Goal: Task Accomplishment & Management: Manage account settings

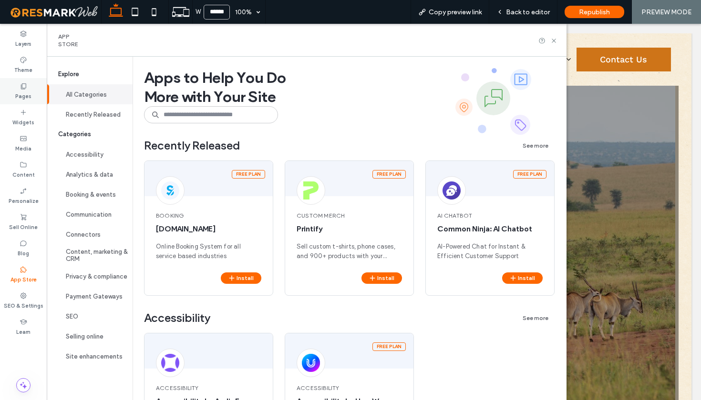
click at [31, 94] on label "Pages" at bounding box center [23, 95] width 16 height 10
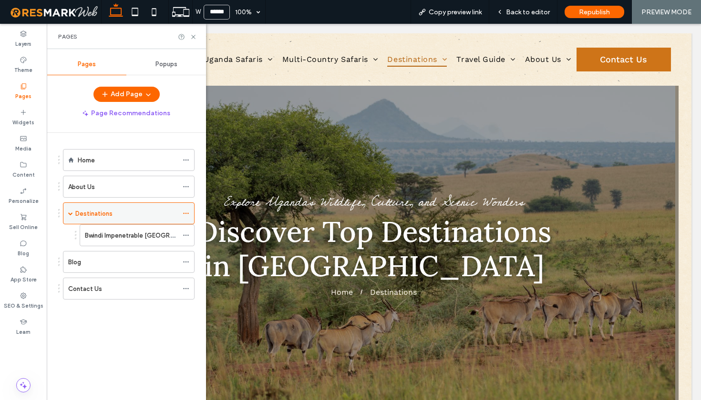
click at [72, 218] on span at bounding box center [70, 213] width 5 height 21
click at [196, 37] on icon at bounding box center [193, 36] width 7 height 7
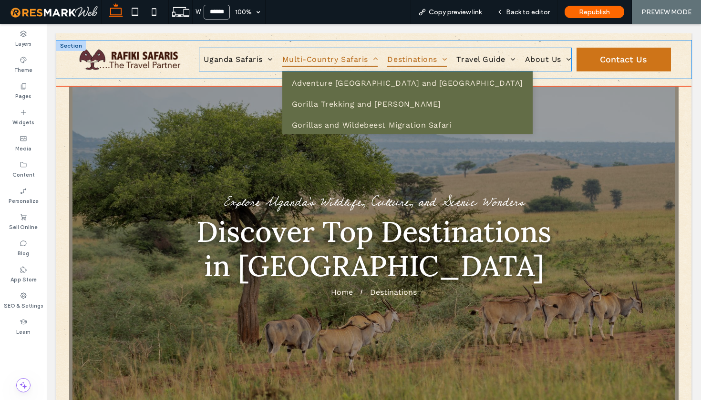
click at [282, 49] on link "Multi-Country Safaris" at bounding box center [329, 59] width 105 height 23
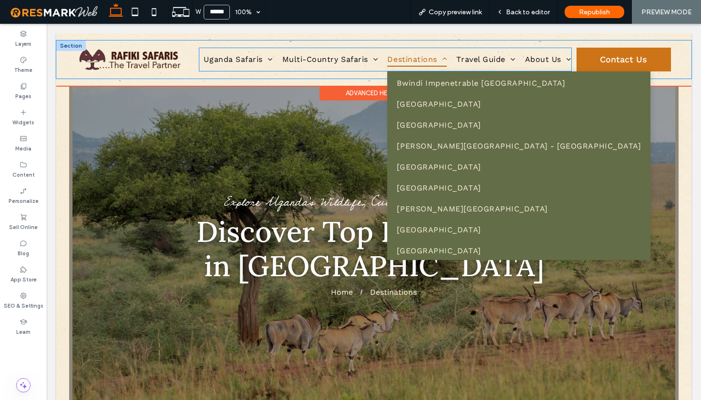
click at [439, 52] on span "Destinations" at bounding box center [417, 59] width 60 height 14
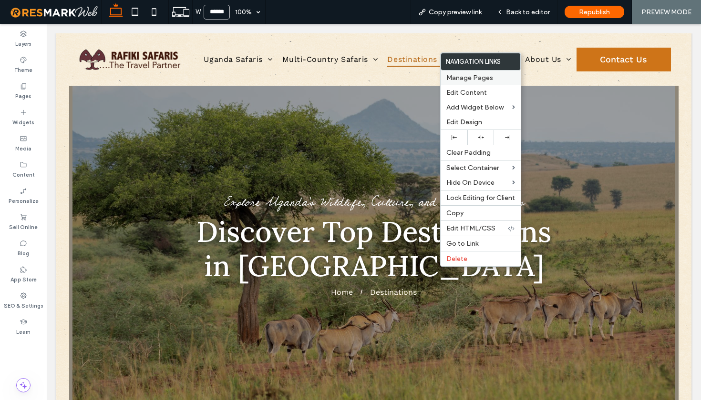
click at [462, 78] on span "Manage Pages" at bounding box center [469, 78] width 47 height 8
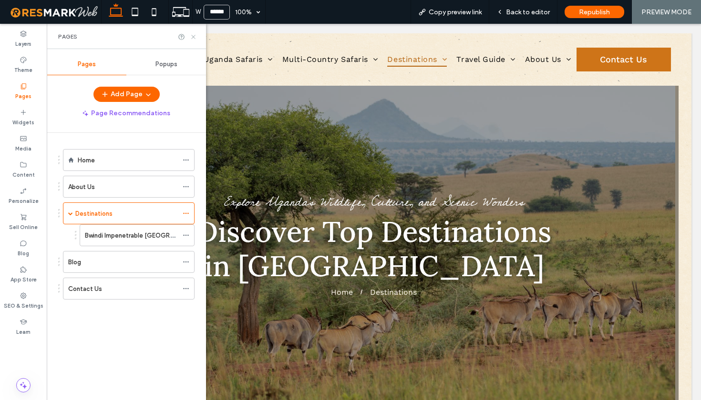
click at [195, 37] on icon at bounding box center [193, 36] width 7 height 7
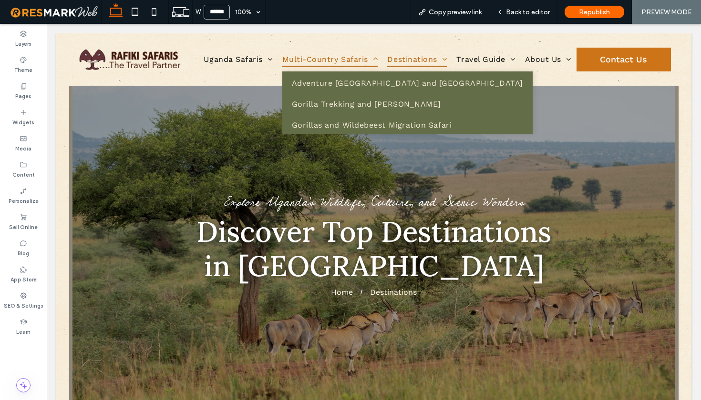
click at [366, 54] on span "Multi-Country Safaris" at bounding box center [330, 59] width 96 height 14
click at [290, 51] on link "Multi-Country Safaris" at bounding box center [329, 59] width 105 height 23
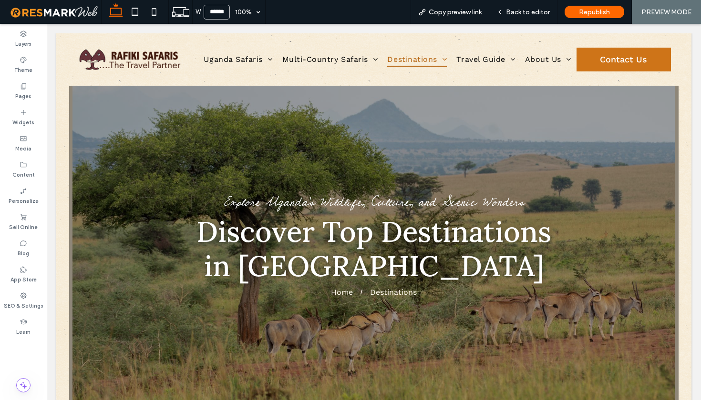
click at [642, 199] on div "Explore Uganda’s Wildlife, Culture, and Scenic Wonders Discover Top Destination…" at bounding box center [374, 246] width 610 height 133
click at [191, 58] on div "Uganda Safaris Gorilla Trekking Safaris Wildlife & Big 5 Safaris Birding Safari…" at bounding box center [374, 59] width 595 height 31
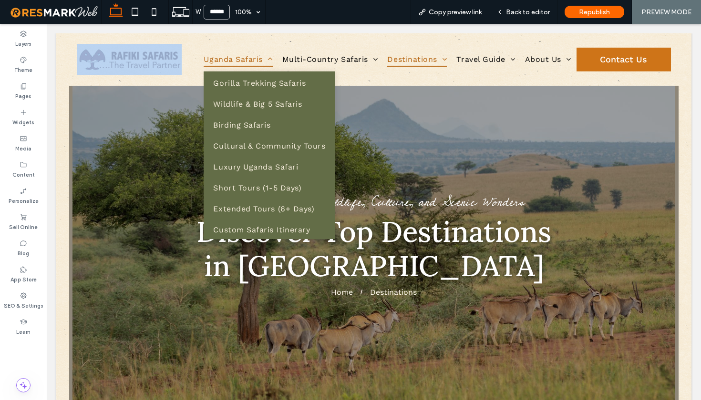
click at [228, 53] on span "Uganda Safaris" at bounding box center [238, 59] width 69 height 14
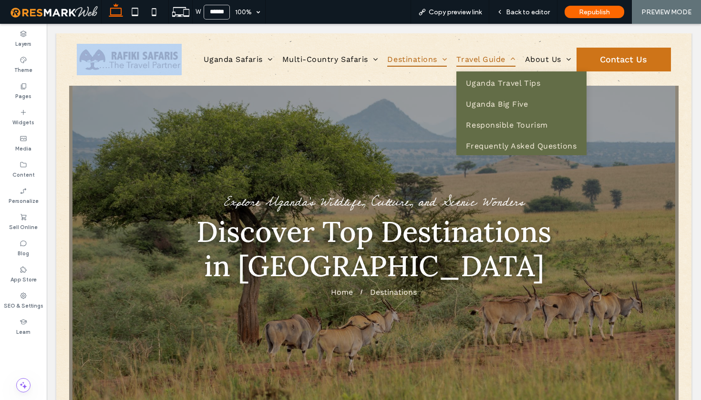
click at [511, 69] on link "Travel Guide" at bounding box center [486, 59] width 68 height 23
click at [510, 51] on link "Travel Guide" at bounding box center [486, 59] width 68 height 23
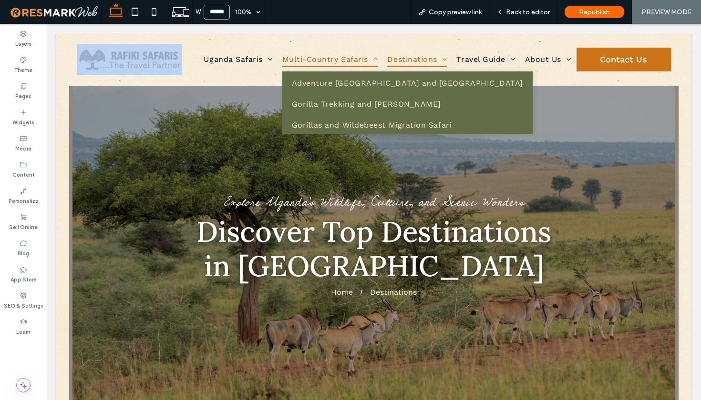
click at [329, 49] on link "Multi-Country Safaris" at bounding box center [329, 59] width 105 height 23
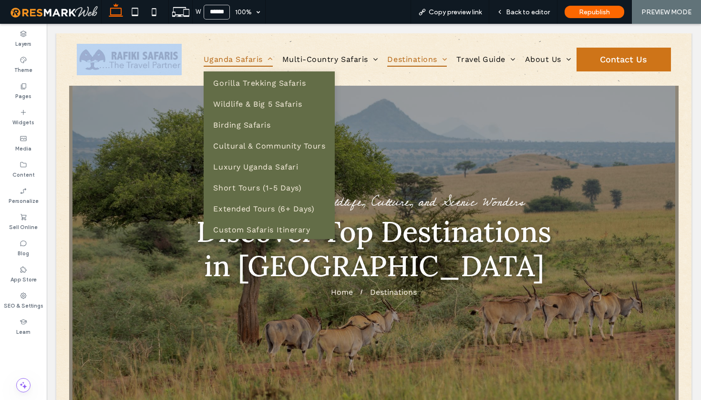
click at [260, 52] on link "Uganda Safaris" at bounding box center [238, 59] width 78 height 23
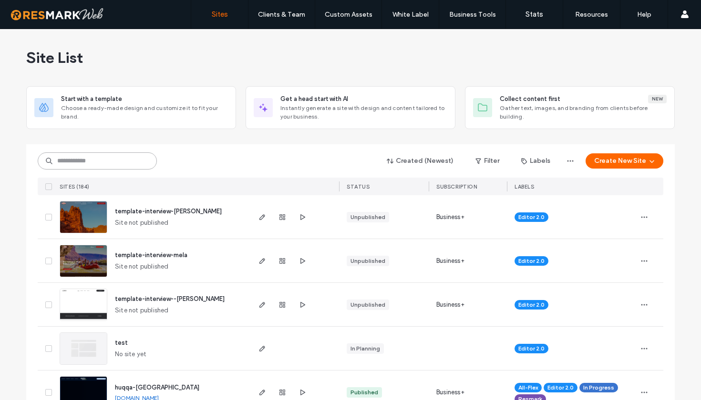
click at [108, 161] on input at bounding box center [97, 161] width 119 height 17
click at [112, 158] on input at bounding box center [97, 161] width 119 height 17
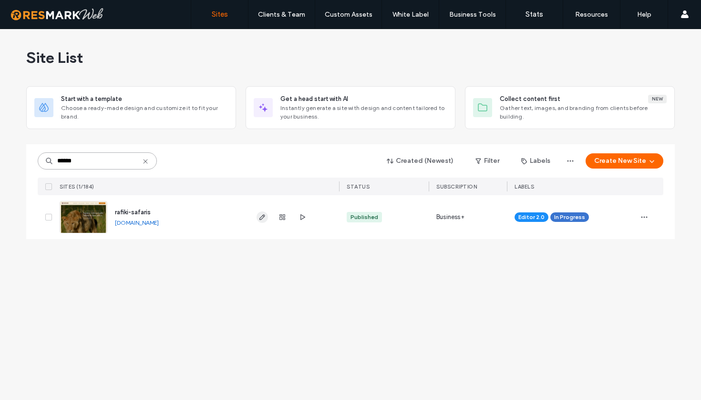
type input "******"
click at [259, 220] on icon "button" at bounding box center [262, 218] width 8 height 8
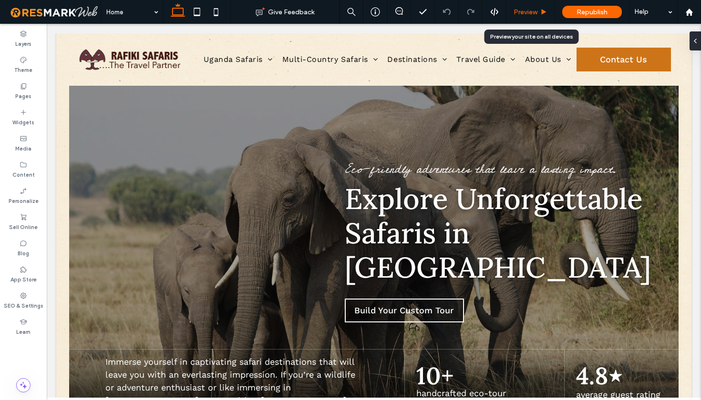
click at [535, 2] on div "Preview" at bounding box center [530, 12] width 49 height 24
click at [531, 10] on span "Preview" at bounding box center [525, 12] width 24 height 8
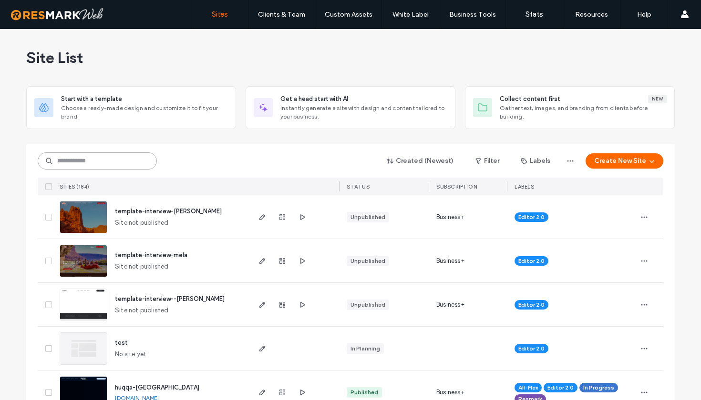
click at [93, 164] on input at bounding box center [97, 161] width 119 height 17
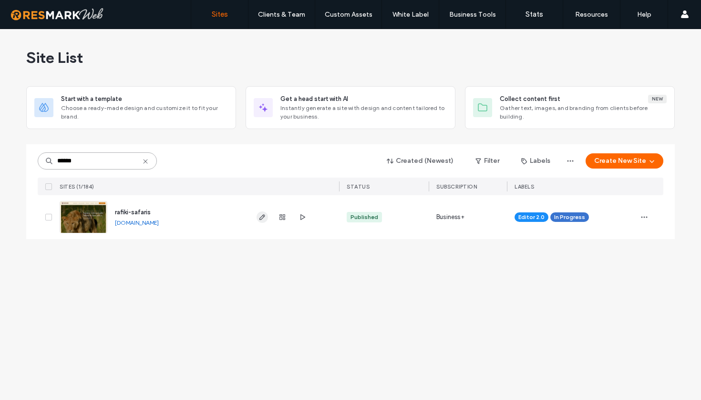
type input "******"
click at [260, 216] on icon "button" at bounding box center [262, 218] width 8 height 8
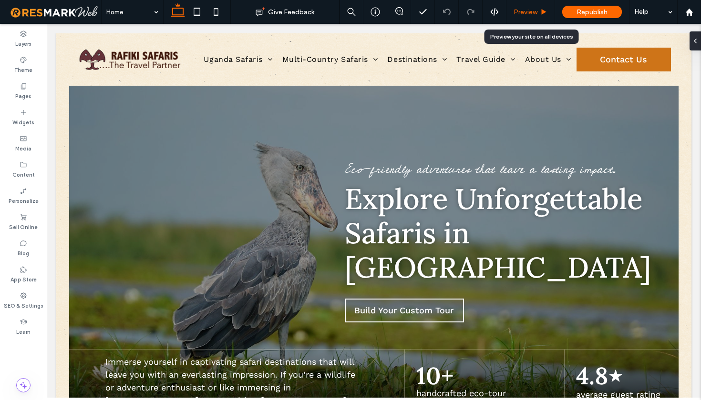
click at [527, 13] on span "Preview" at bounding box center [525, 12] width 24 height 8
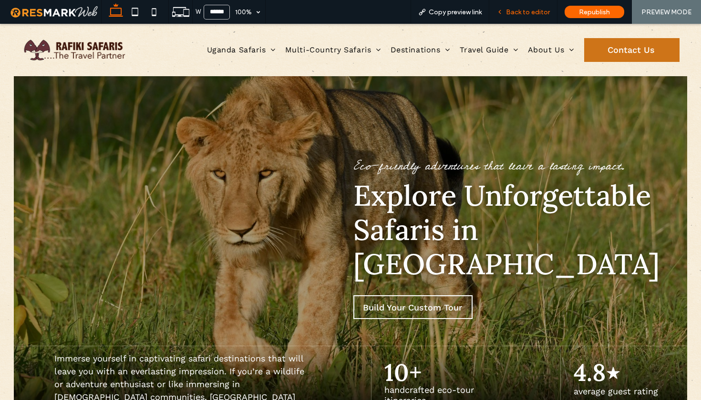
click at [531, 14] on span "Back to editor" at bounding box center [528, 12] width 44 height 8
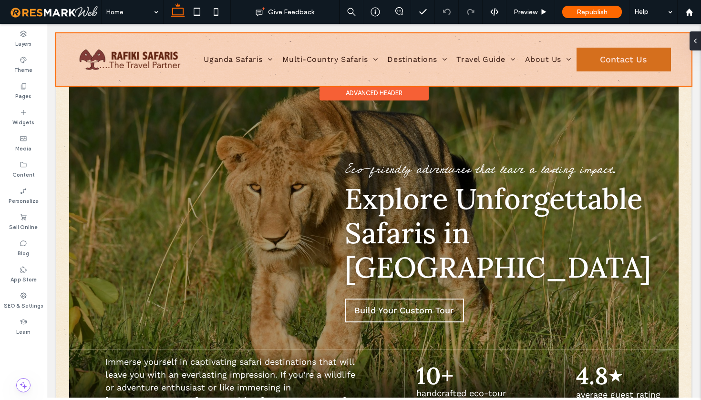
click at [342, 62] on div at bounding box center [373, 59] width 635 height 52
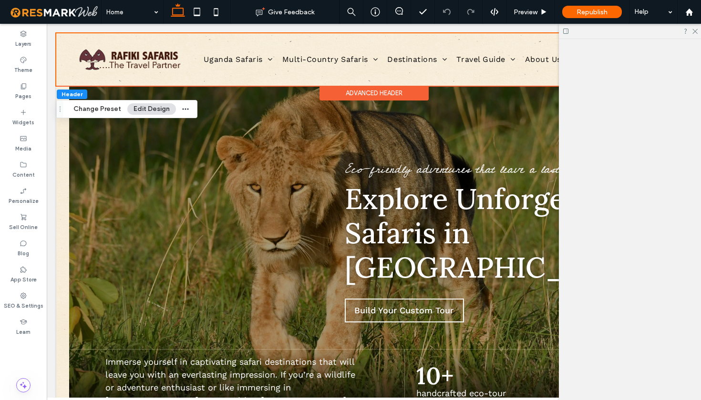
click at [342, 62] on link "Multi-Country Safaris" at bounding box center [329, 59] width 105 height 23
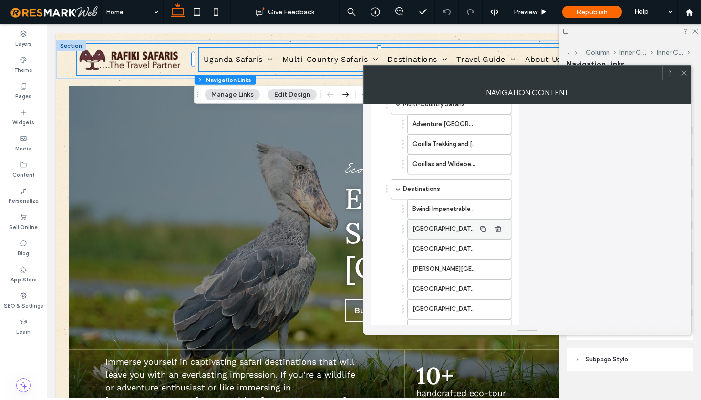
scroll to position [246, 0]
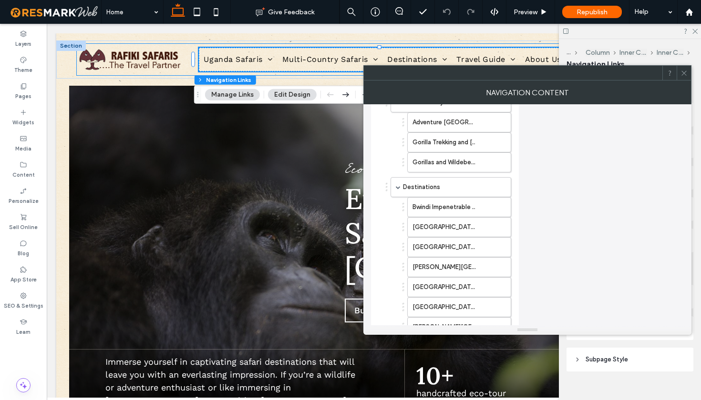
click at [683, 76] on icon at bounding box center [683, 73] width 7 height 7
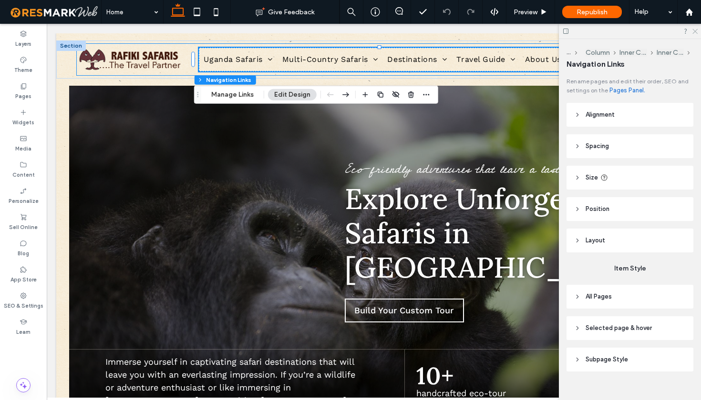
click at [695, 31] on use at bounding box center [694, 31] width 5 height 5
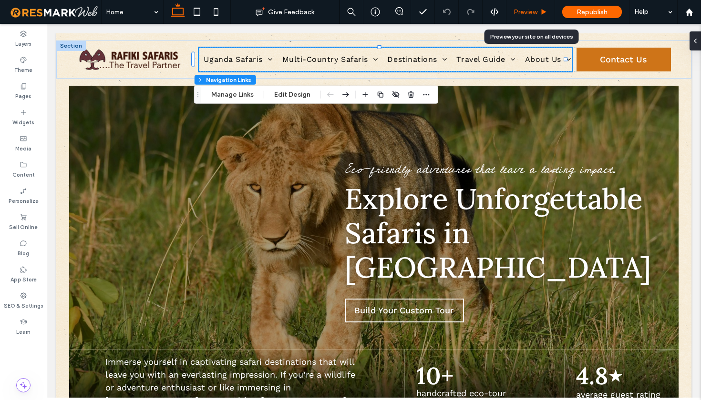
click at [530, 11] on span "Preview" at bounding box center [525, 12] width 24 height 8
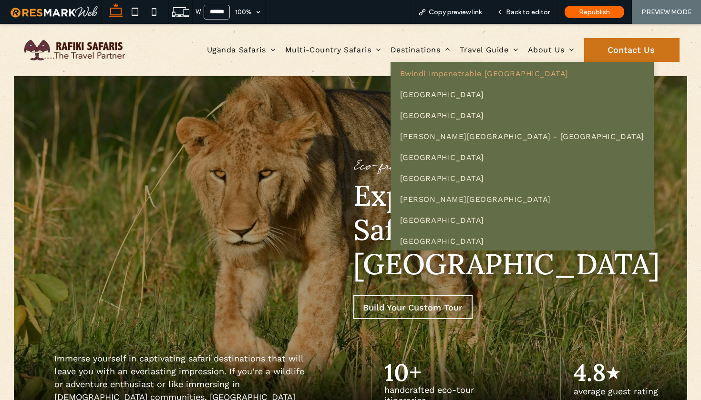
click at [412, 74] on span "Bwindi Impenetrable [GEOGRAPHIC_DATA]" at bounding box center [484, 73] width 168 height 9
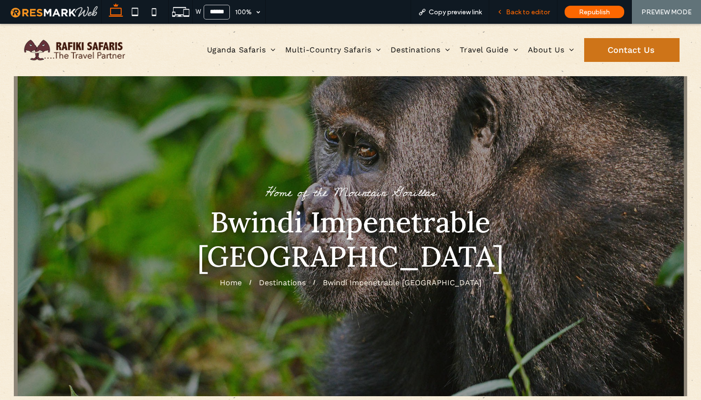
click at [518, 13] on span "Back to editor" at bounding box center [528, 12] width 44 height 8
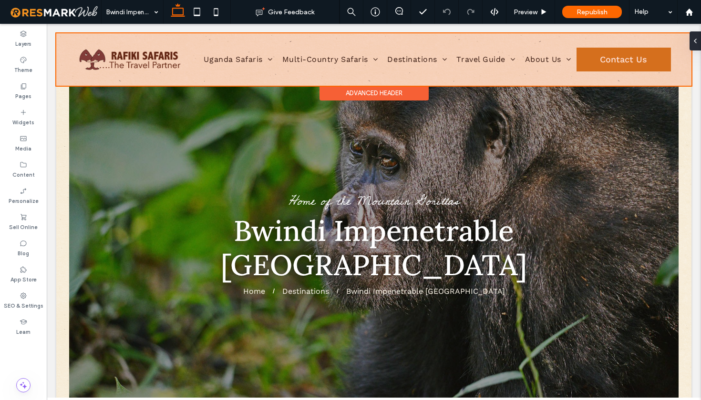
click at [416, 57] on div at bounding box center [373, 59] width 635 height 52
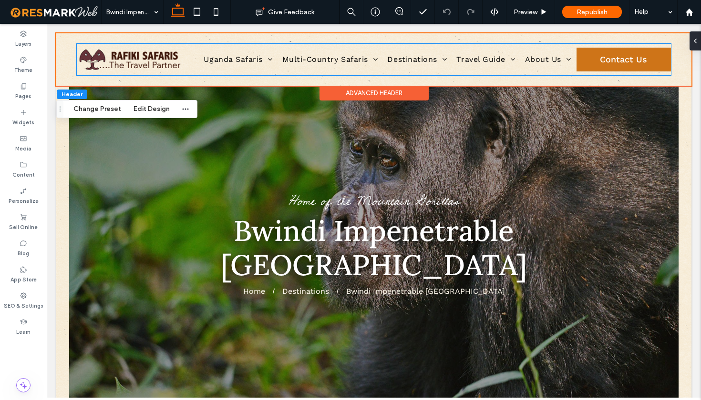
click at [416, 57] on link "Destinations" at bounding box center [416, 59] width 69 height 23
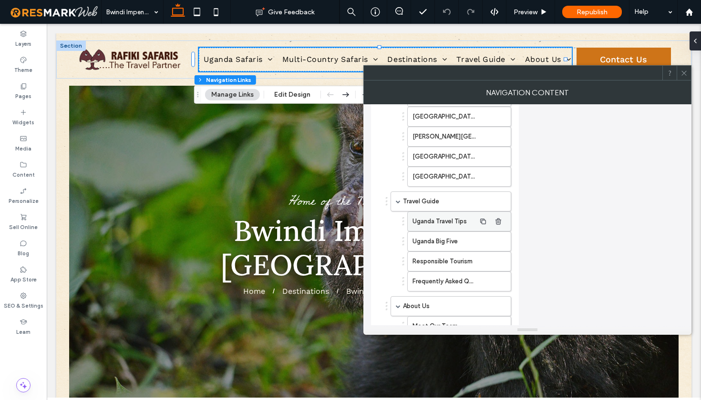
scroll to position [523, 0]
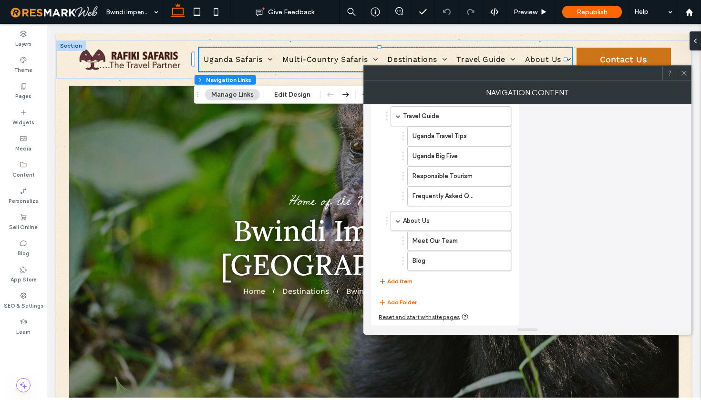
click at [390, 280] on button "Add Item" at bounding box center [396, 281] width 34 height 11
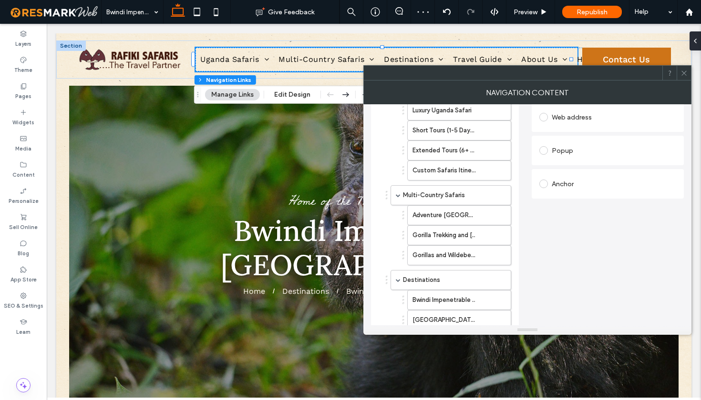
scroll to position [43, 0]
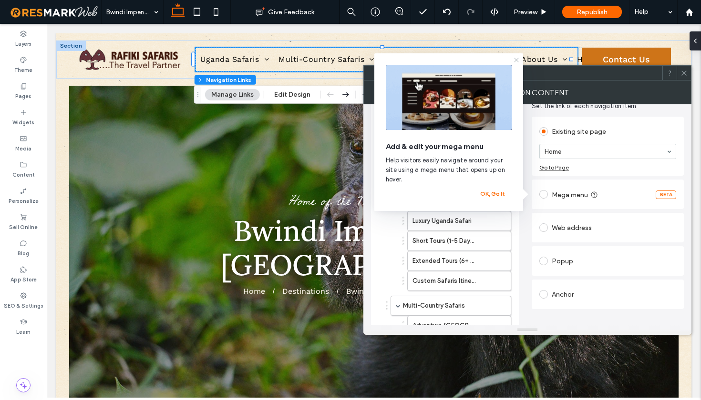
click at [516, 61] on icon at bounding box center [517, 60] width 8 height 8
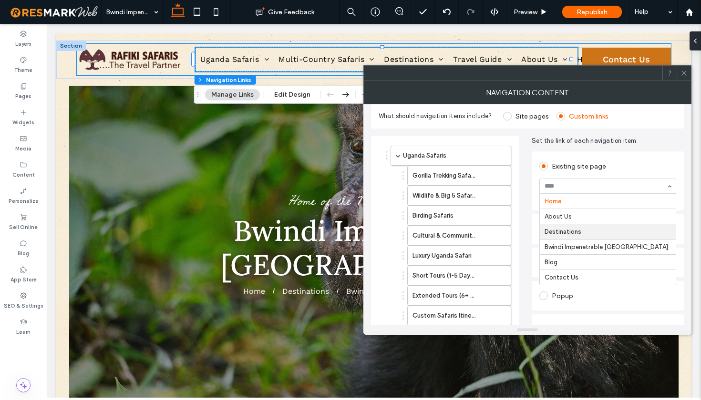
scroll to position [10, 0]
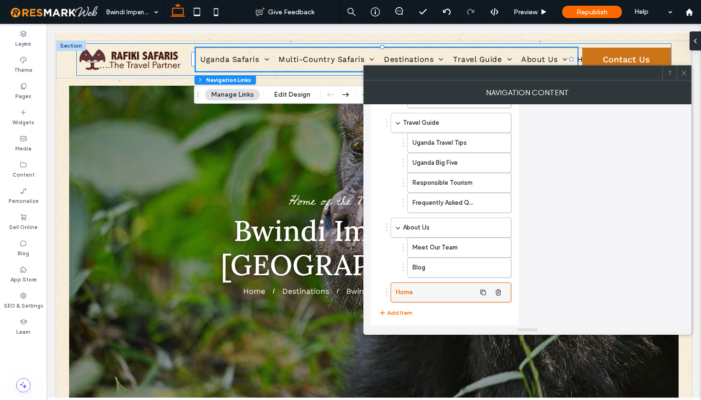
scroll to position [518, 0]
click at [501, 292] on icon "button" at bounding box center [498, 291] width 8 height 8
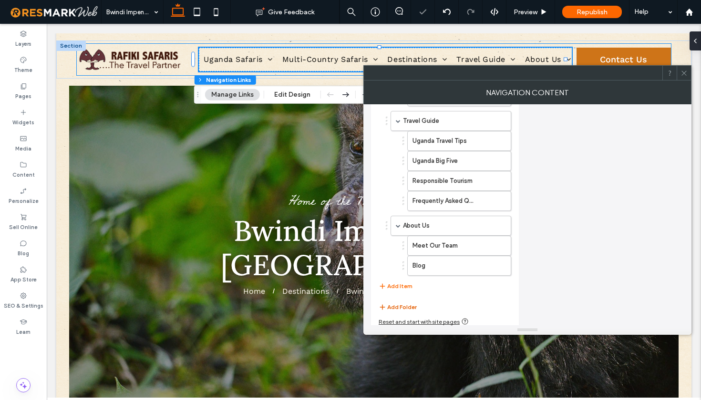
click at [399, 307] on button "Add Folder" at bounding box center [398, 307] width 38 height 11
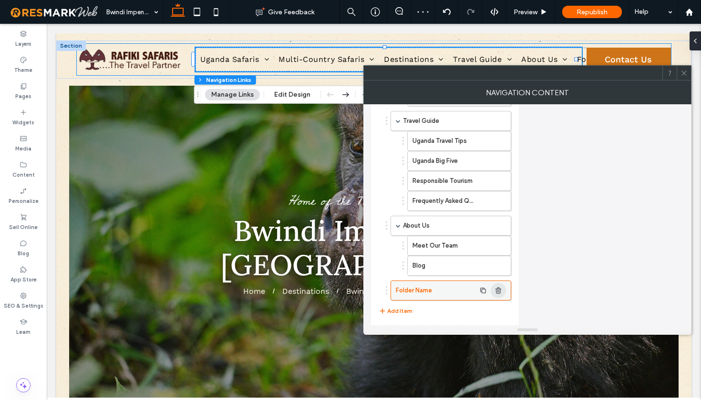
click at [496, 292] on use "button" at bounding box center [498, 291] width 6 height 6
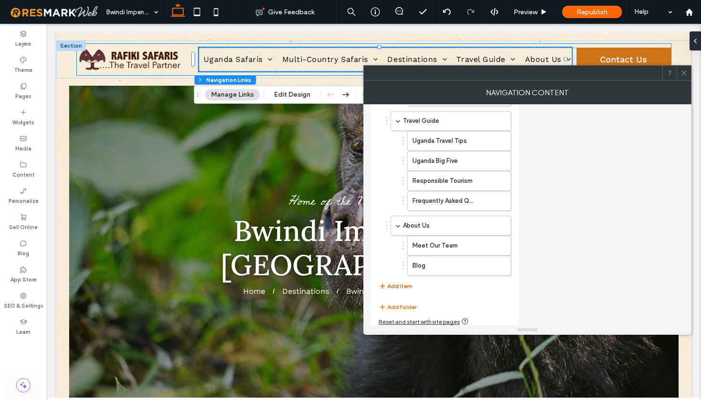
click at [396, 286] on button "Add Item" at bounding box center [396, 286] width 34 height 11
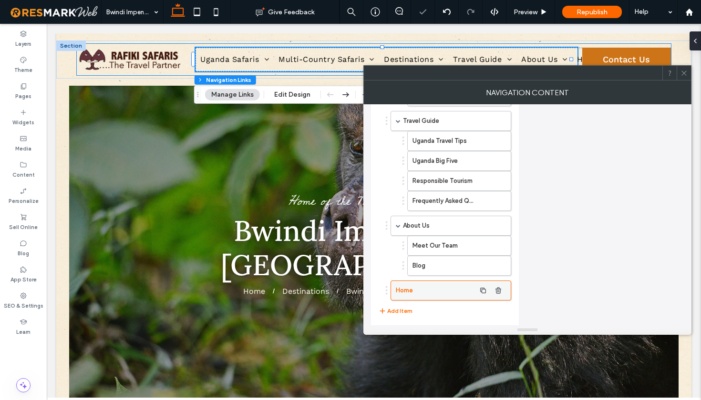
click at [437, 291] on label "Home" at bounding box center [436, 290] width 80 height 19
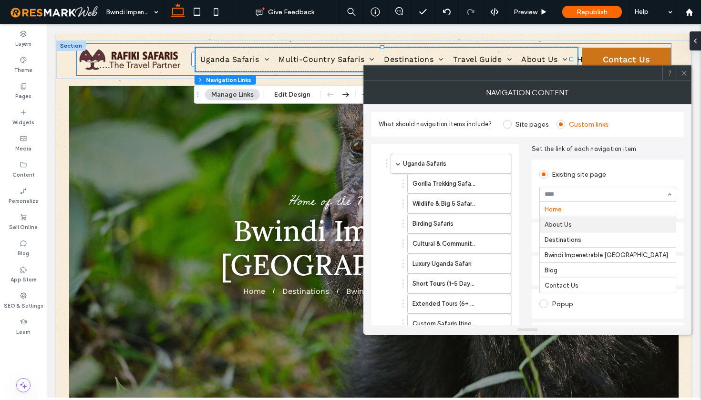
scroll to position [58, 0]
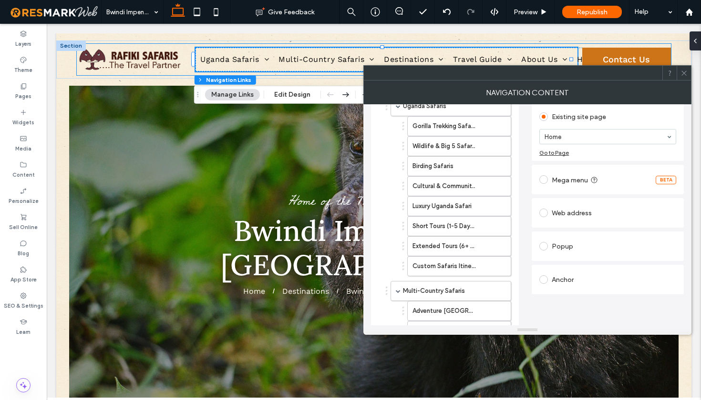
scroll to position [56, 0]
click at [546, 184] on span at bounding box center [543, 181] width 9 height 9
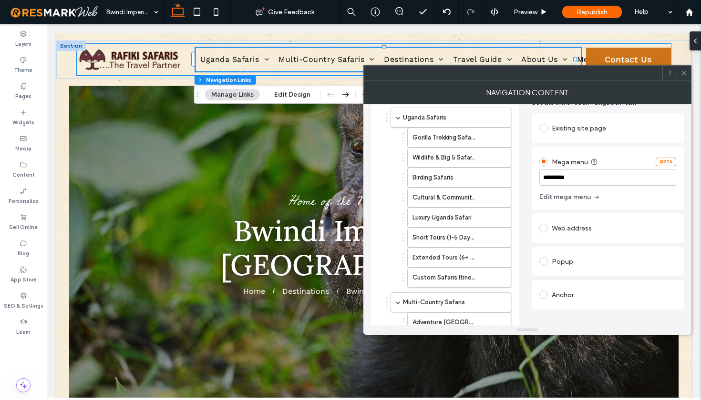
scroll to position [33, 0]
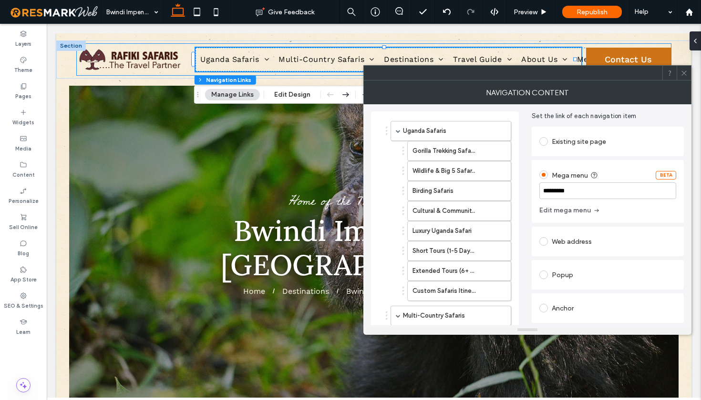
click at [545, 144] on span at bounding box center [543, 141] width 9 height 9
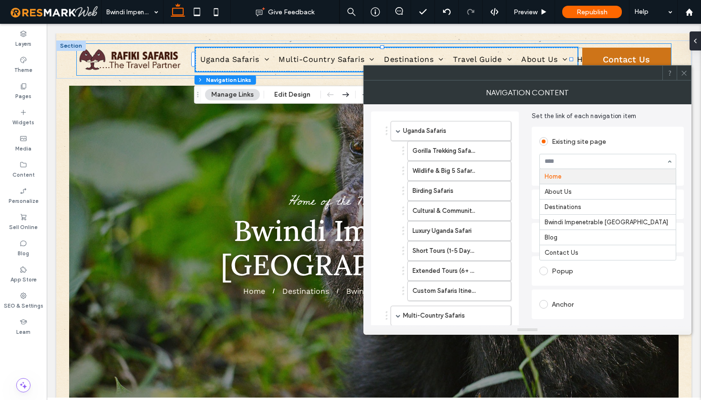
scroll to position [51, 0]
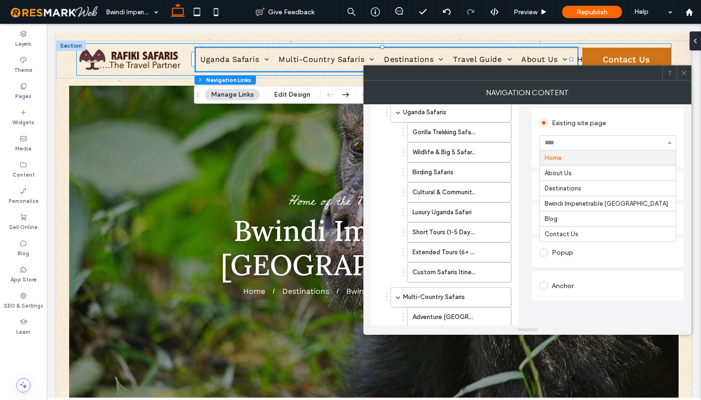
click at [625, 121] on div "Existing site page" at bounding box center [607, 122] width 137 height 15
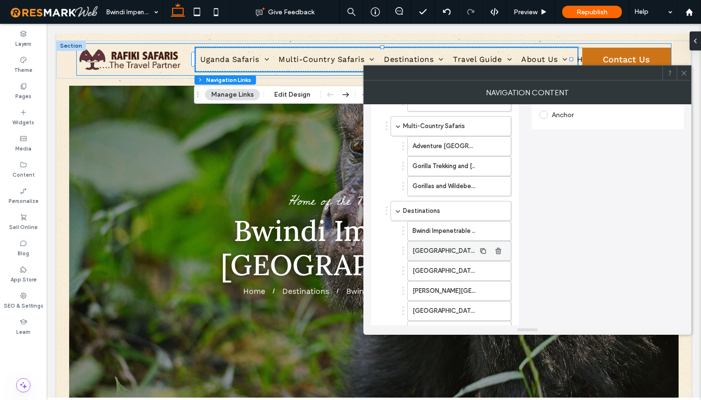
scroll to position [515, 0]
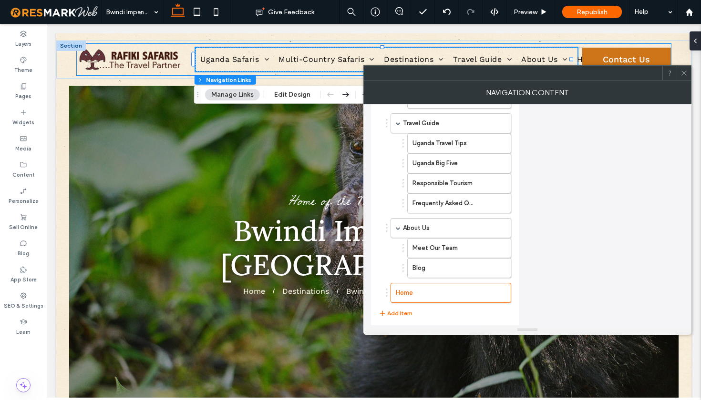
click at [387, 293] on div at bounding box center [387, 293] width 2 height 2
click at [463, 292] on label "Home" at bounding box center [436, 293] width 80 height 19
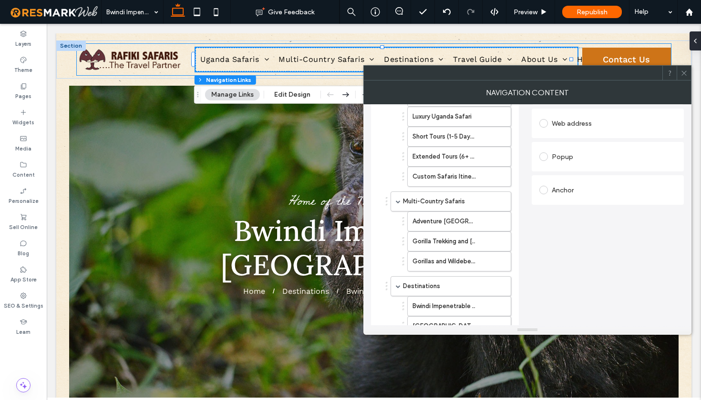
scroll to position [0, 0]
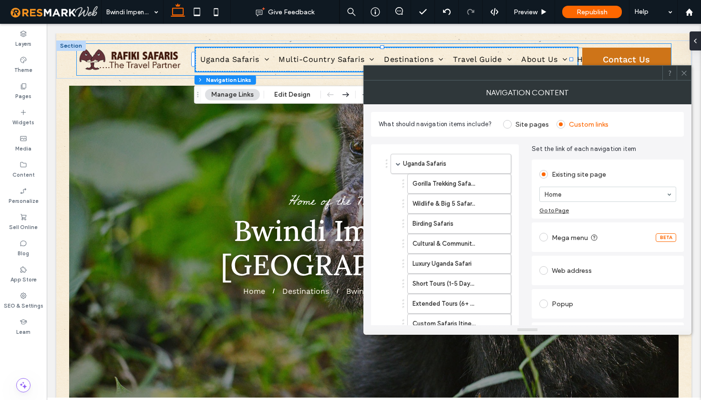
click at [555, 265] on div "Web address" at bounding box center [607, 270] width 137 height 15
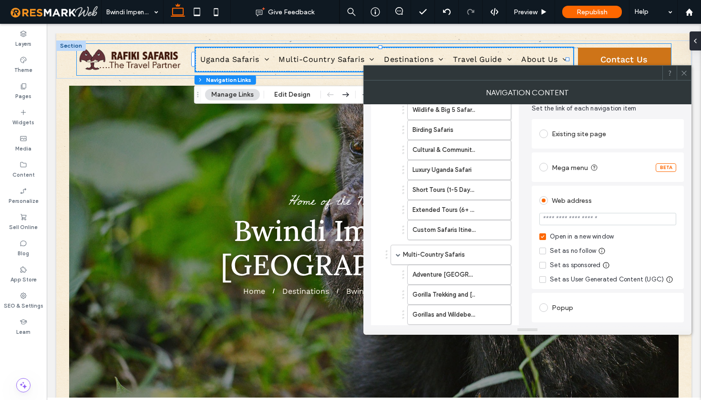
scroll to position [247, 0]
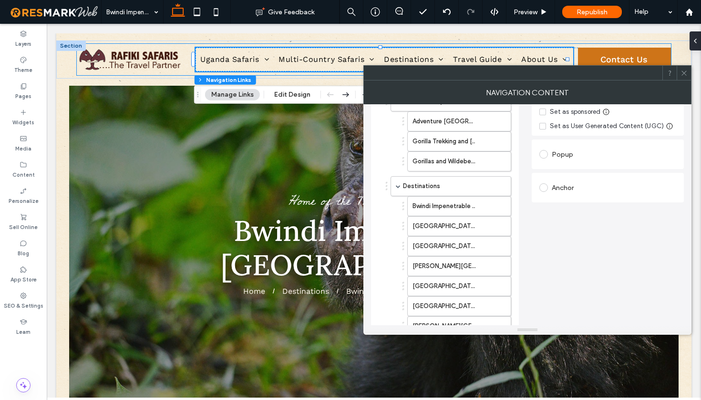
type input "******"
click at [598, 238] on div "Item name ****** Set the link of each navigation item Existing site page Home G…" at bounding box center [608, 261] width 152 height 729
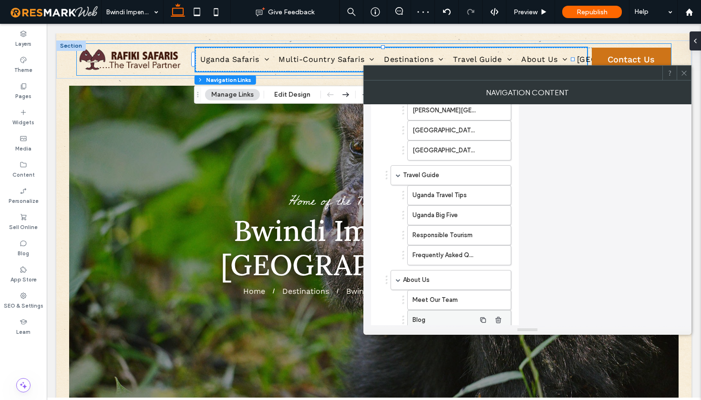
scroll to position [544, 0]
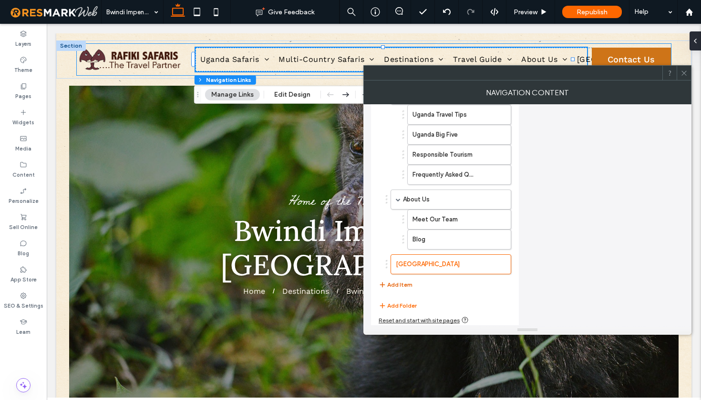
click at [401, 283] on button "Add Item" at bounding box center [396, 284] width 34 height 11
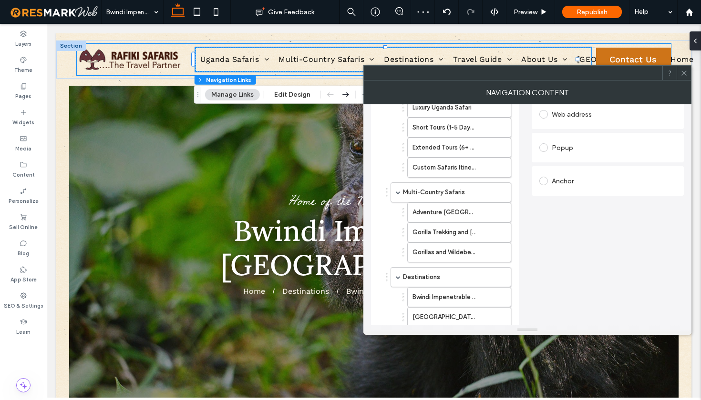
scroll to position [82, 0]
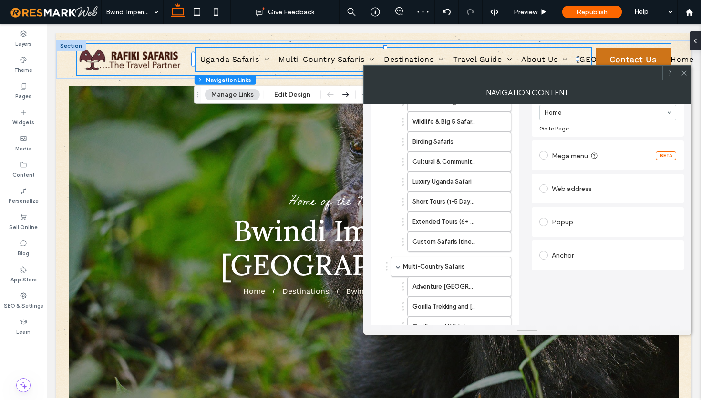
click at [558, 187] on div "Web address" at bounding box center [607, 188] width 137 height 15
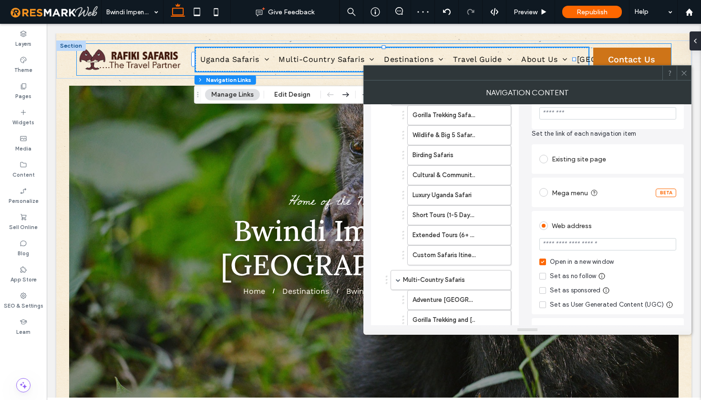
scroll to position [0, 0]
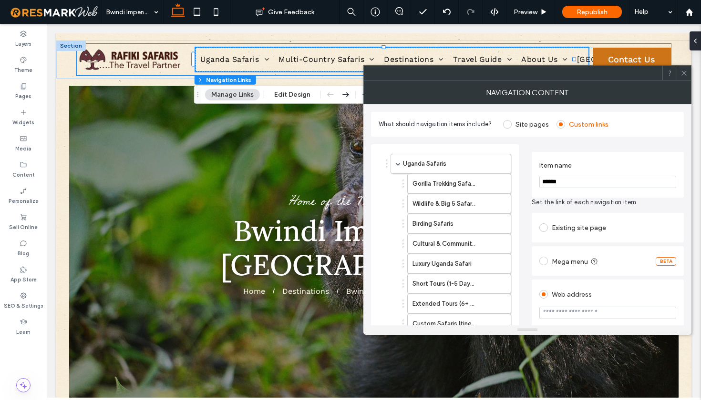
type input "******"
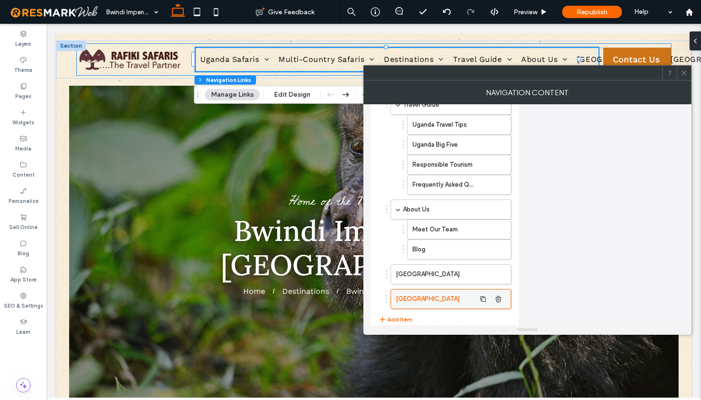
scroll to position [554, 0]
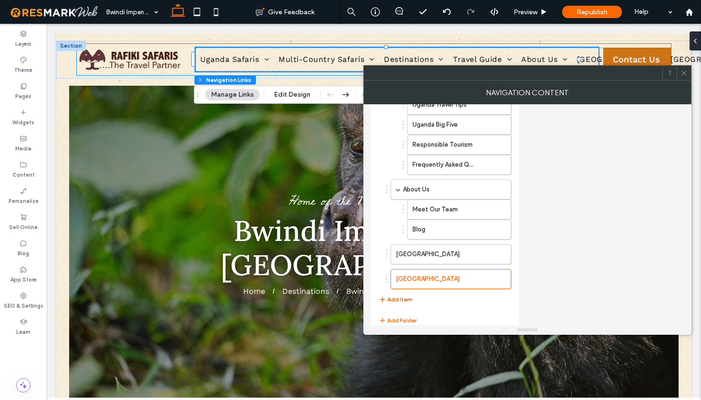
click at [400, 301] on button "Add Item" at bounding box center [396, 299] width 34 height 11
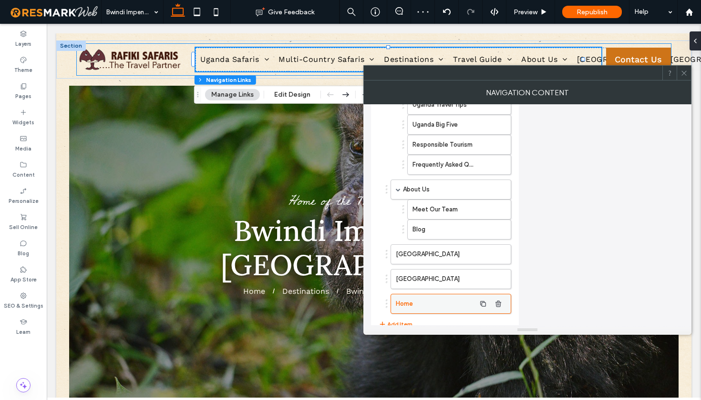
click at [441, 305] on label "Home" at bounding box center [436, 304] width 80 height 19
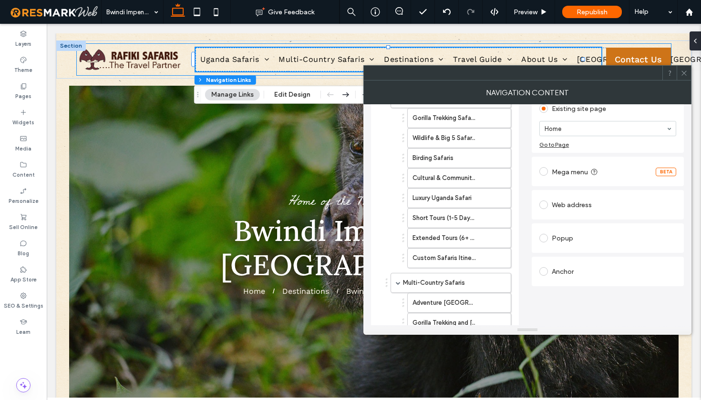
scroll to position [0, 0]
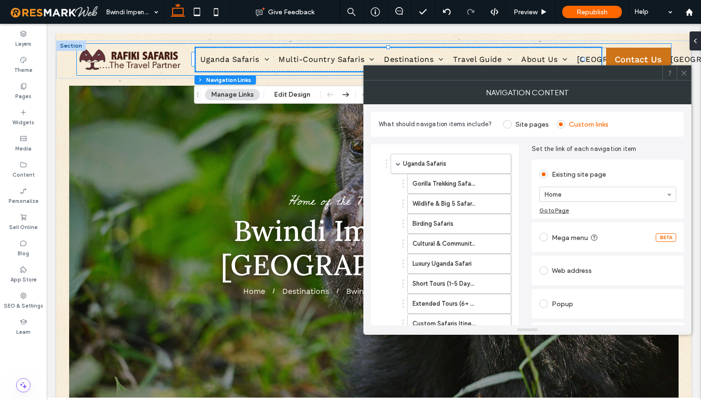
click at [563, 269] on div "Web address" at bounding box center [607, 270] width 137 height 15
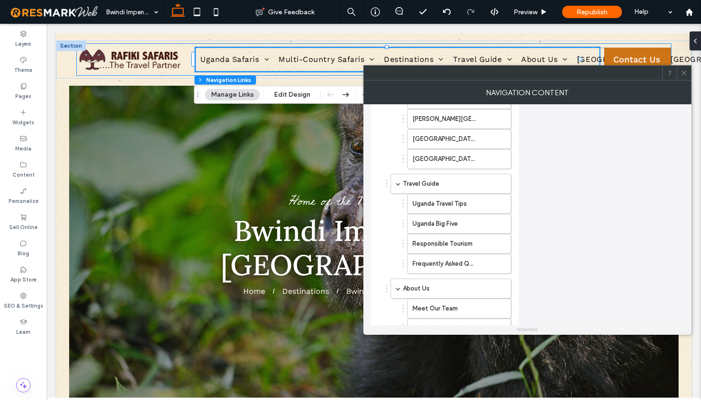
scroll to position [593, 0]
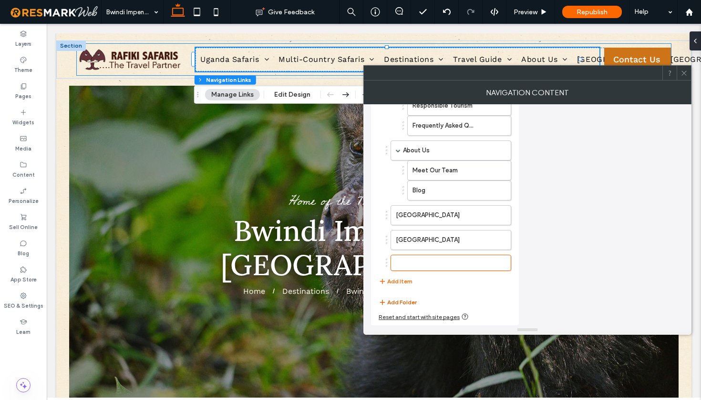
type input "*****"
click at [394, 302] on button "Add Folder" at bounding box center [398, 302] width 38 height 11
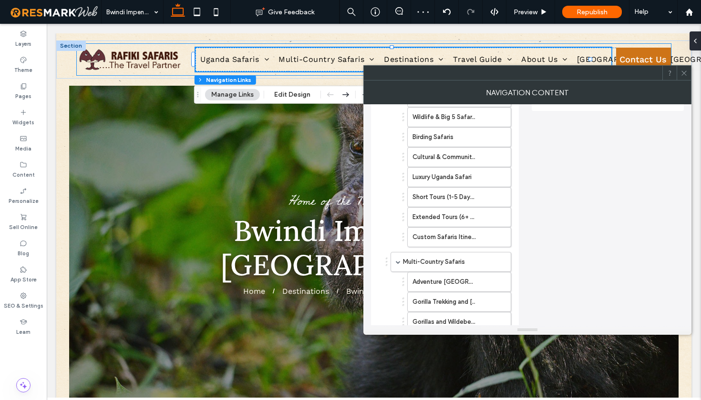
scroll to position [0, 0]
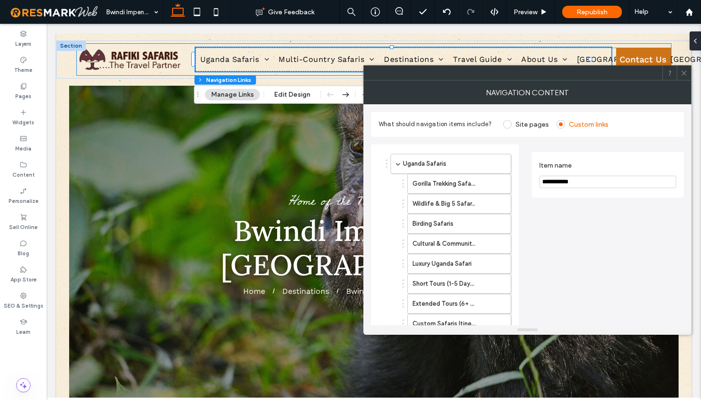
click at [572, 180] on input "**********" at bounding box center [607, 182] width 137 height 12
click at [574, 184] on input "**********" at bounding box center [607, 182] width 137 height 12
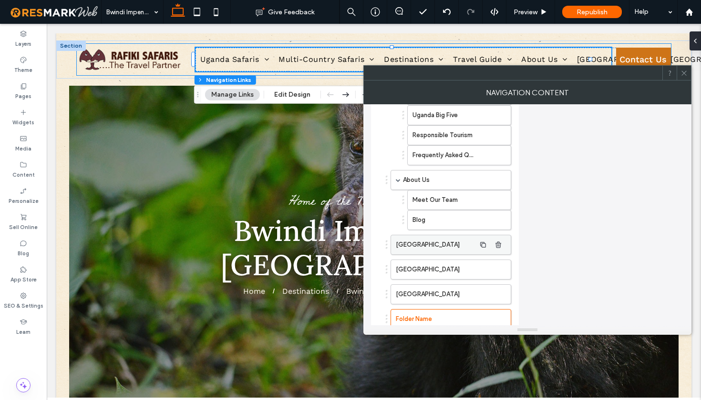
scroll to position [582, 0]
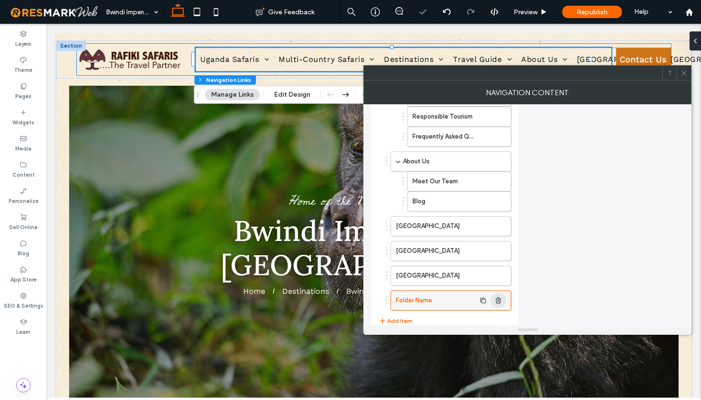
click at [499, 301] on use "button" at bounding box center [498, 301] width 6 height 6
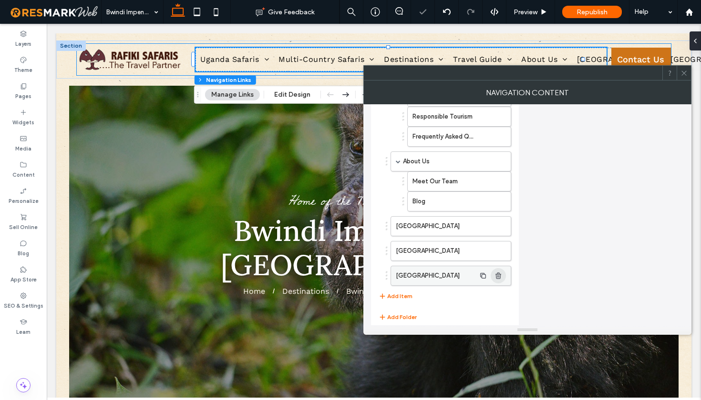
click at [502, 277] on icon "button" at bounding box center [498, 276] width 8 height 8
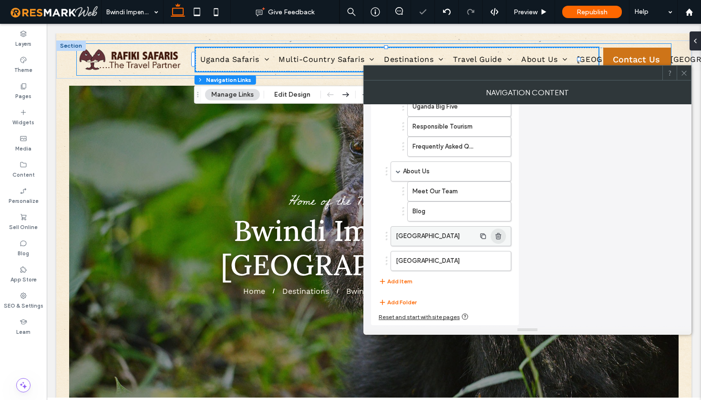
click at [501, 260] on use "button" at bounding box center [498, 261] width 6 height 6
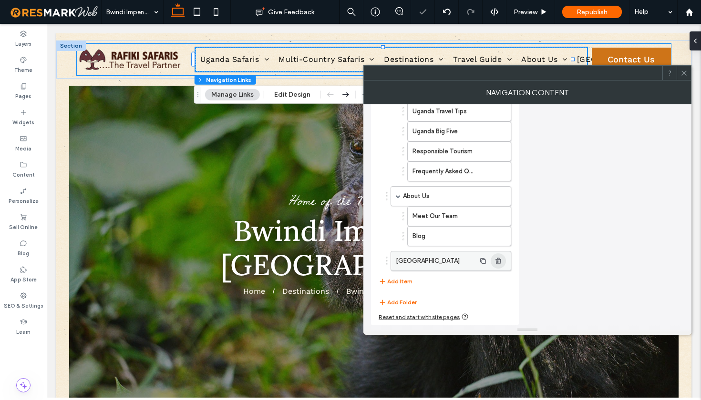
click at [500, 264] on icon "button" at bounding box center [498, 261] width 8 height 8
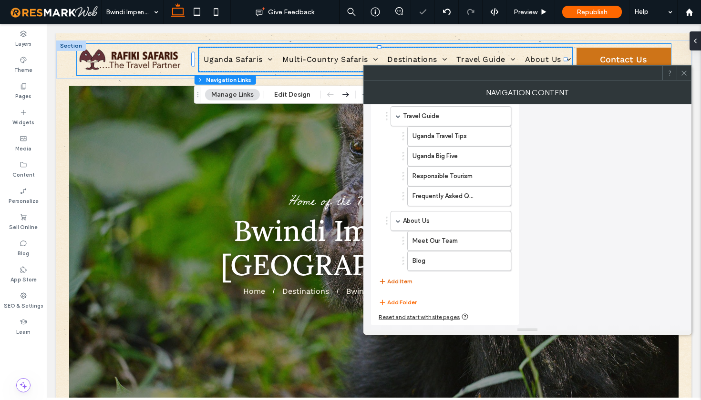
click at [394, 281] on button "Add Item" at bounding box center [396, 281] width 34 height 11
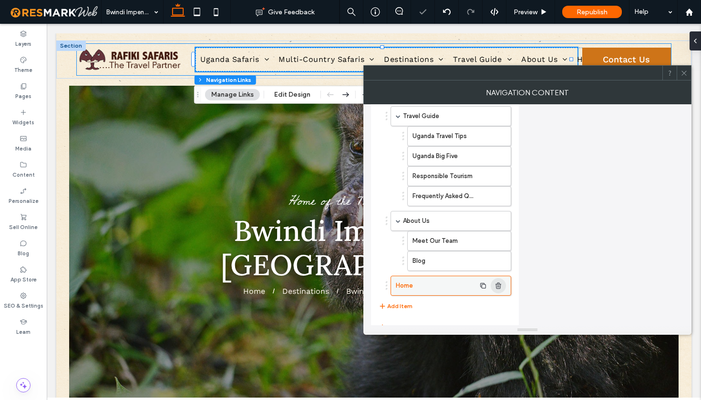
click at [500, 285] on icon "button" at bounding box center [498, 286] width 8 height 8
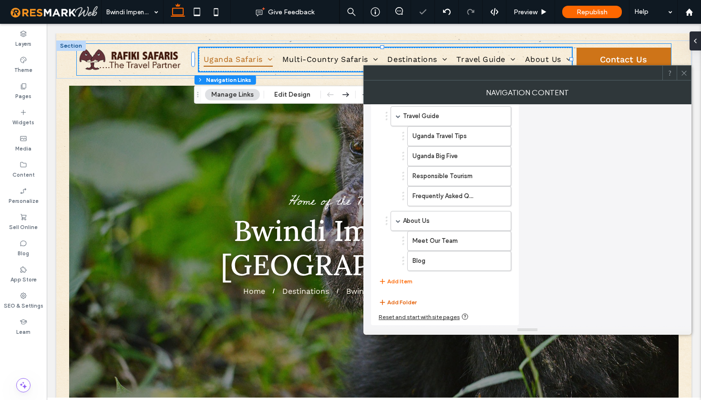
click at [407, 300] on button "Add Folder" at bounding box center [398, 302] width 38 height 11
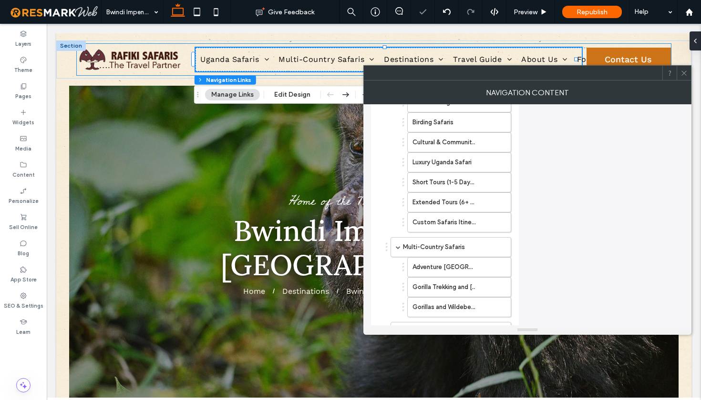
scroll to position [0, 0]
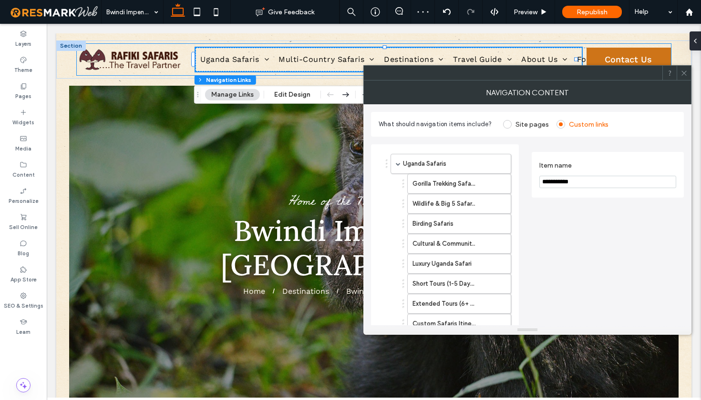
click at [565, 184] on input "**********" at bounding box center [607, 182] width 137 height 12
drag, startPoint x: 596, startPoint y: 179, endPoint x: 527, endPoint y: 184, distance: 69.7
type input "******"
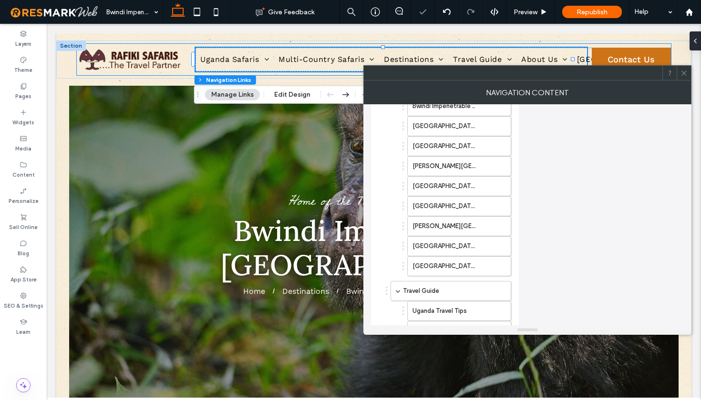
scroll to position [547, 0]
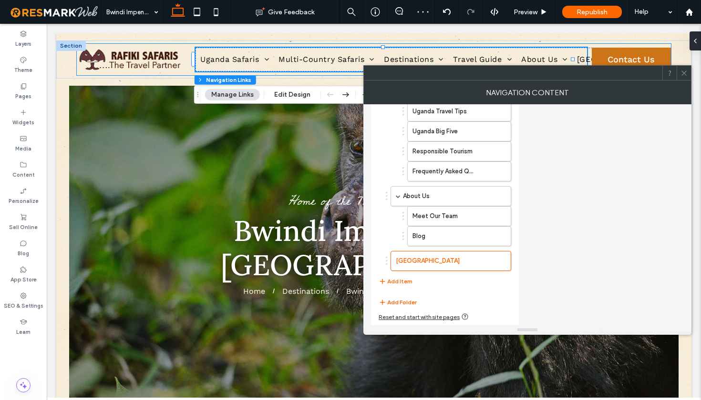
drag, startPoint x: 399, startPoint y: 280, endPoint x: 410, endPoint y: 275, distance: 12.2
click at [399, 280] on button "Add Item" at bounding box center [396, 281] width 34 height 11
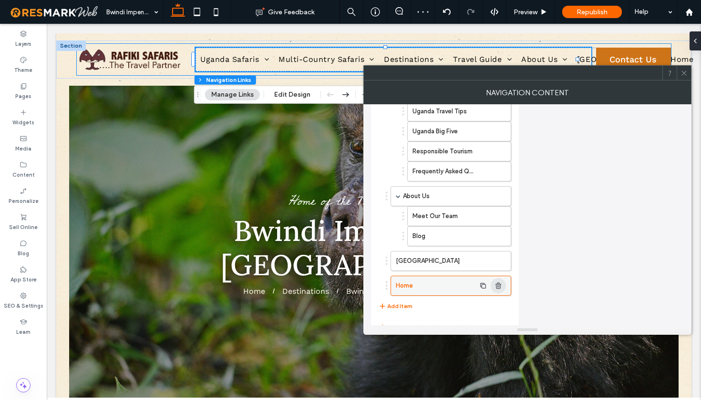
click at [497, 284] on use "button" at bounding box center [498, 286] width 6 height 6
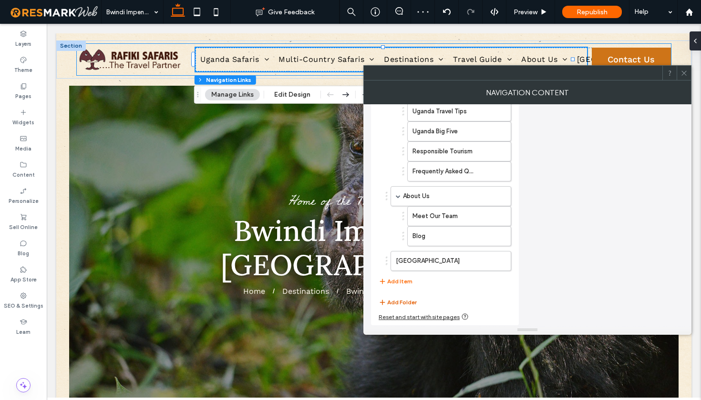
click at [414, 301] on button "Add Folder" at bounding box center [398, 302] width 38 height 11
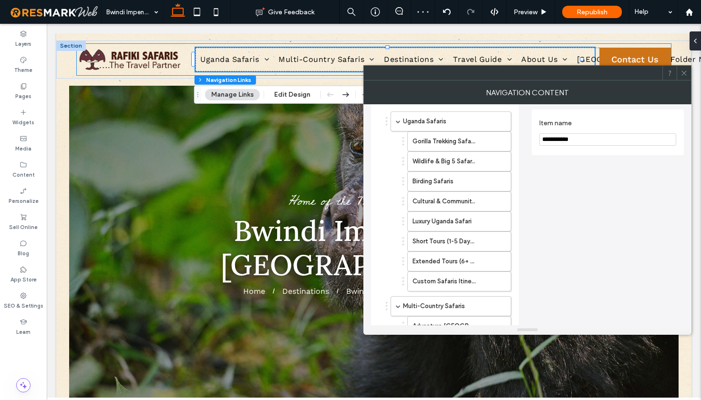
scroll to position [0, 0]
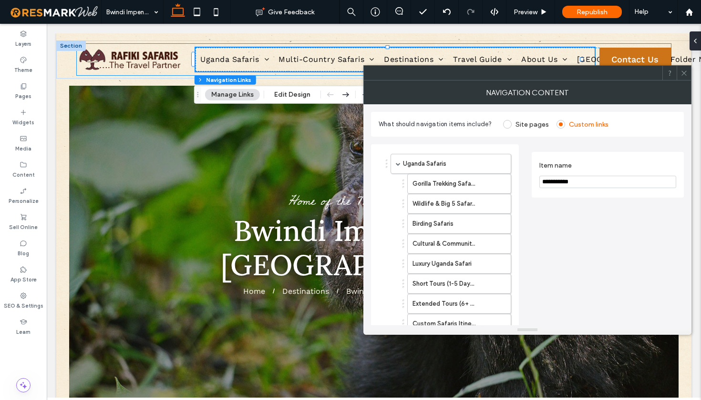
drag, startPoint x: 588, startPoint y: 185, endPoint x: 534, endPoint y: 185, distance: 54.4
click at [534, 185] on div "**********" at bounding box center [608, 175] width 152 height 46
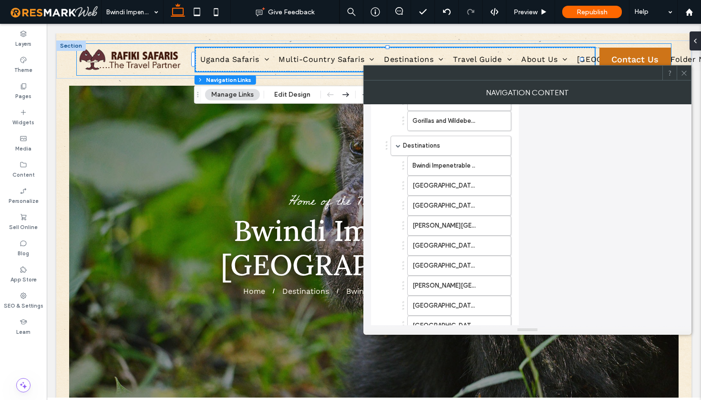
scroll to position [572, 0]
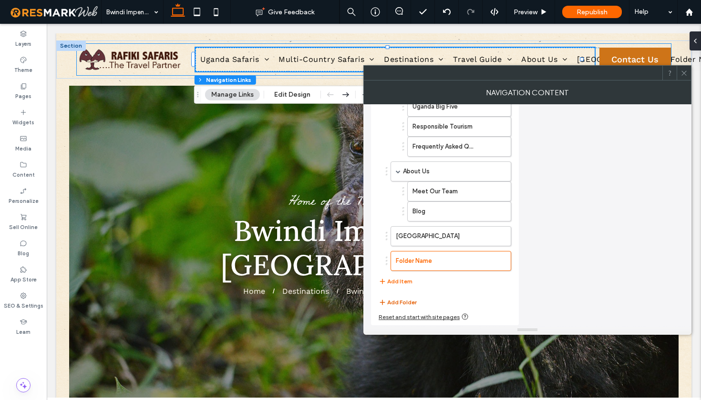
type input "******"
click at [401, 300] on button "Add Folder" at bounding box center [398, 302] width 38 height 11
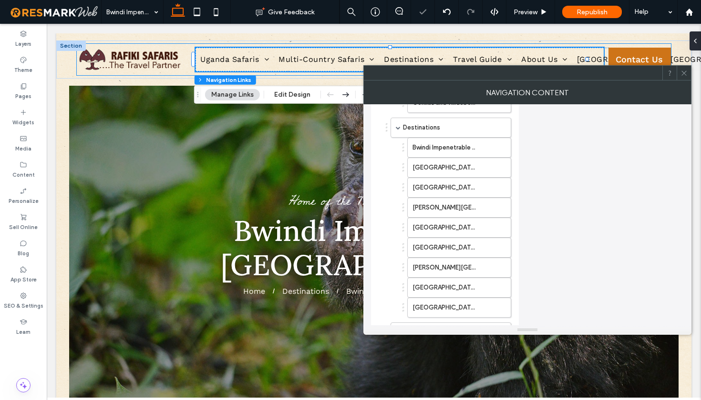
scroll to position [0, 0]
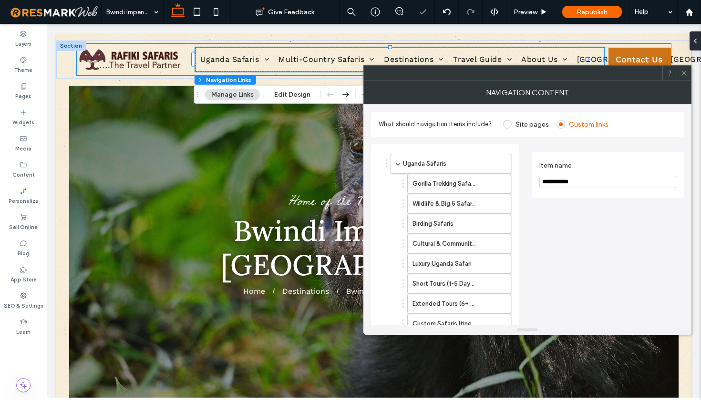
click at [565, 179] on input "**********" at bounding box center [607, 182] width 137 height 12
drag, startPoint x: 592, startPoint y: 185, endPoint x: 531, endPoint y: 184, distance: 60.6
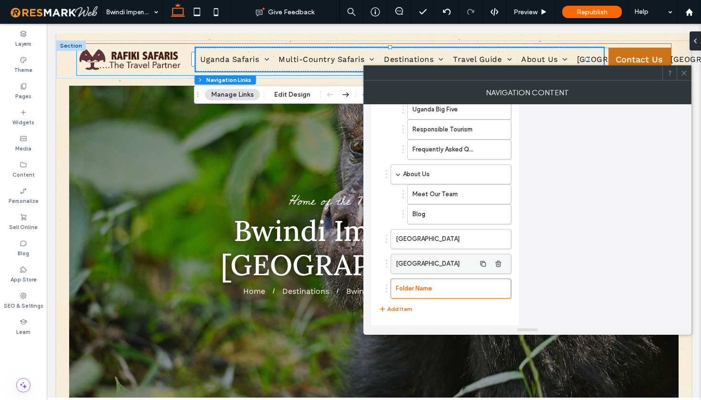
scroll to position [597, 0]
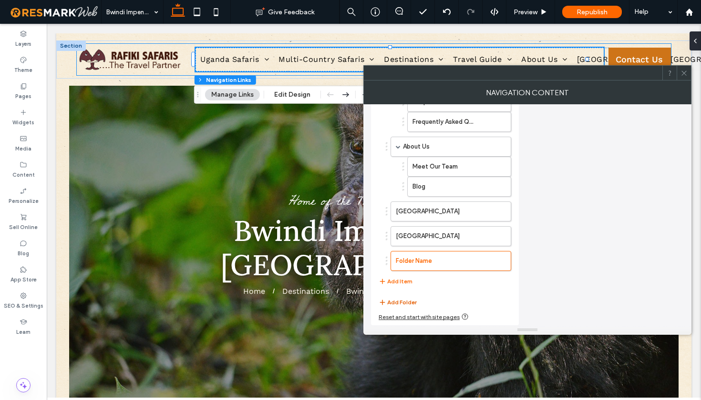
type input "*****"
click at [405, 300] on button "Add Folder" at bounding box center [398, 302] width 38 height 11
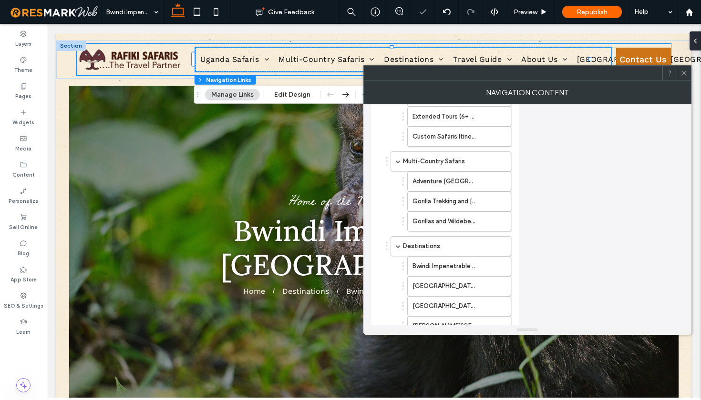
scroll to position [8, 0]
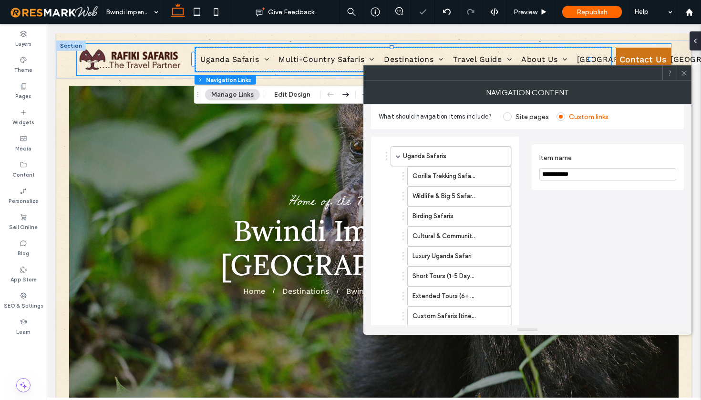
click at [576, 178] on input "**********" at bounding box center [607, 174] width 137 height 12
drag, startPoint x: 588, startPoint y: 175, endPoint x: 529, endPoint y: 175, distance: 58.6
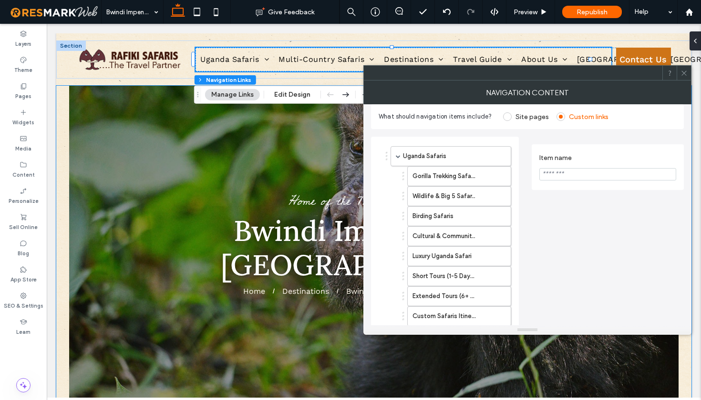
click at [576, 177] on input "Item name" at bounding box center [607, 174] width 137 height 12
type input "********"
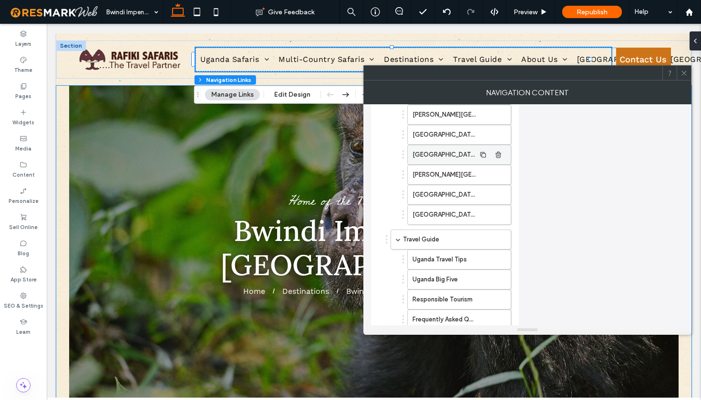
scroll to position [622, 0]
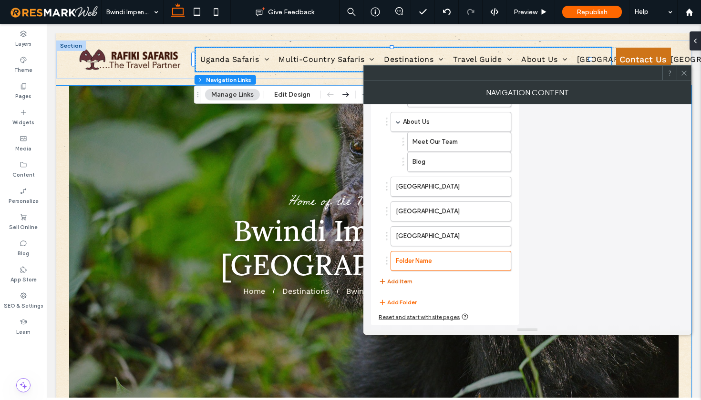
click at [405, 277] on button "Add Item" at bounding box center [396, 281] width 34 height 11
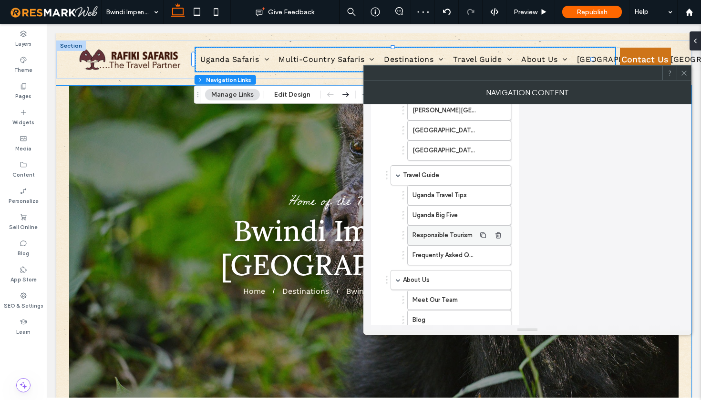
scroll to position [647, 0]
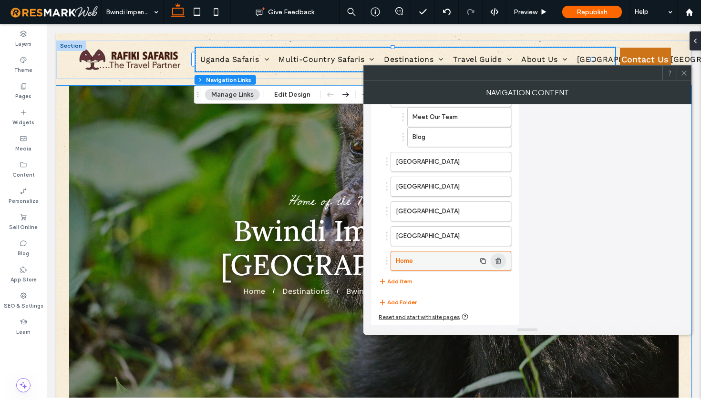
click at [500, 263] on icon "button" at bounding box center [498, 261] width 8 height 8
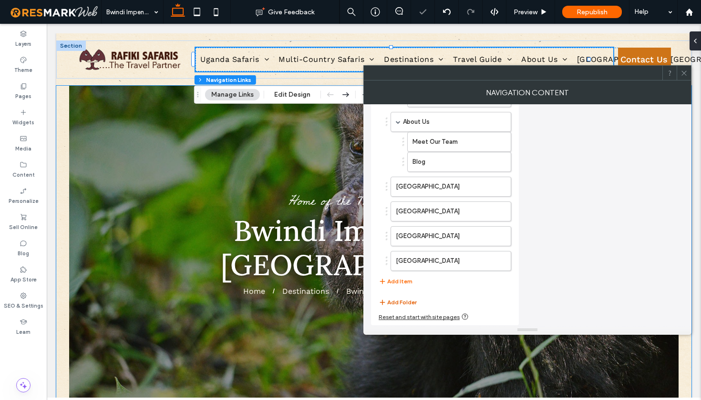
click at [397, 300] on button "Add Folder" at bounding box center [398, 302] width 38 height 11
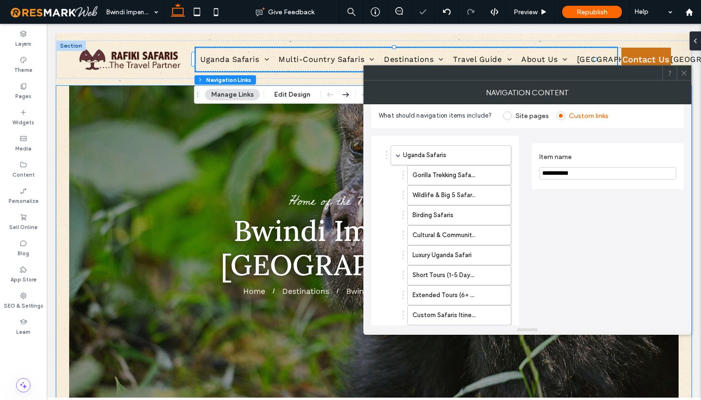
scroll to position [0, 0]
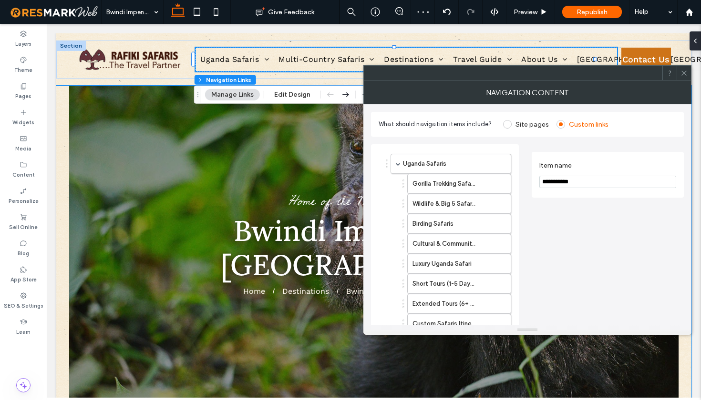
drag, startPoint x: 584, startPoint y: 186, endPoint x: 530, endPoint y: 185, distance: 53.9
type input "**********"
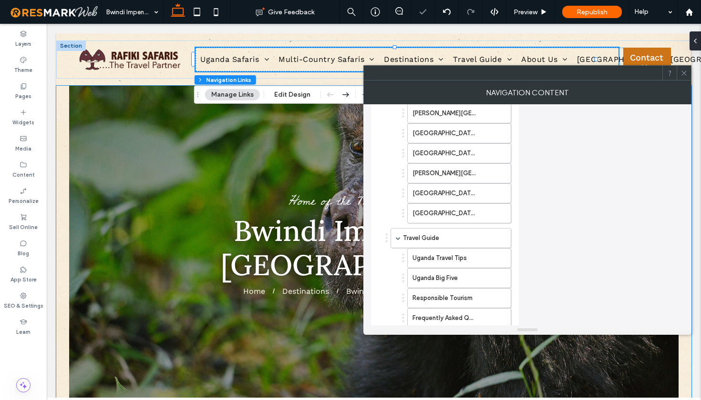
scroll to position [647, 0]
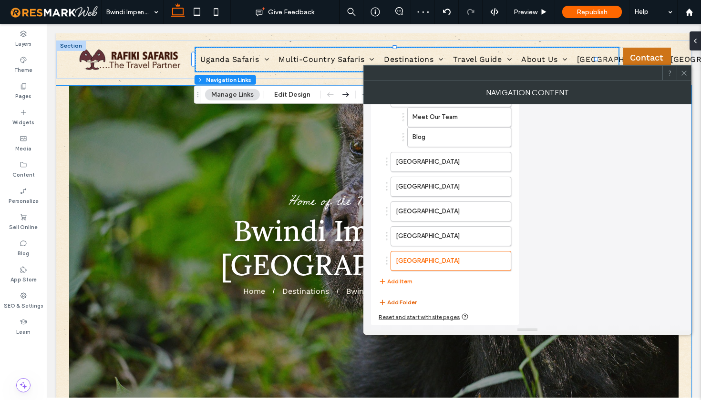
click at [408, 305] on button "Add Folder" at bounding box center [398, 302] width 38 height 11
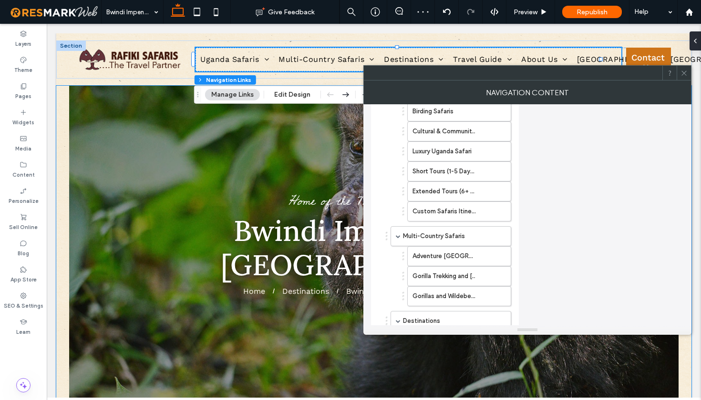
scroll to position [0, 0]
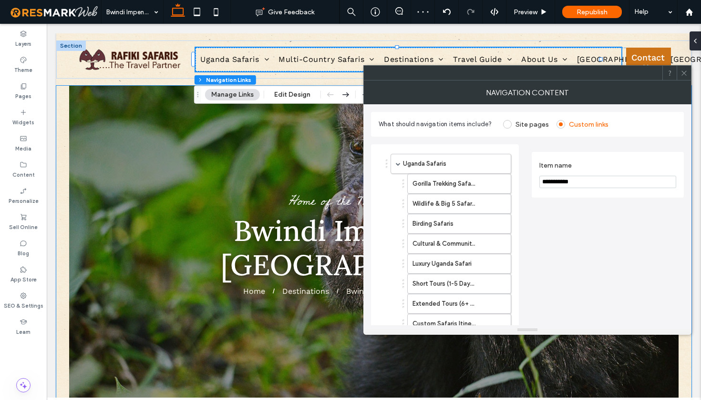
click at [577, 183] on input "**********" at bounding box center [607, 182] width 137 height 12
drag, startPoint x: 570, startPoint y: 182, endPoint x: 534, endPoint y: 182, distance: 35.8
click at [534, 182] on div "**********" at bounding box center [608, 175] width 152 height 46
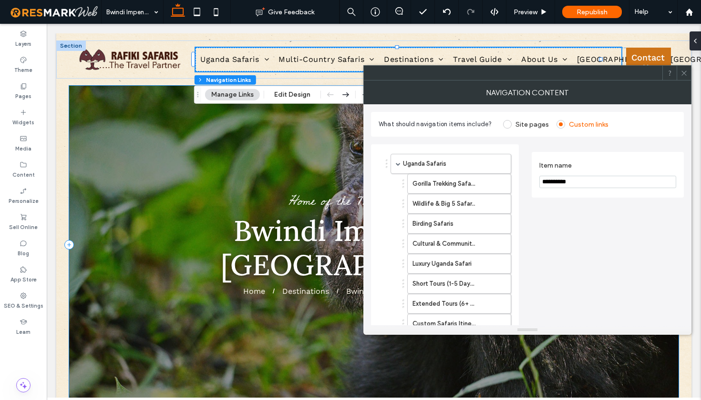
type input "**********"
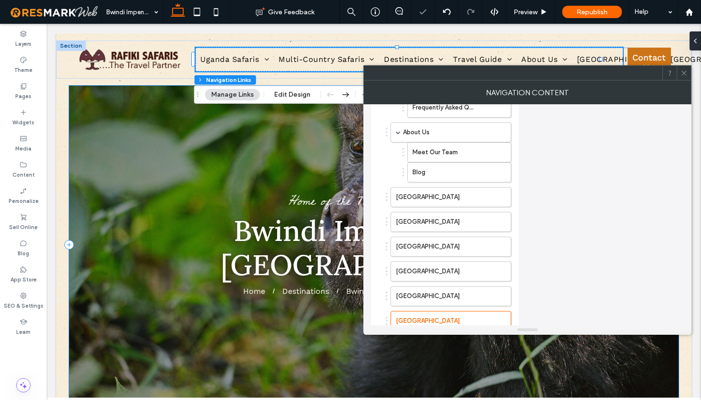
scroll to position [671, 0]
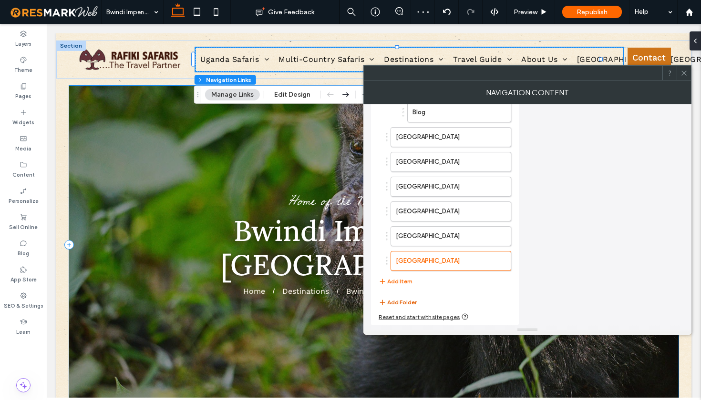
click at [409, 301] on button "Add Folder" at bounding box center [398, 302] width 38 height 11
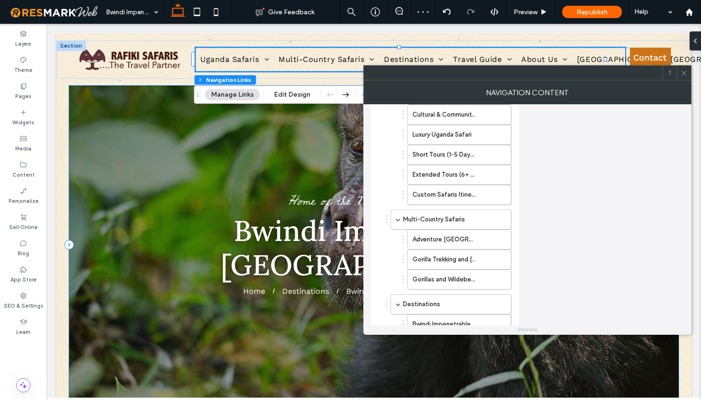
scroll to position [0, 0]
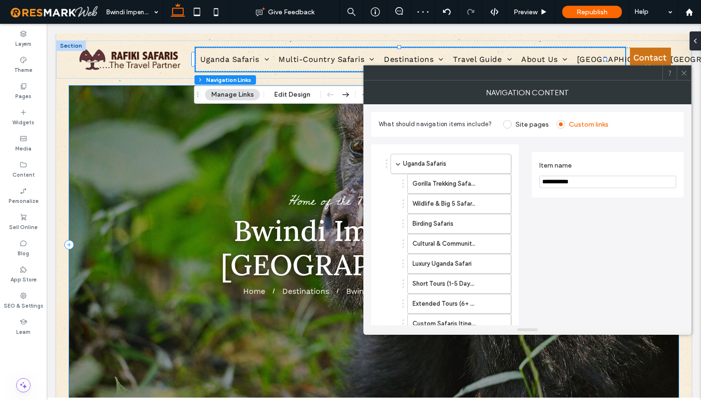
click at [580, 186] on input "**********" at bounding box center [607, 182] width 137 height 12
drag, startPoint x: 588, startPoint y: 184, endPoint x: 525, endPoint y: 186, distance: 63.5
type input "********"
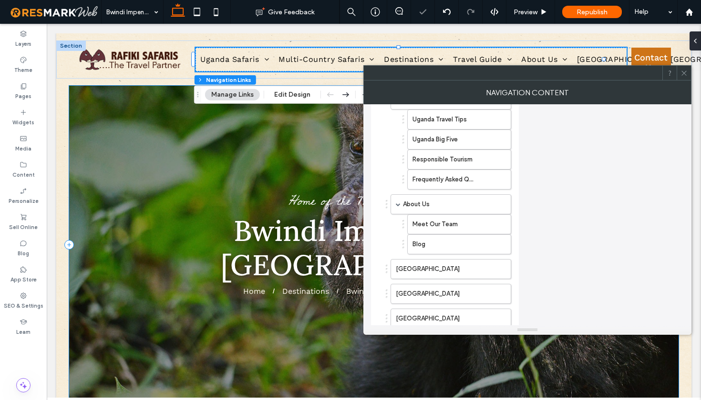
scroll to position [696, 0]
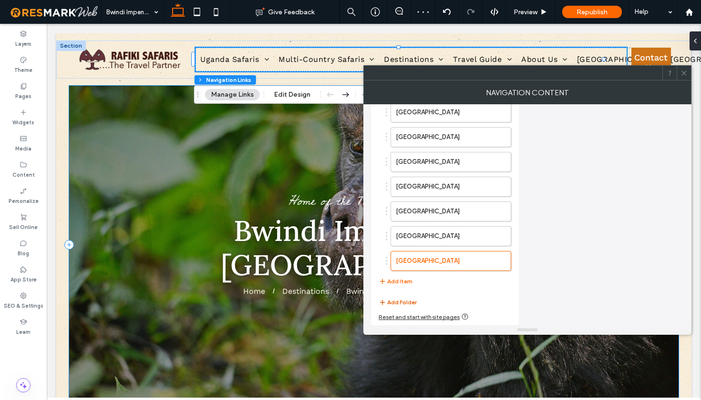
click at [405, 300] on button "Add Folder" at bounding box center [398, 302] width 38 height 11
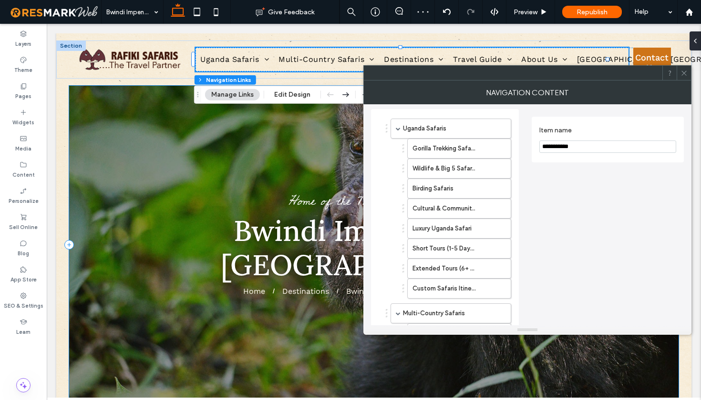
scroll to position [0, 0]
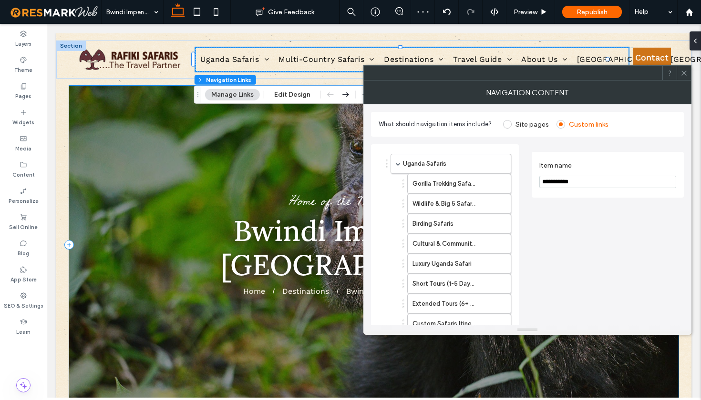
drag, startPoint x: 582, startPoint y: 184, endPoint x: 529, endPoint y: 183, distance: 52.9
type input "*******"
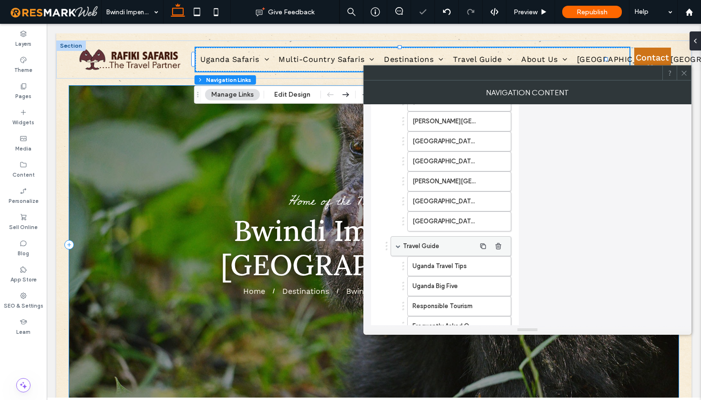
scroll to position [721, 0]
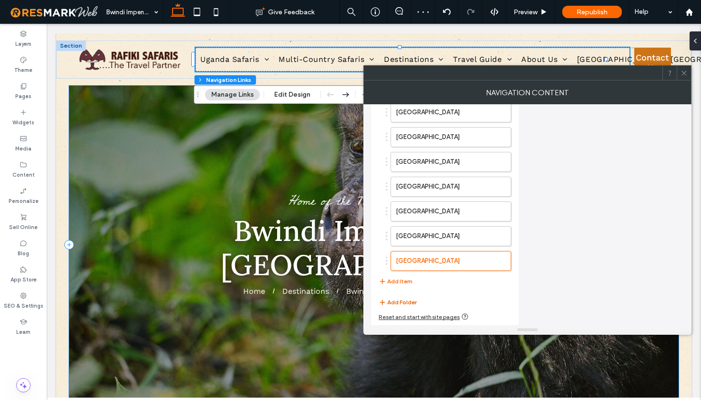
click at [397, 300] on button "Add Folder" at bounding box center [398, 302] width 38 height 11
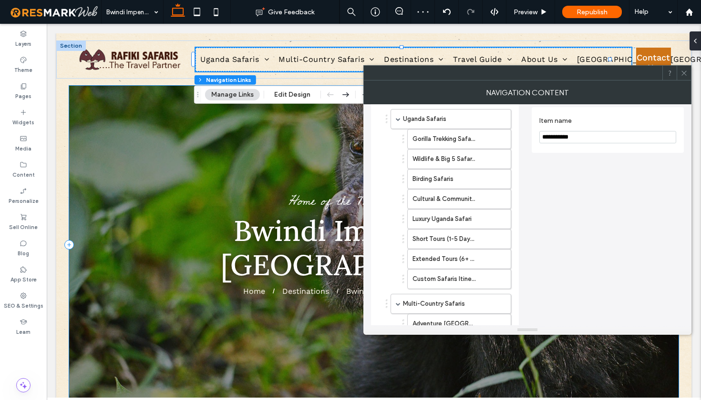
scroll to position [0, 0]
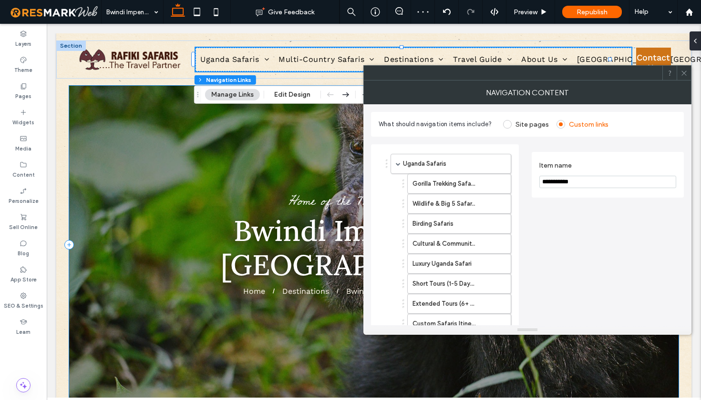
click at [583, 178] on input "**********" at bounding box center [607, 182] width 137 height 12
type input "*****"
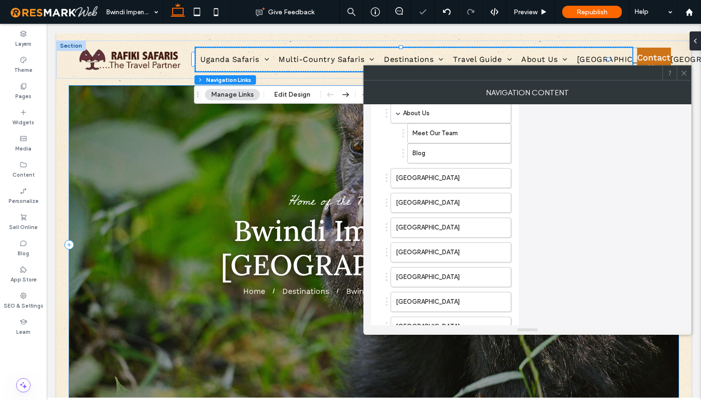
scroll to position [746, 0]
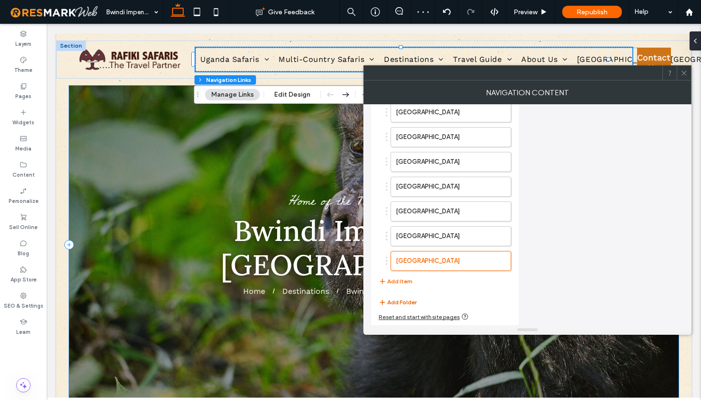
click at [403, 300] on button "Add Folder" at bounding box center [398, 302] width 38 height 11
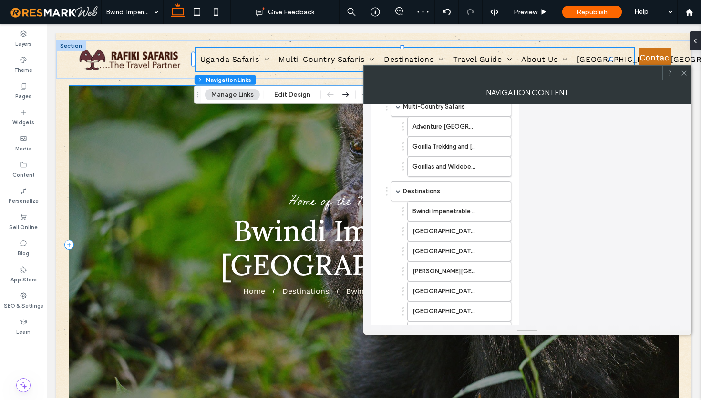
scroll to position [0, 0]
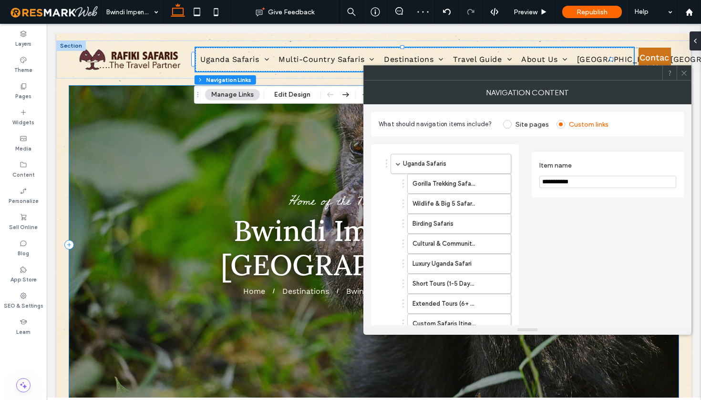
click at [583, 185] on input "**********" at bounding box center [607, 182] width 137 height 12
type input "*******"
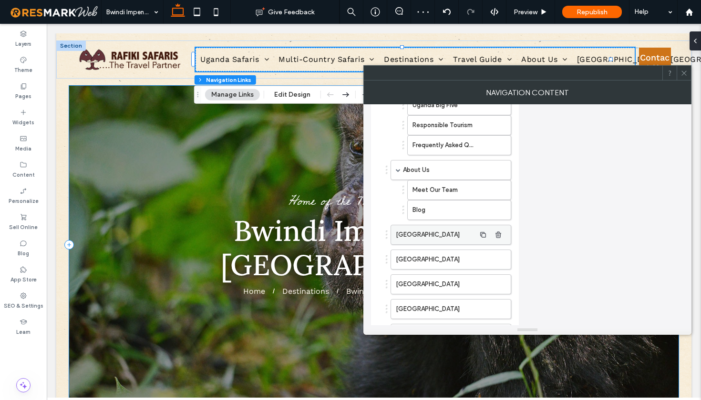
scroll to position [406, 0]
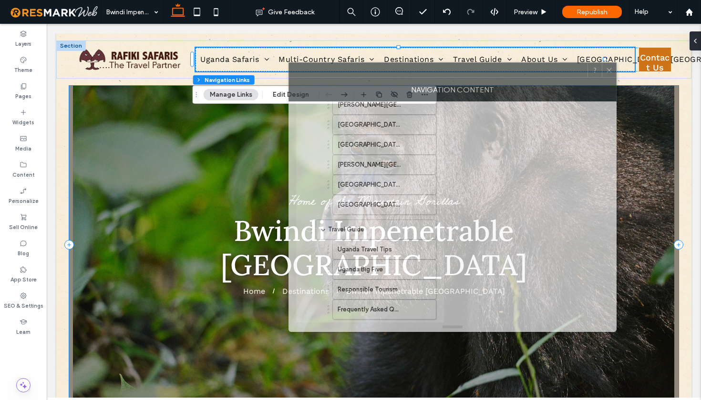
drag, startPoint x: 422, startPoint y: 77, endPoint x: 320, endPoint y: 72, distance: 102.1
click at [320, 72] on div at bounding box center [438, 70] width 298 height 14
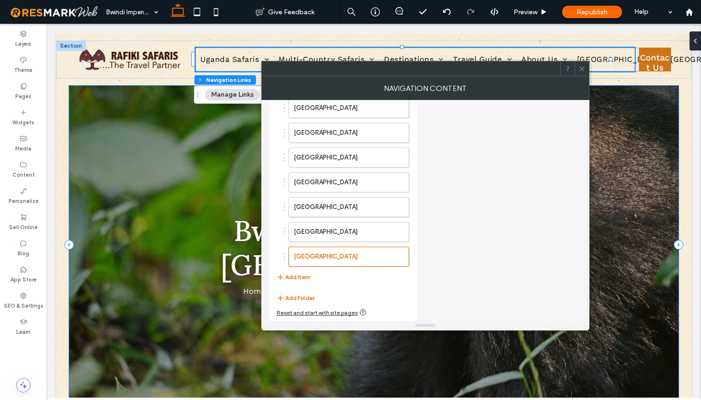
scroll to position [602, 0]
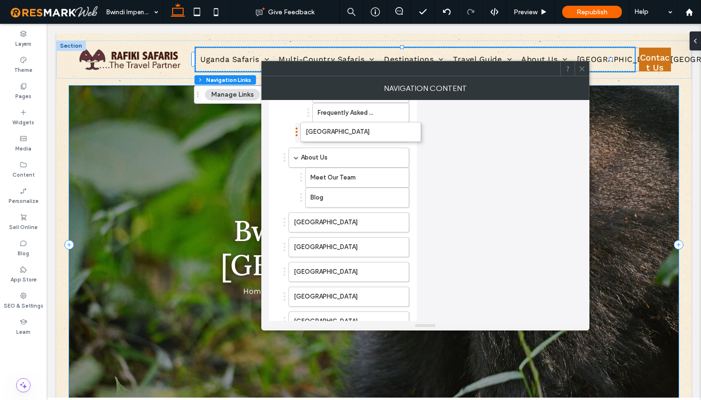
drag, startPoint x: 285, startPoint y: 202, endPoint x: 297, endPoint y: 131, distance: 71.6
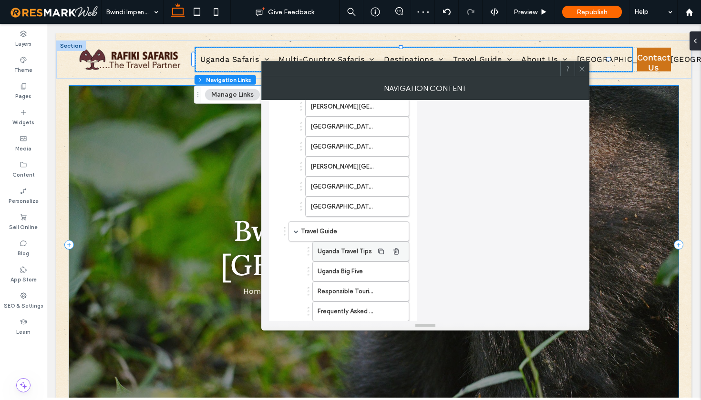
scroll to position [475, 0]
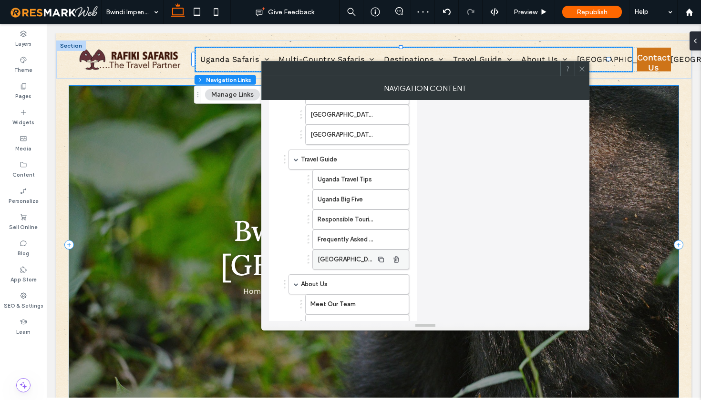
click at [327, 263] on label "[GEOGRAPHIC_DATA]" at bounding box center [346, 259] width 56 height 19
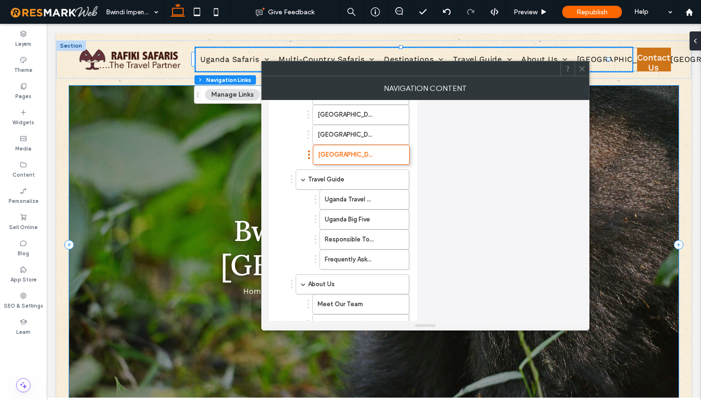
drag, startPoint x: 309, startPoint y: 261, endPoint x: 308, endPoint y: 151, distance: 109.7
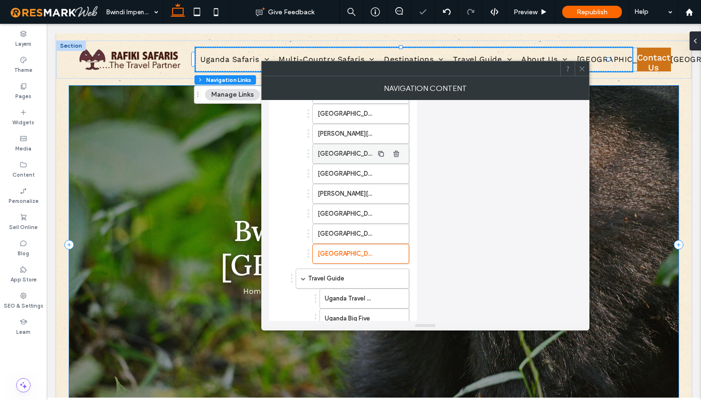
scroll to position [320, 0]
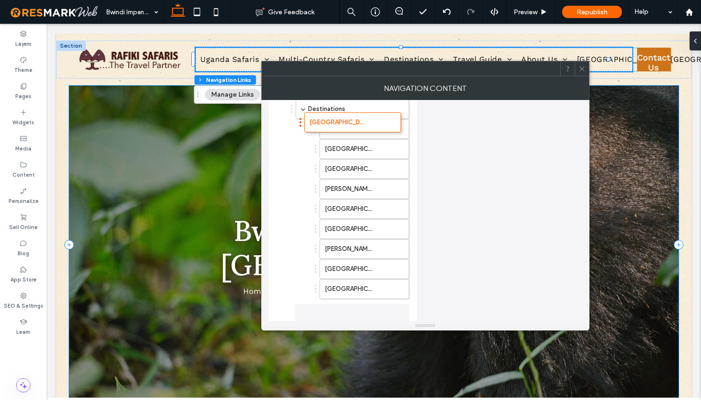
drag, startPoint x: 309, startPoint y: 311, endPoint x: 301, endPoint y: 119, distance: 191.8
drag, startPoint x: 292, startPoint y: 314, endPoint x: 311, endPoint y: 122, distance: 193.0
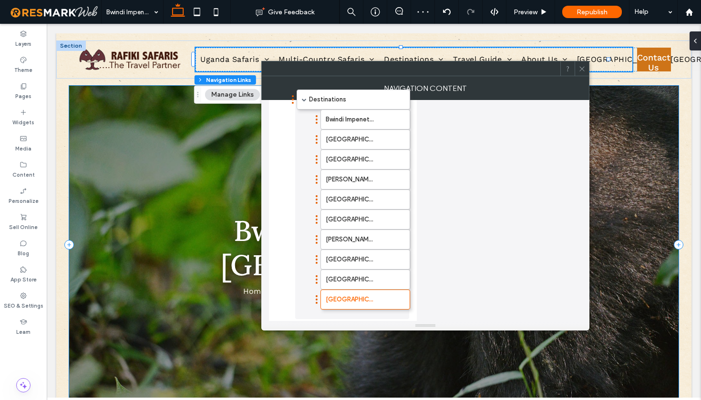
drag, startPoint x: 314, startPoint y: 308, endPoint x: 315, endPoint y: 298, distance: 9.6
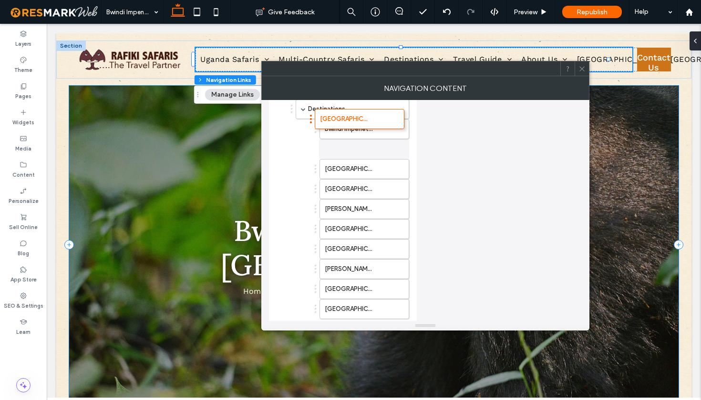
drag, startPoint x: 315, startPoint y: 310, endPoint x: 310, endPoint y: 115, distance: 195.1
drag, startPoint x: 317, startPoint y: 149, endPoint x: 316, endPoint y: 118, distance: 30.5
drag, startPoint x: 317, startPoint y: 148, endPoint x: 345, endPoint y: 144, distance: 28.5
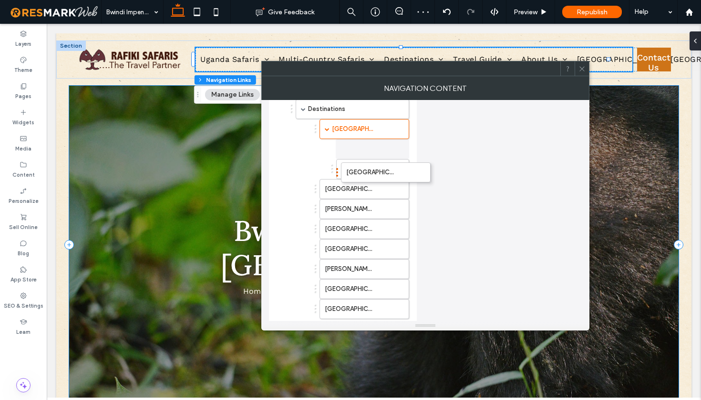
drag, startPoint x: 316, startPoint y: 171, endPoint x: 339, endPoint y: 169, distance: 23.4
click at [313, 188] on ol "[GEOGRAPHIC_DATA] [GEOGRAPHIC_DATA] [GEOGRAPHIC_DATA] [GEOGRAPHIC_DATA] [PERSON…" at bounding box center [359, 219] width 102 height 200
drag, startPoint x: 315, startPoint y: 187, endPoint x: 333, endPoint y: 185, distance: 17.7
drag, startPoint x: 315, startPoint y: 210, endPoint x: 333, endPoint y: 207, distance: 18.7
drag, startPoint x: 316, startPoint y: 229, endPoint x: 332, endPoint y: 228, distance: 16.7
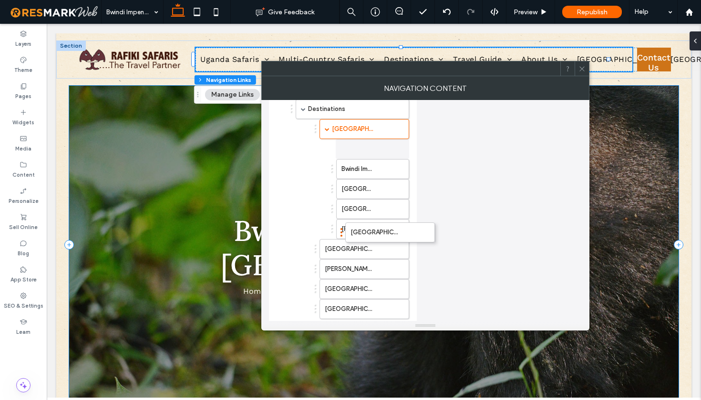
drag, startPoint x: 316, startPoint y: 229, endPoint x: 342, endPoint y: 227, distance: 25.8
drag, startPoint x: 315, startPoint y: 248, endPoint x: 338, endPoint y: 248, distance: 22.4
drag, startPoint x: 315, startPoint y: 269, endPoint x: 336, endPoint y: 270, distance: 21.0
drag, startPoint x: 315, startPoint y: 290, endPoint x: 342, endPoint y: 289, distance: 26.7
drag, startPoint x: 315, startPoint y: 309, endPoint x: 338, endPoint y: 308, distance: 22.4
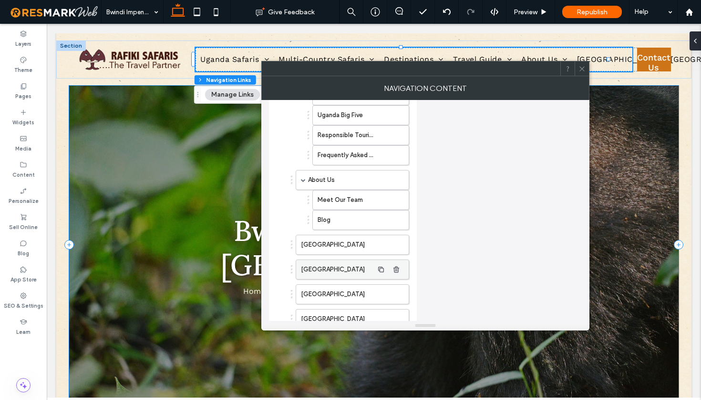
scroll to position [555, 0]
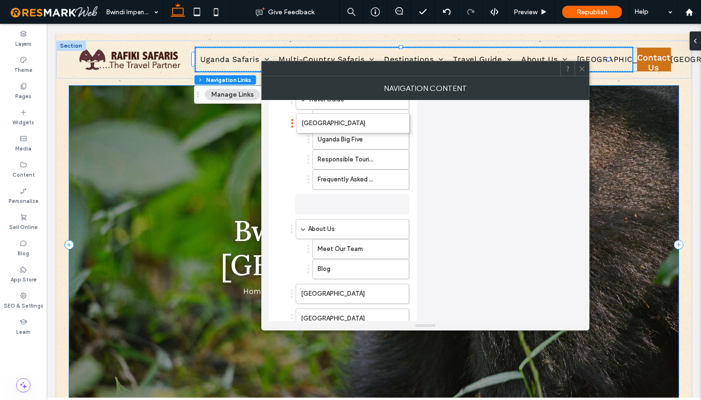
drag, startPoint x: 291, startPoint y: 267, endPoint x: 293, endPoint y: 120, distance: 147.3
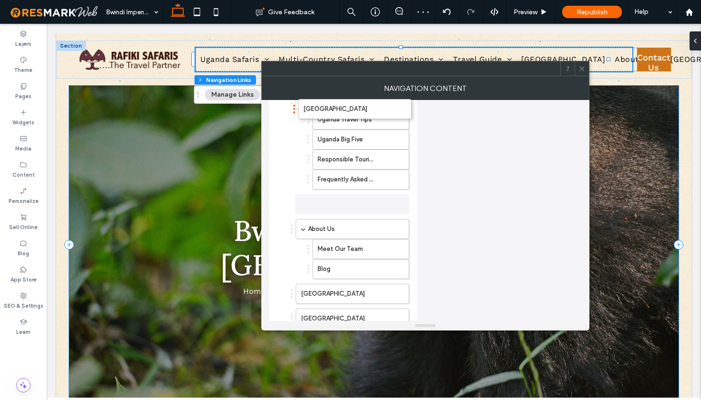
drag, startPoint x: 292, startPoint y: 204, endPoint x: 294, endPoint y: 105, distance: 98.2
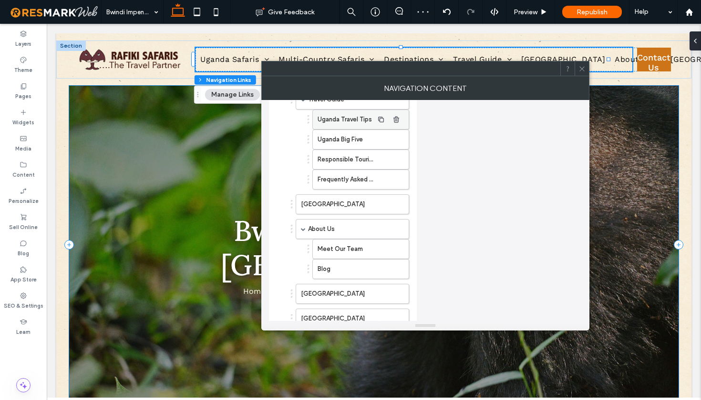
scroll to position [472, 0]
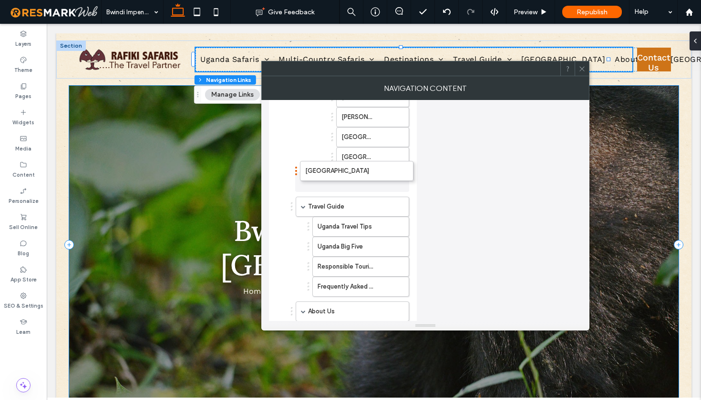
drag, startPoint x: 292, startPoint y: 286, endPoint x: 296, endPoint y: 170, distance: 115.9
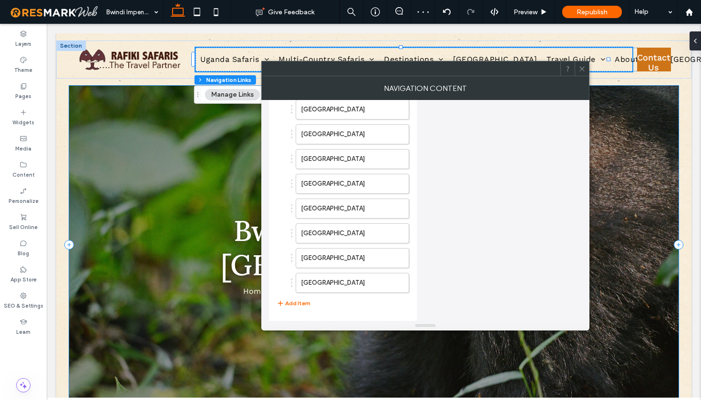
scroll to position [766, 0]
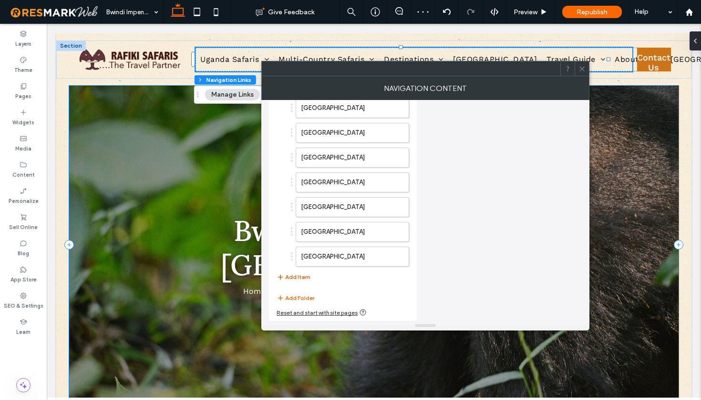
click at [297, 279] on button "Add Item" at bounding box center [294, 277] width 34 height 11
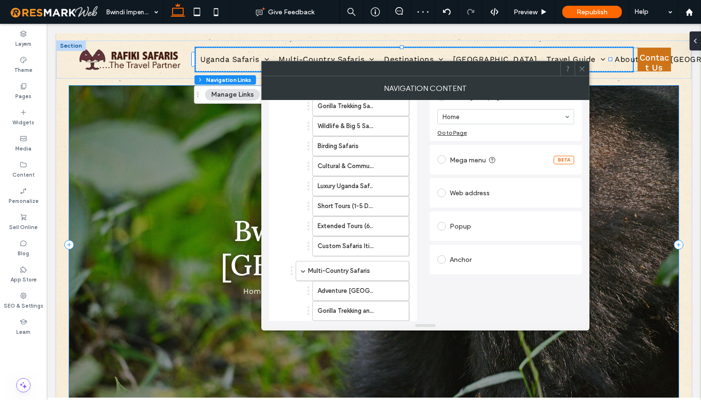
scroll to position [24, 0]
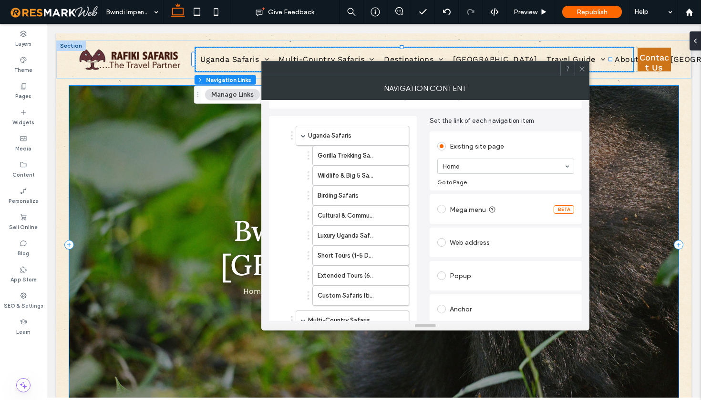
click at [447, 242] on label at bounding box center [443, 242] width 12 height 9
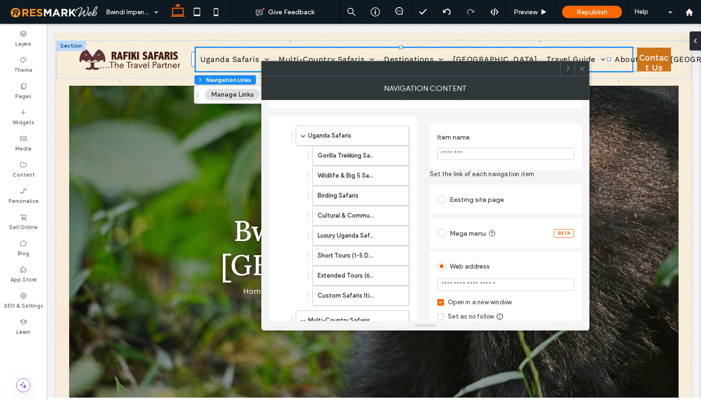
click at [462, 152] on input "Item name" at bounding box center [505, 154] width 137 height 12
type input "**********"
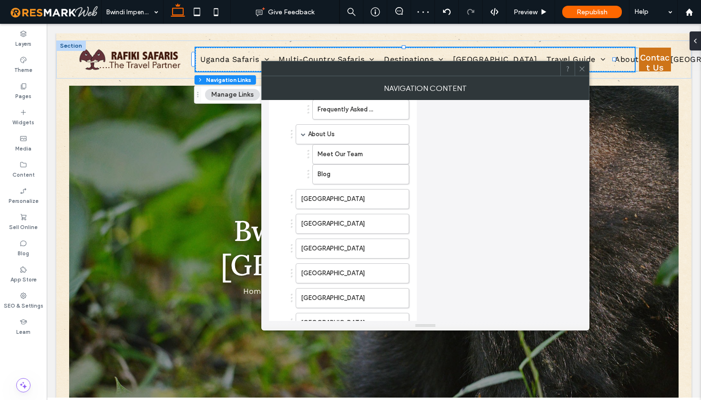
scroll to position [769, 0]
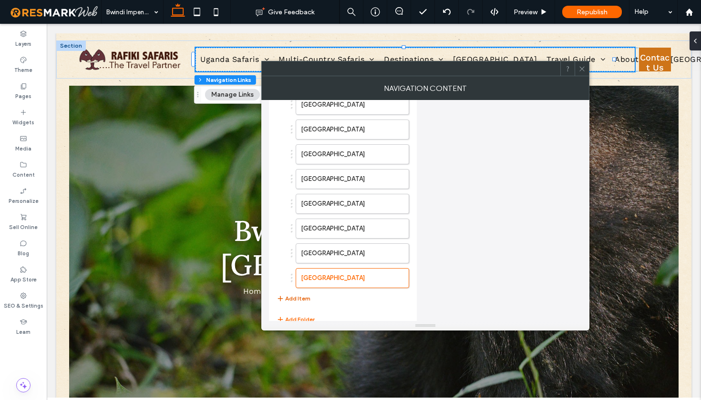
click at [292, 298] on button "Add Item" at bounding box center [294, 298] width 34 height 11
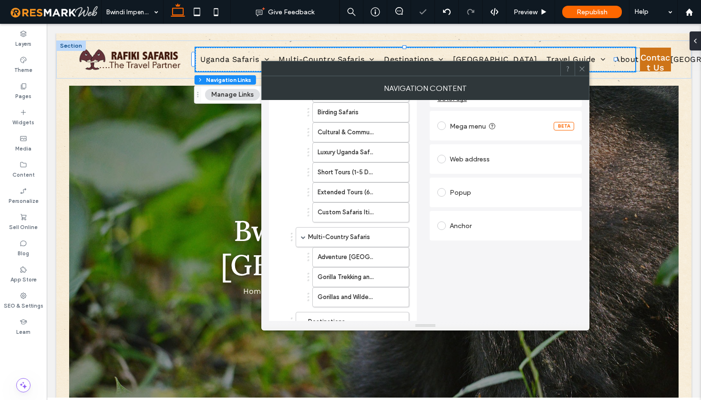
scroll to position [0, 0]
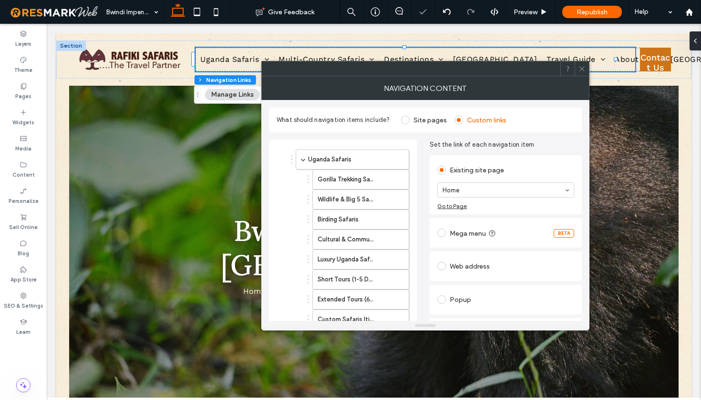
click at [441, 269] on span at bounding box center [441, 266] width 9 height 9
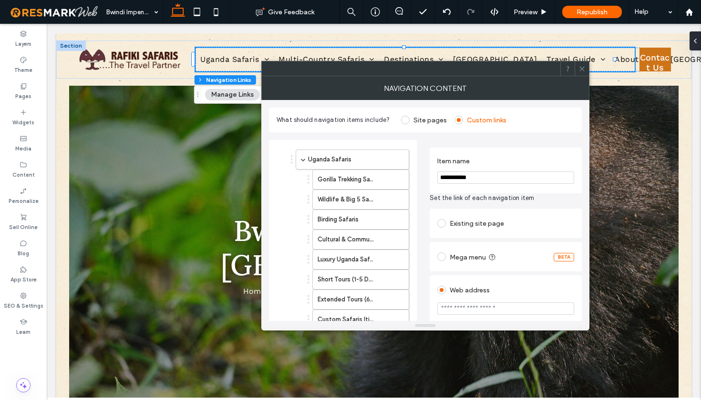
drag, startPoint x: 484, startPoint y: 177, endPoint x: 431, endPoint y: 177, distance: 53.4
click at [431, 177] on div "**********" at bounding box center [506, 171] width 152 height 46
type input "**********"
click at [496, 153] on section "**********" at bounding box center [505, 171] width 137 height 36
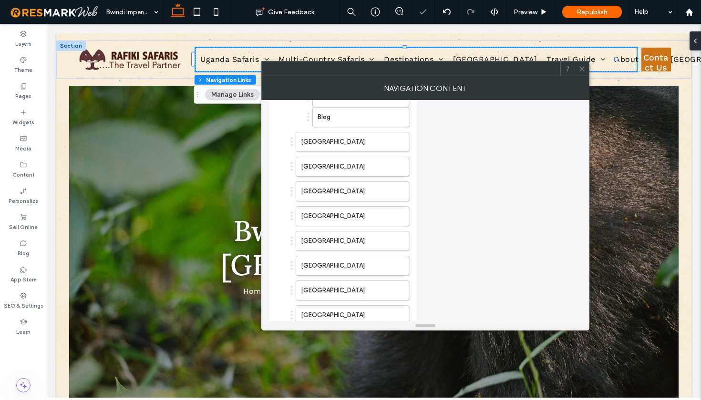
scroll to position [815, 0]
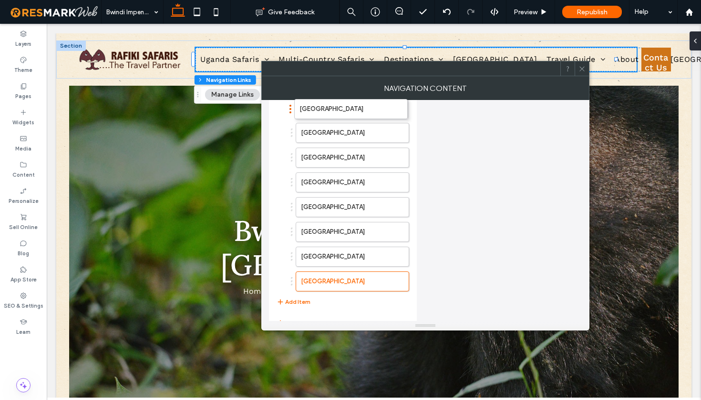
drag, startPoint x: 292, startPoint y: 232, endPoint x: 290, endPoint y: 109, distance: 123.0
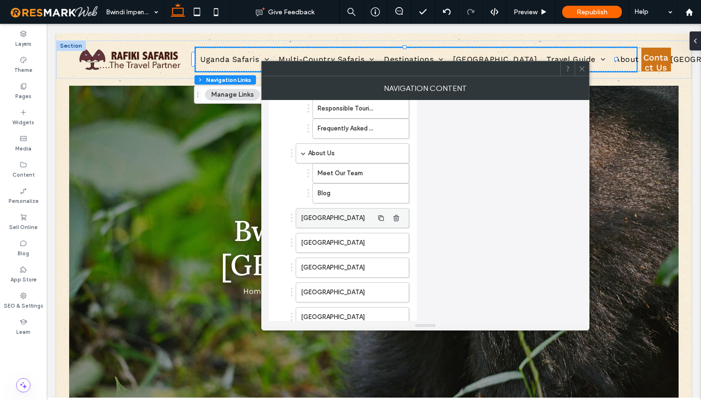
scroll to position [639, 0]
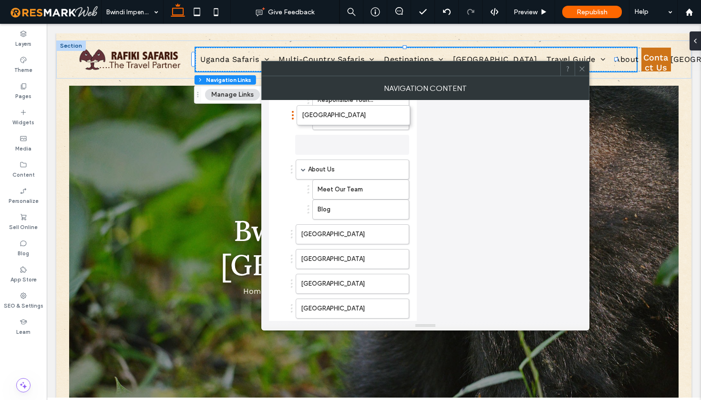
drag, startPoint x: 293, startPoint y: 259, endPoint x: 294, endPoint y: 115, distance: 144.0
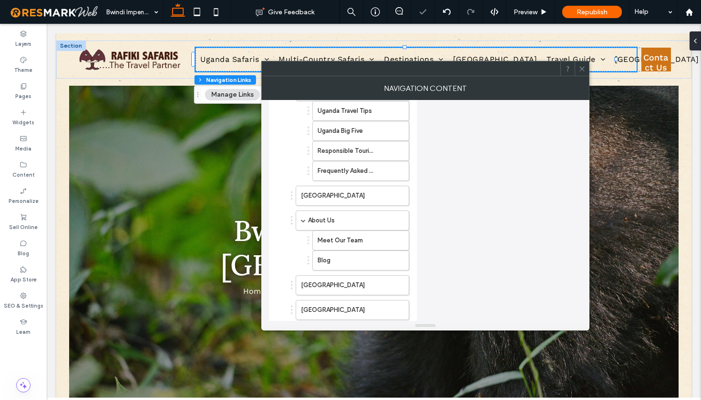
scroll to position [502, 0]
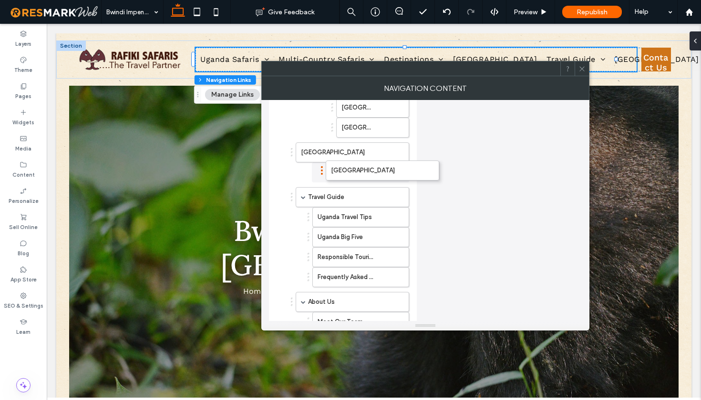
drag, startPoint x: 291, startPoint y: 281, endPoint x: 321, endPoint y: 170, distance: 115.5
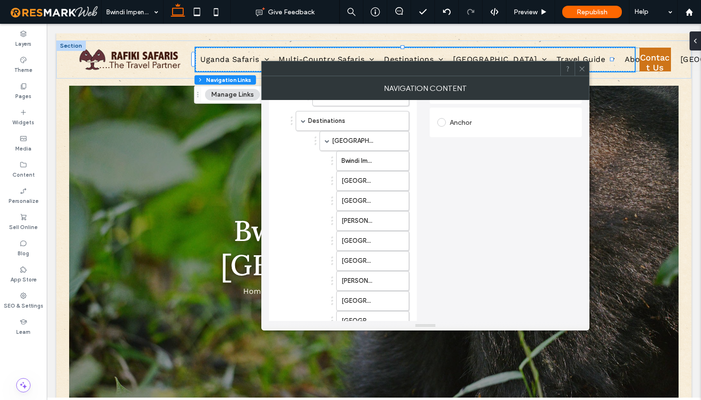
scroll to position [395, 0]
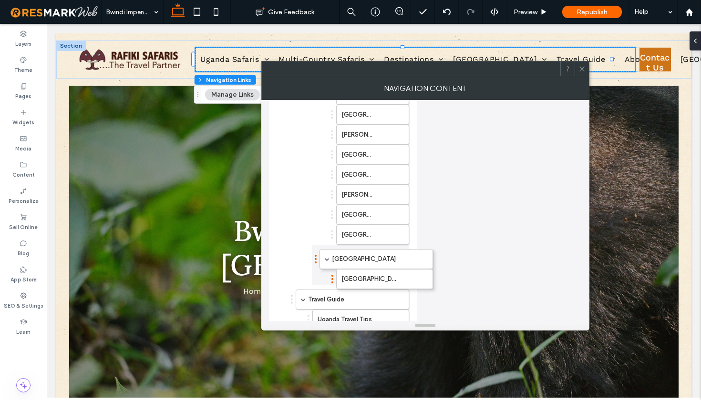
drag, startPoint x: 291, startPoint y: 258, endPoint x: 315, endPoint y: 258, distance: 23.8
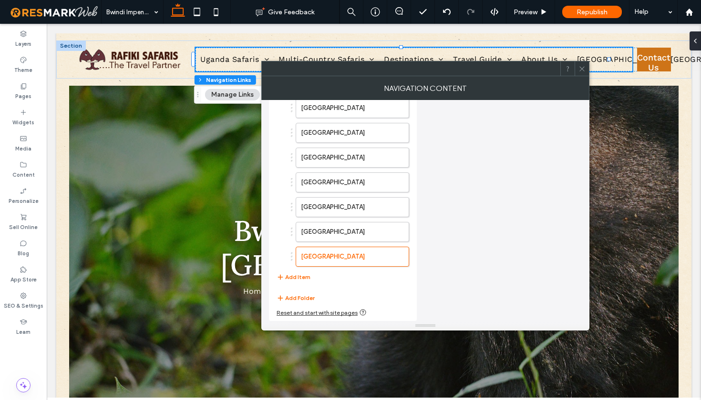
scroll to position [786, 0]
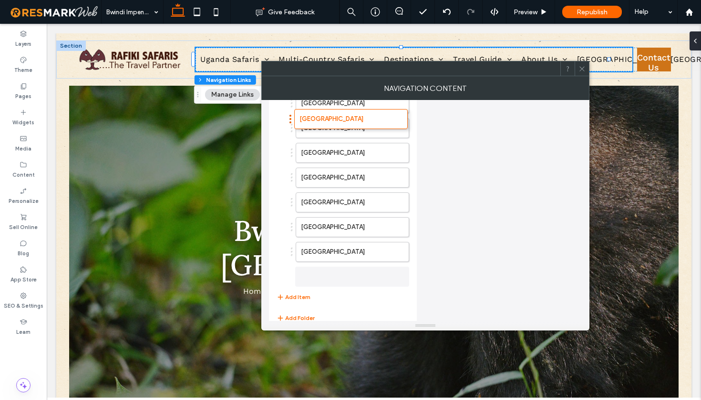
drag, startPoint x: 291, startPoint y: 254, endPoint x: 290, endPoint y: 116, distance: 137.8
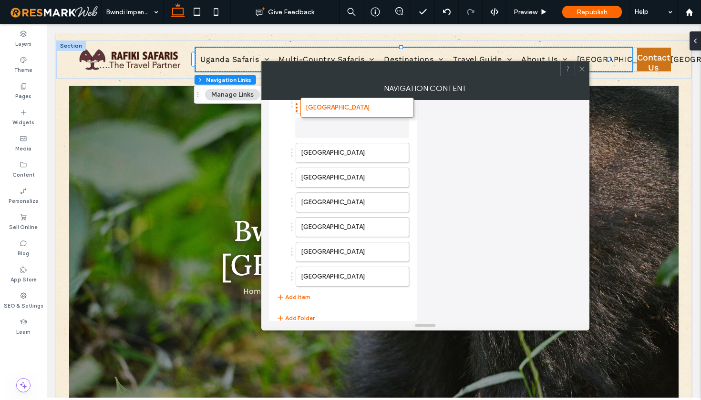
drag, startPoint x: 291, startPoint y: 276, endPoint x: 296, endPoint y: 106, distance: 169.3
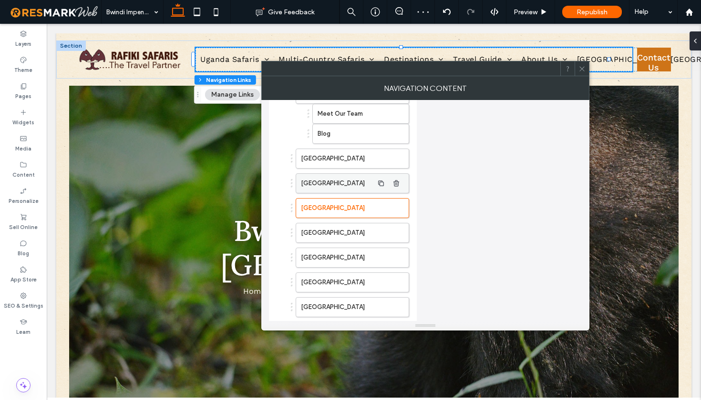
scroll to position [704, 0]
drag, startPoint x: 290, startPoint y: 211, endPoint x: 290, endPoint y: 165, distance: 45.8
click at [293, 208] on div "[GEOGRAPHIC_DATA]" at bounding box center [350, 210] width 118 height 20
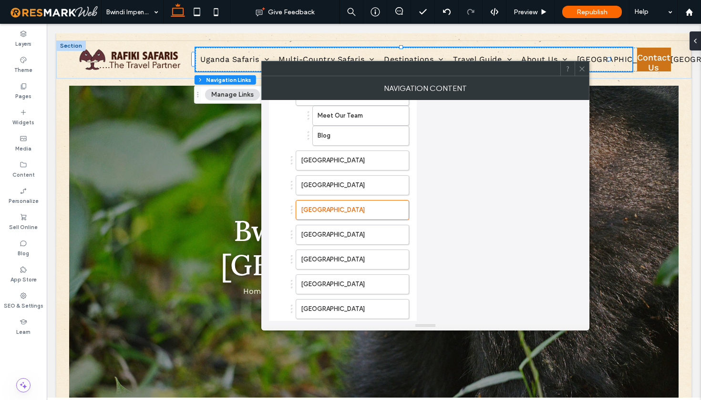
click at [292, 209] on div "[GEOGRAPHIC_DATA]" at bounding box center [350, 210] width 118 height 20
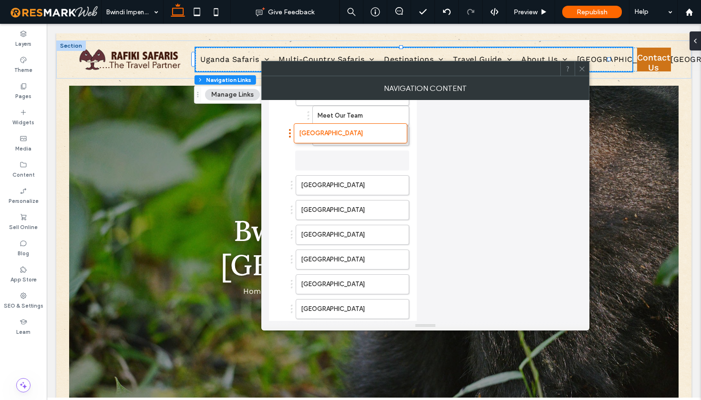
drag, startPoint x: 293, startPoint y: 209, endPoint x: 291, endPoint y: 130, distance: 79.6
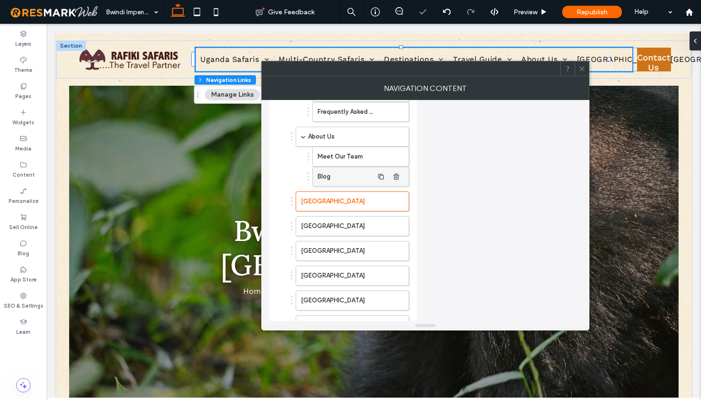
scroll to position [587, 0]
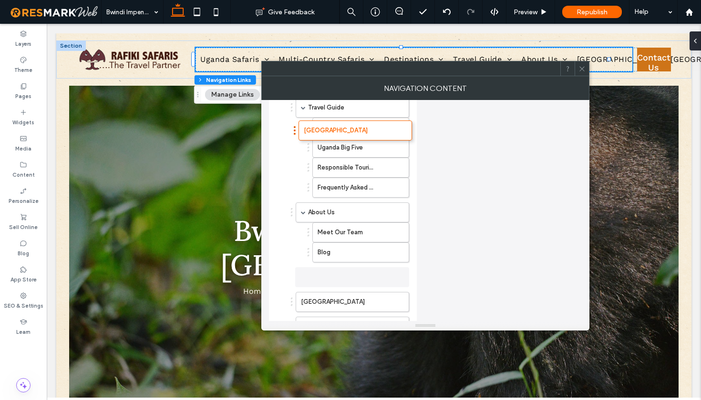
drag, startPoint x: 292, startPoint y: 275, endPoint x: 295, endPoint y: 128, distance: 146.9
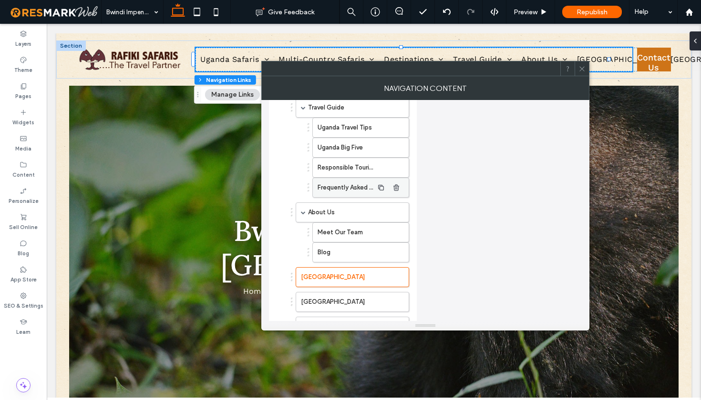
scroll to position [568, 0]
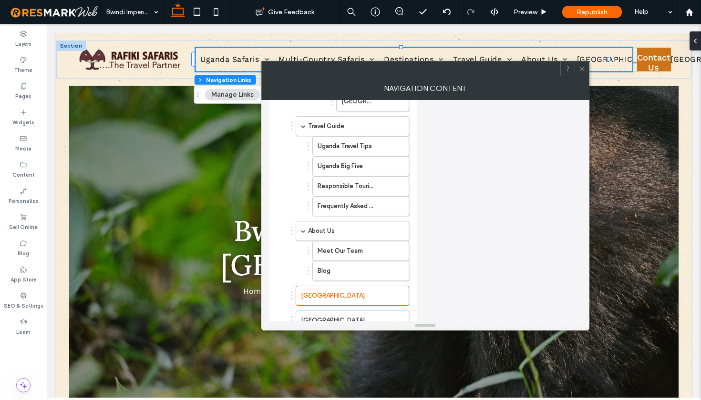
drag, startPoint x: 290, startPoint y: 293, endPoint x: 291, endPoint y: 286, distance: 7.6
click at [291, 286] on ol "Uganda Safaris Gorilla Trekking Safaris Wildlife & Big 5 Safaris Birding Safari…" at bounding box center [346, 42] width 125 height 923
click at [281, 277] on div "Uganda Safaris Gorilla Trekking Safaris Wildlife & Big 5 Safaris Birding Safari…" at bounding box center [343, 41] width 133 height 928
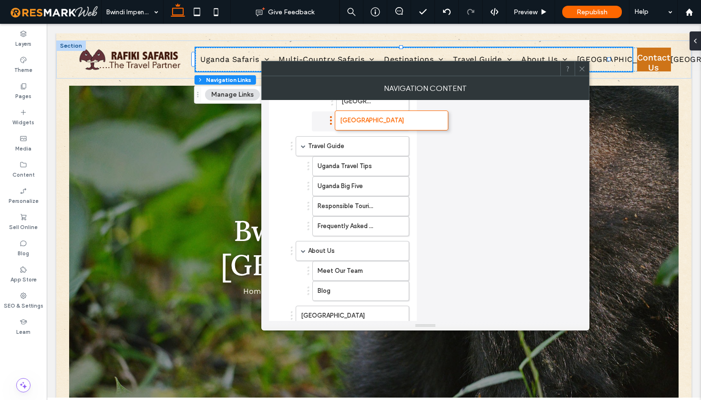
drag, startPoint x: 292, startPoint y: 296, endPoint x: 331, endPoint y: 121, distance: 179.8
click at [314, 119] on ol "[GEOGRAPHIC_DATA] [GEOGRAPHIC_DATA] [GEOGRAPHIC_DATA] [GEOGRAPHIC_DATA] [PERSON…" at bounding box center [359, 1] width 102 height 260
click at [300, 120] on div "[GEOGRAPHIC_DATA] [GEOGRAPHIC_DATA] [GEOGRAPHIC_DATA] [GEOGRAPHIC_DATA] [PERSON…" at bounding box center [353, 1] width 111 height 260
drag, startPoint x: 316, startPoint y: 121, endPoint x: 335, endPoint y: 118, distance: 18.8
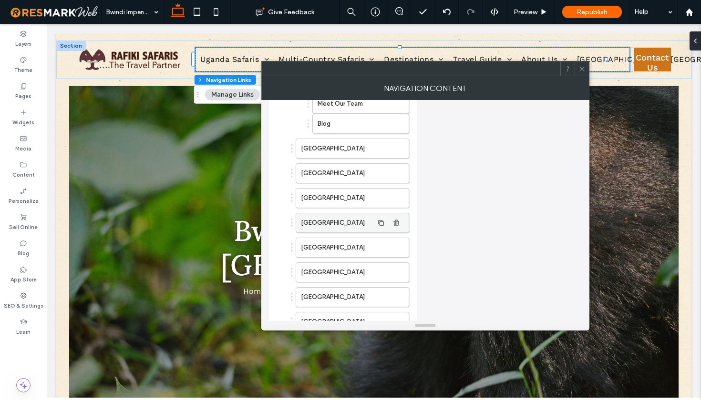
scroll to position [723, 0]
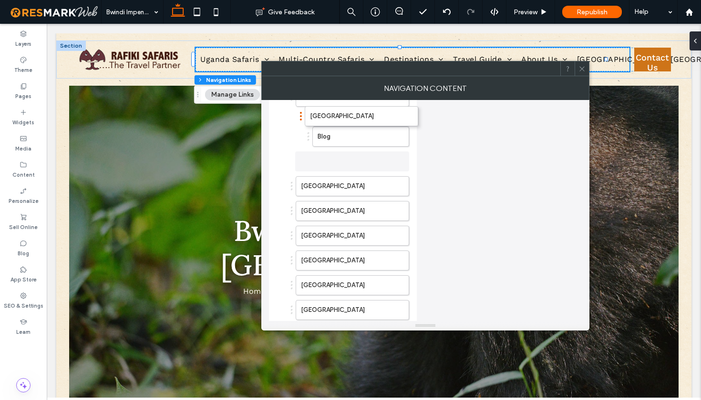
drag, startPoint x: 292, startPoint y: 161, endPoint x: 301, endPoint y: 115, distance: 46.2
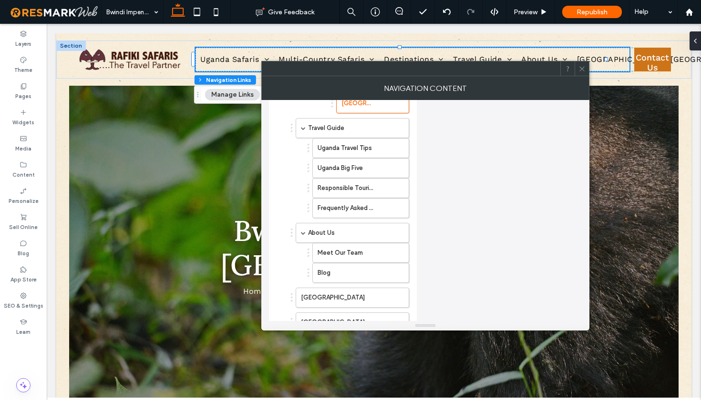
scroll to position [585, 0]
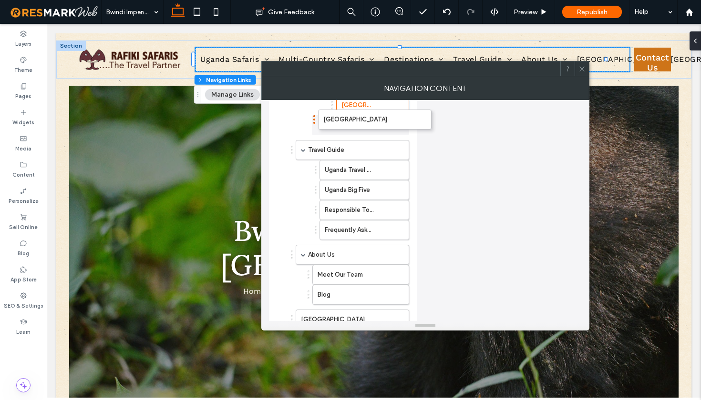
drag, startPoint x: 292, startPoint y: 299, endPoint x: 314, endPoint y: 119, distance: 181.6
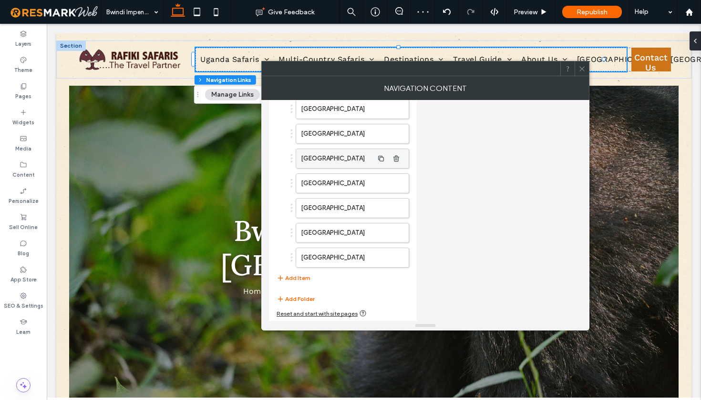
scroll to position [796, 0]
click at [302, 279] on button "Add Item" at bounding box center [294, 277] width 34 height 11
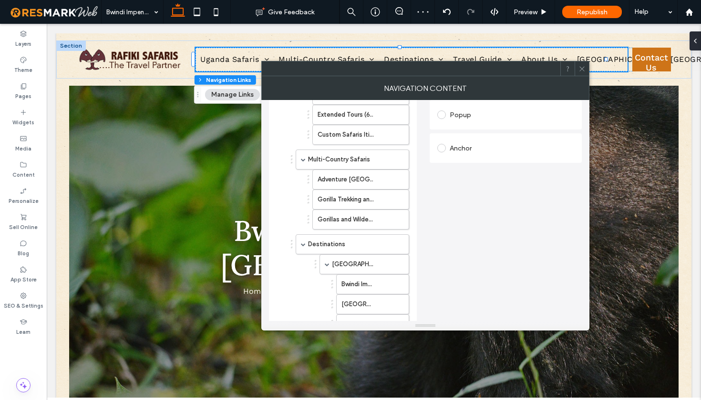
scroll to position [50, 0]
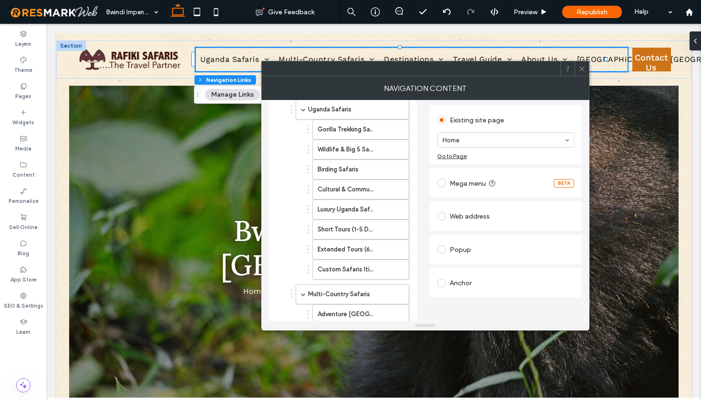
click at [461, 215] on div "Web address" at bounding box center [505, 216] width 137 height 15
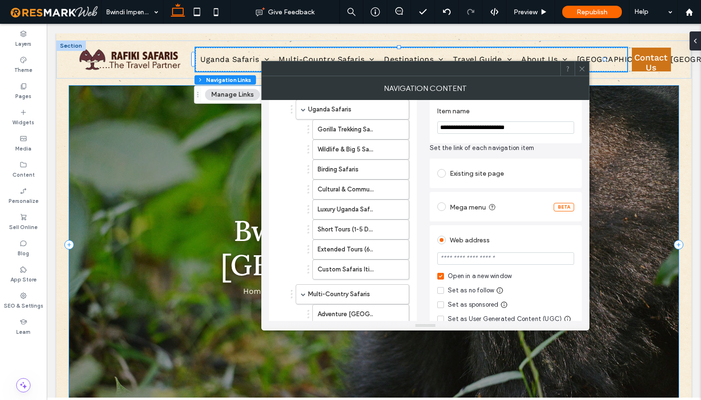
type input "**********"
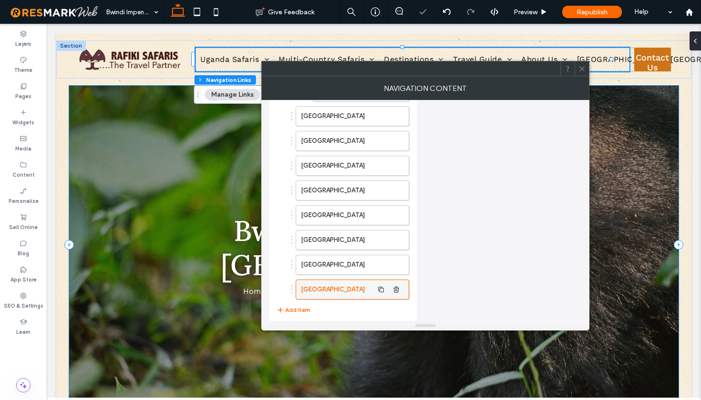
scroll to position [821, 0]
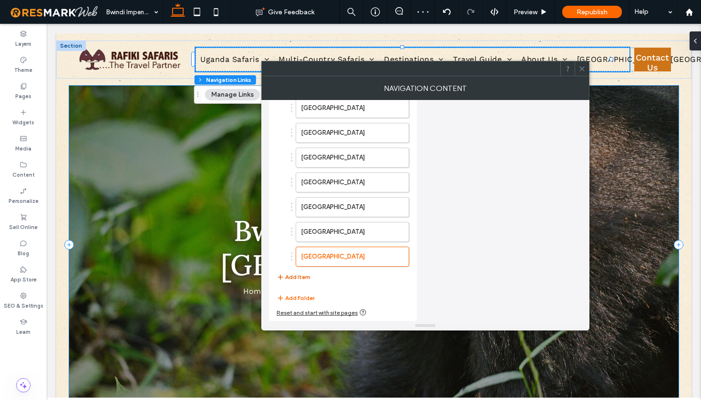
click at [287, 277] on button "Add Item" at bounding box center [294, 277] width 34 height 11
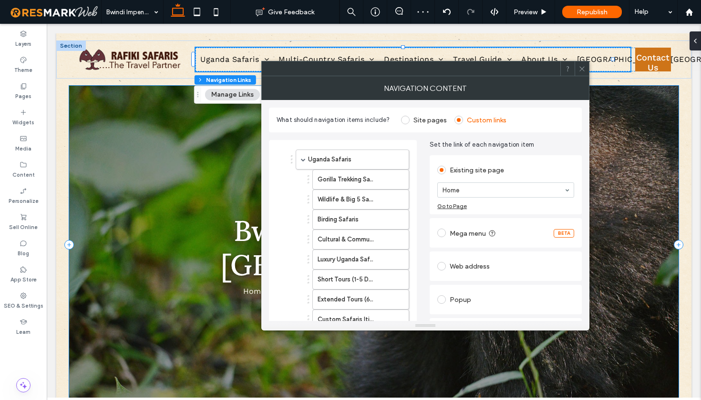
scroll to position [0, 0]
click at [445, 267] on span at bounding box center [441, 266] width 9 height 9
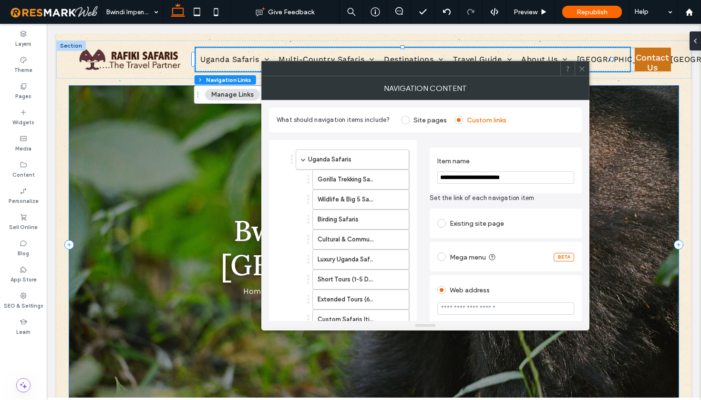
type input "**********"
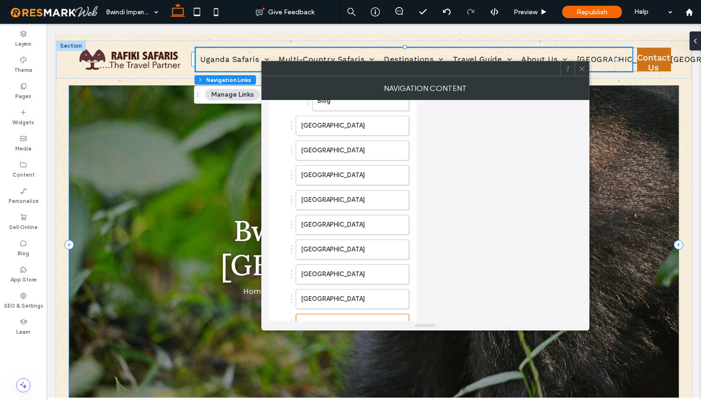
scroll to position [777, 0]
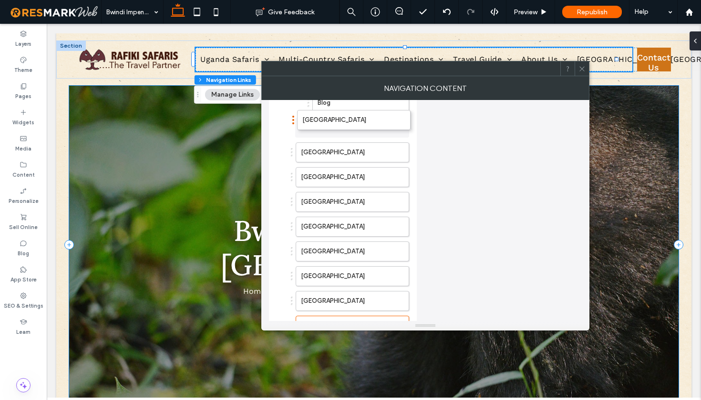
drag, startPoint x: 292, startPoint y: 297, endPoint x: 293, endPoint y: 116, distance: 181.2
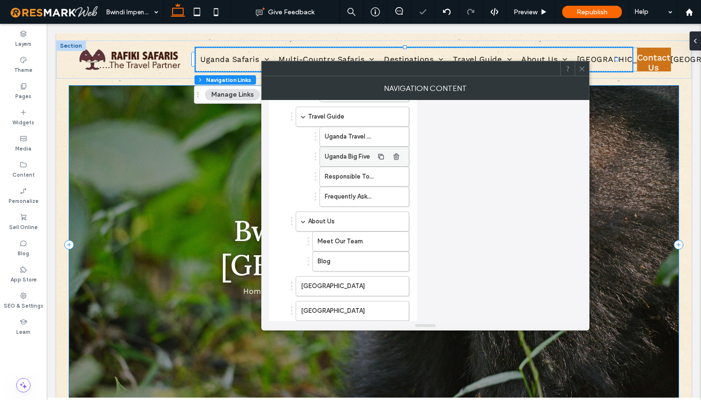
scroll to position [598, 0]
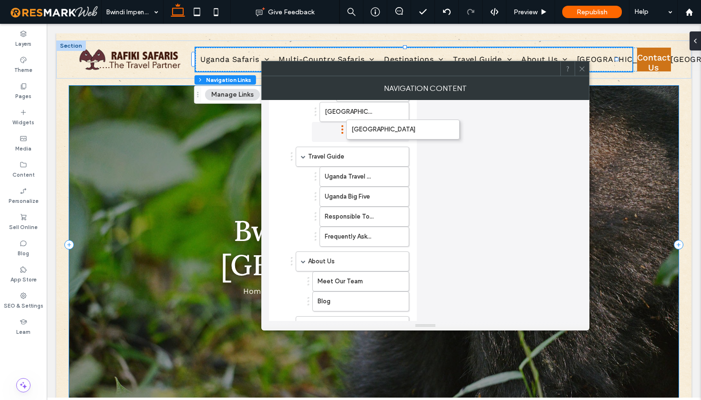
drag, startPoint x: 291, startPoint y: 305, endPoint x: 341, endPoint y: 128, distance: 183.7
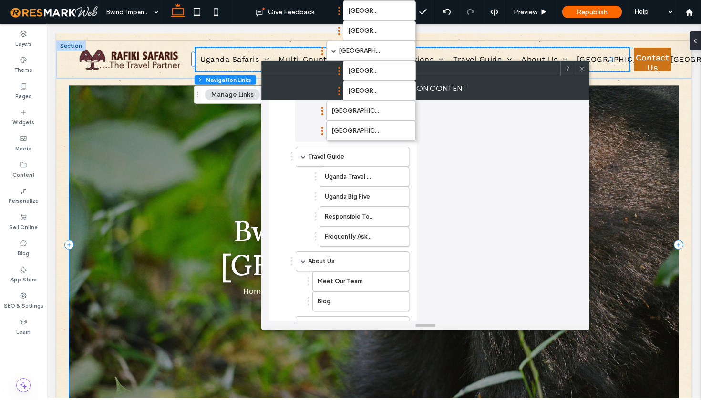
scroll to position [516, 0]
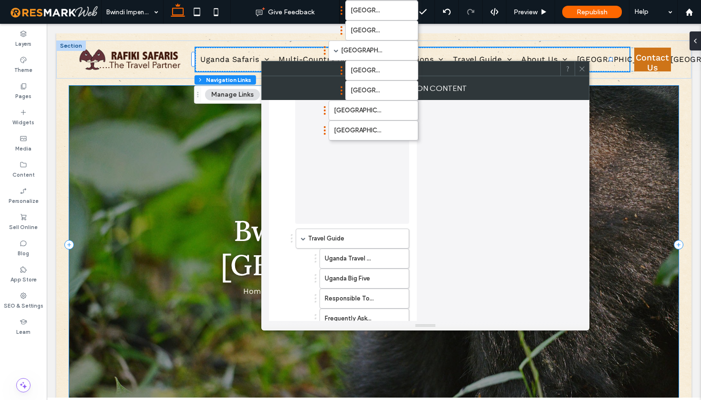
drag, startPoint x: 314, startPoint y: 130, endPoint x: 323, endPoint y: 129, distance: 9.1
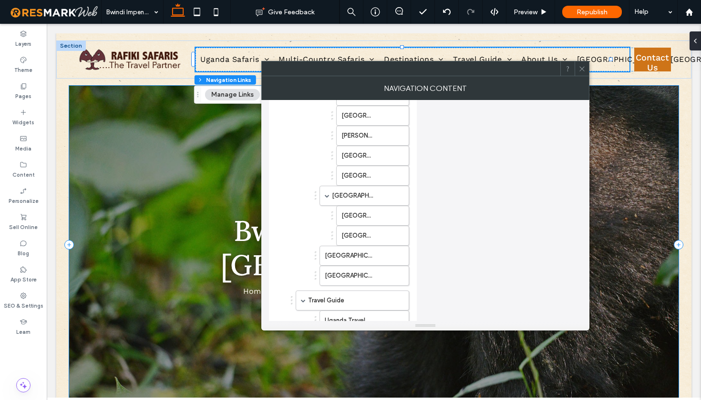
scroll to position [515, 0]
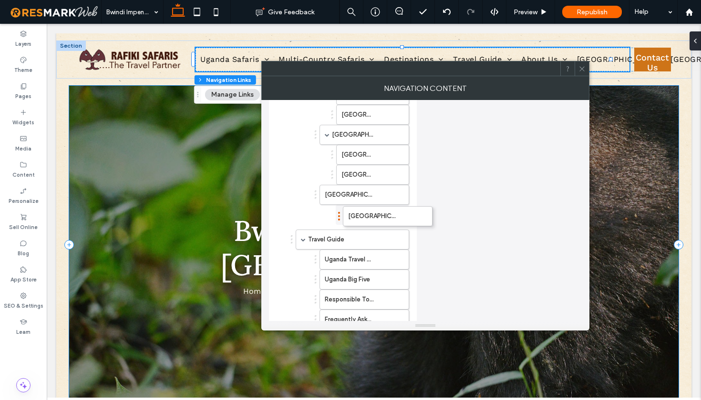
drag, startPoint x: 316, startPoint y: 215, endPoint x: 339, endPoint y: 212, distance: 23.6
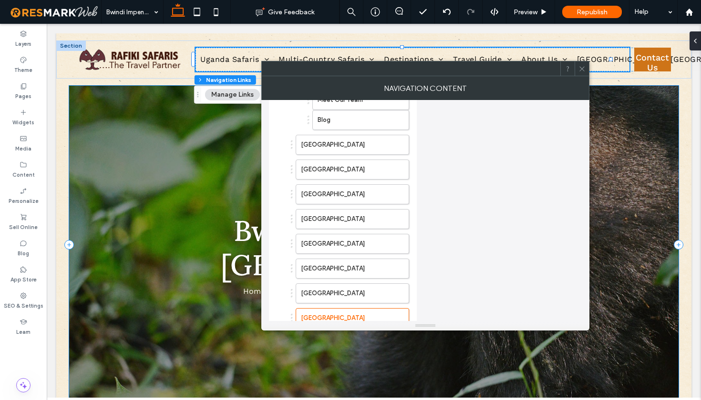
scroll to position [781, 0]
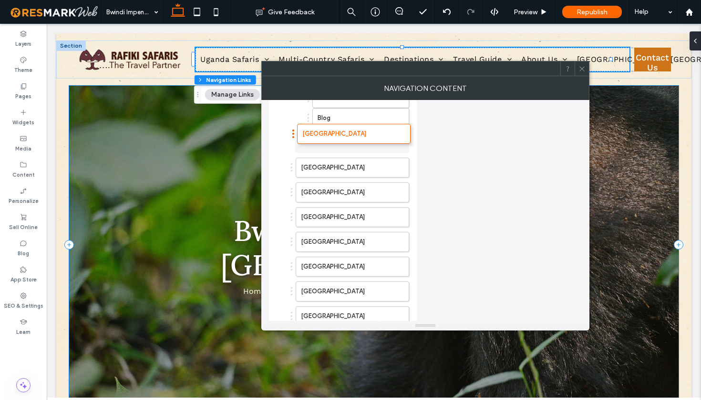
drag, startPoint x: 292, startPoint y: 313, endPoint x: 293, endPoint y: 129, distance: 184.0
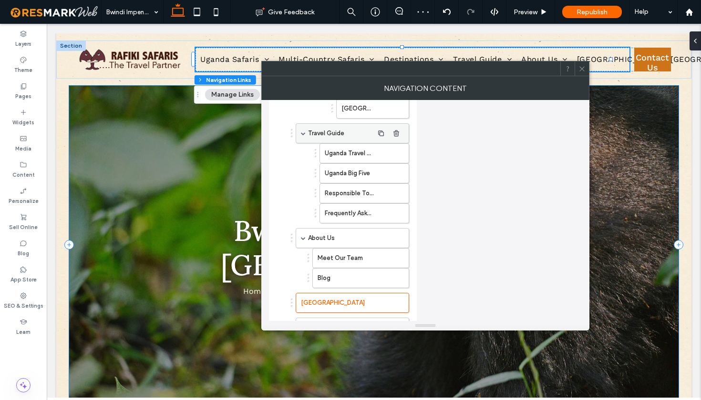
scroll to position [619, 0]
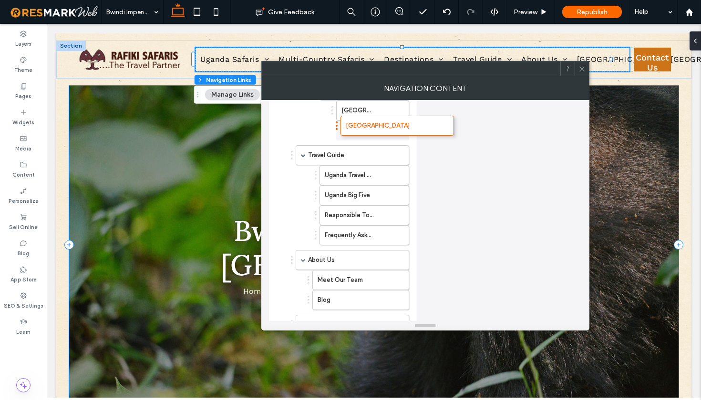
drag, startPoint x: 291, startPoint y: 301, endPoint x: 336, endPoint y: 122, distance: 184.8
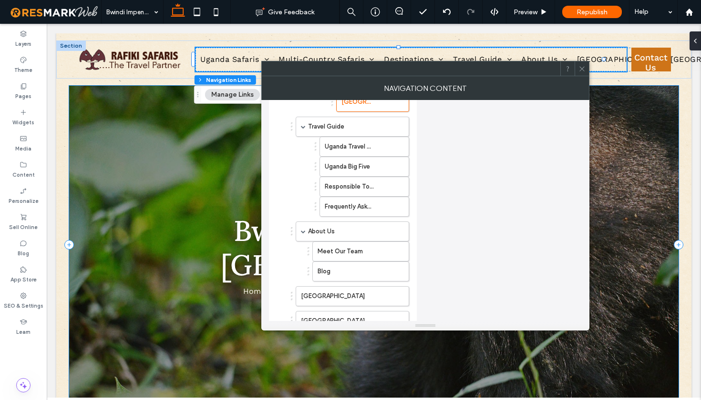
scroll to position [629, 0]
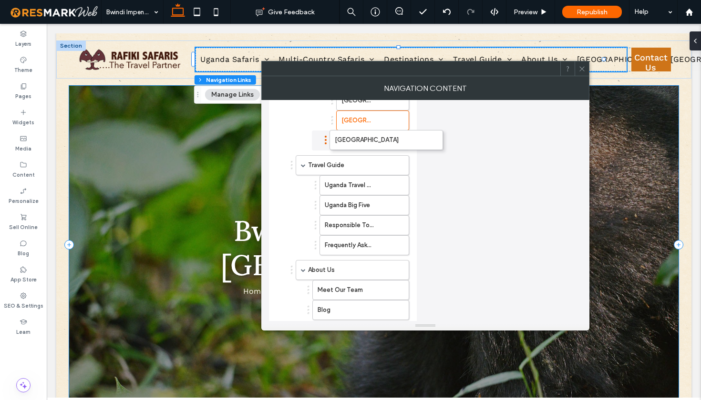
drag, startPoint x: 290, startPoint y: 308, endPoint x: 326, endPoint y: 137, distance: 174.3
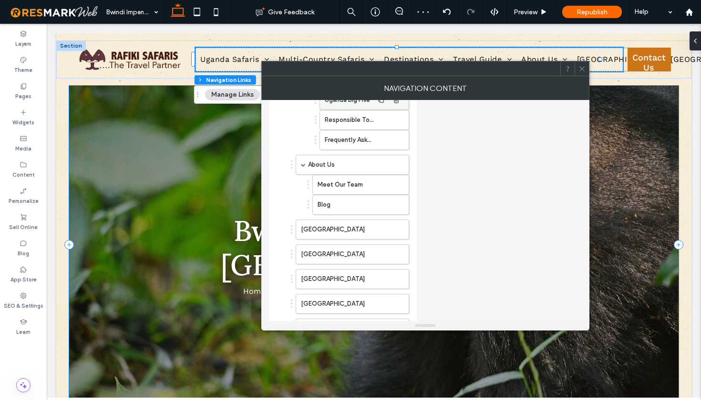
scroll to position [832, 0]
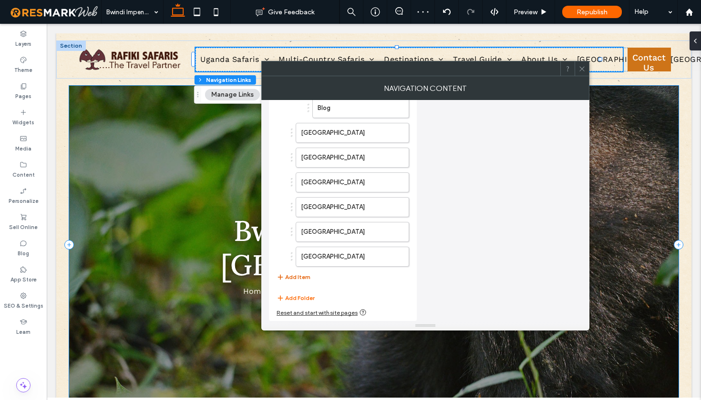
click at [295, 278] on button "Add Item" at bounding box center [294, 277] width 34 height 11
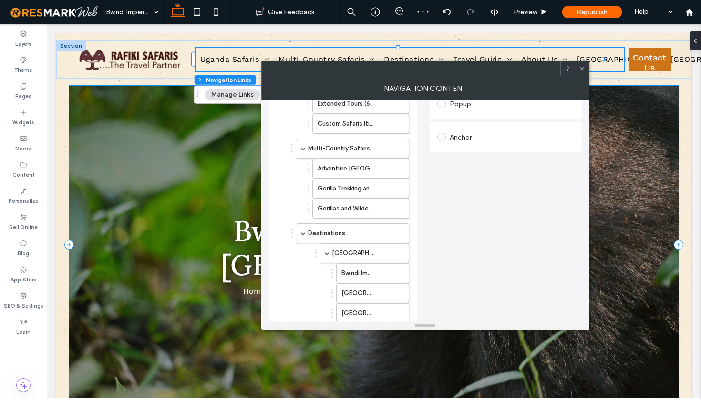
scroll to position [16, 0]
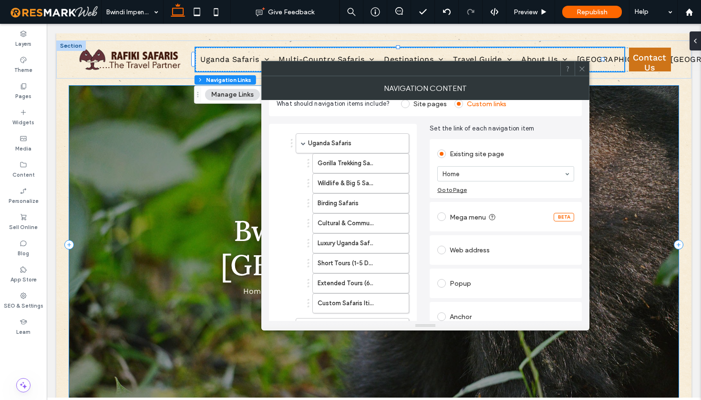
click at [462, 246] on div "Web address" at bounding box center [505, 250] width 137 height 15
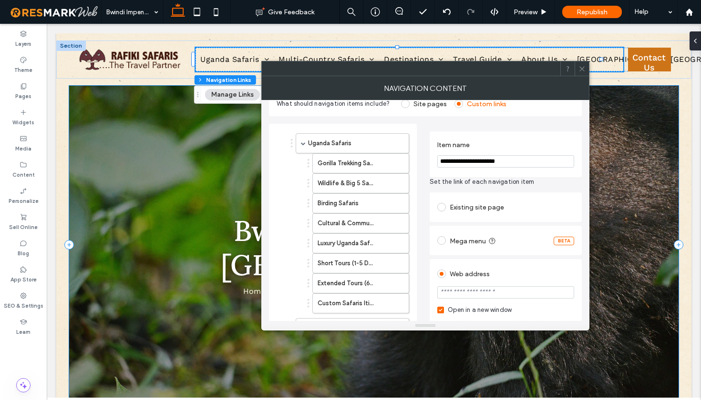
type input "**********"
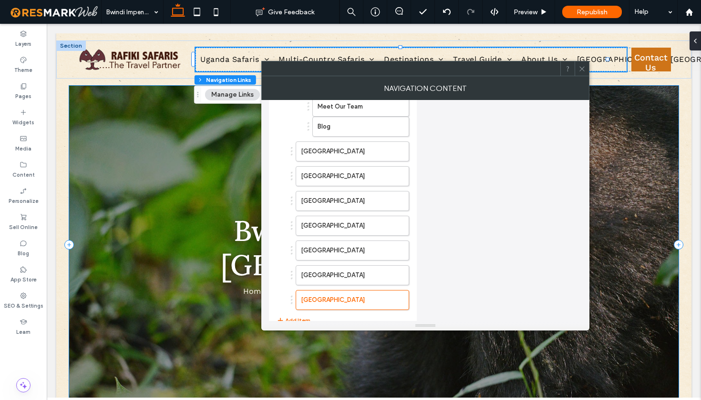
scroll to position [811, 0]
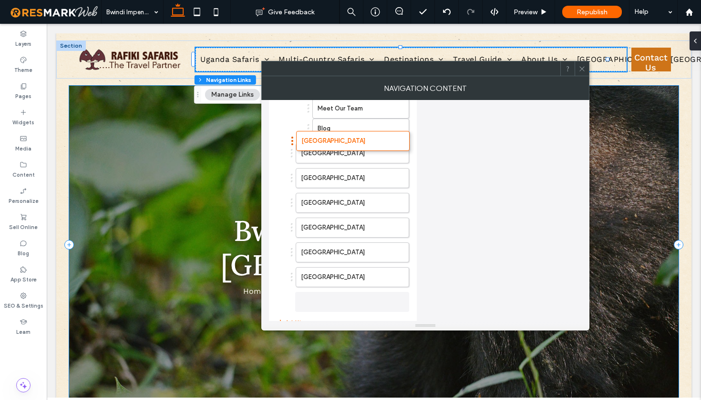
drag, startPoint x: 292, startPoint y: 302, endPoint x: 291, endPoint y: 141, distance: 161.2
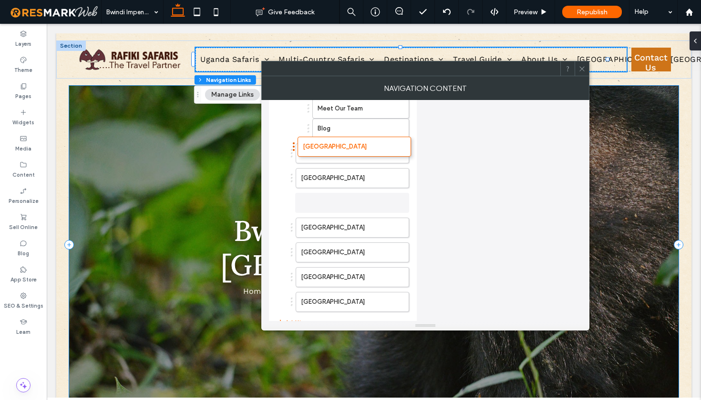
drag, startPoint x: 292, startPoint y: 302, endPoint x: 294, endPoint y: 147, distance: 155.0
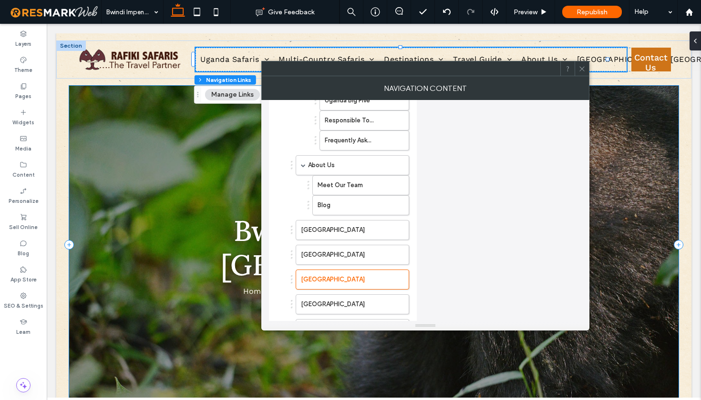
scroll to position [717, 0]
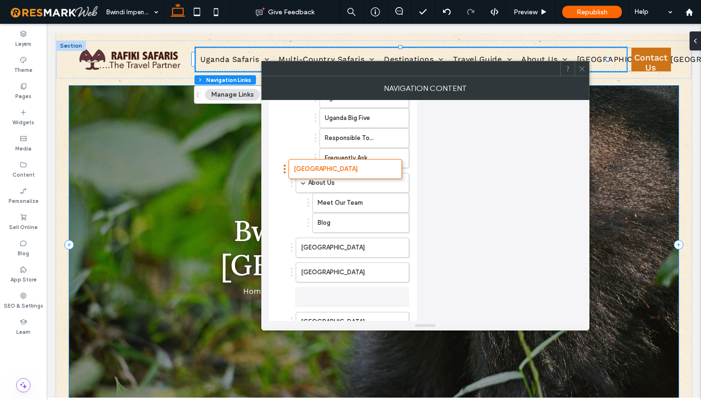
drag, startPoint x: 292, startPoint y: 295, endPoint x: 285, endPoint y: 166, distance: 128.5
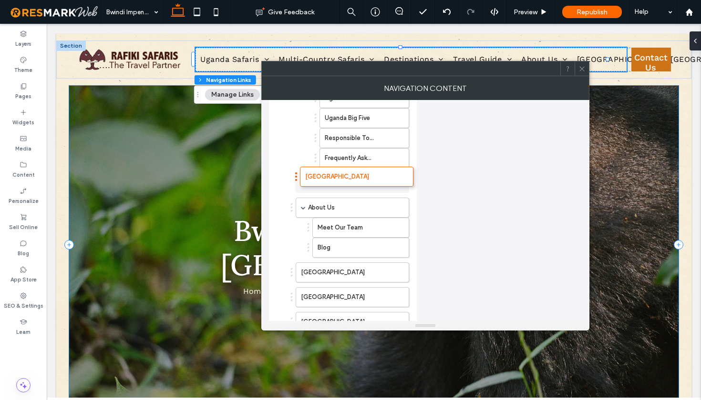
drag, startPoint x: 292, startPoint y: 294, endPoint x: 296, endPoint y: 173, distance: 121.2
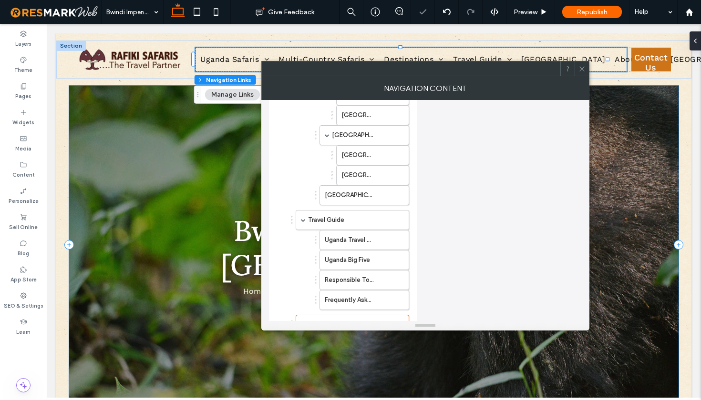
scroll to position [588, 0]
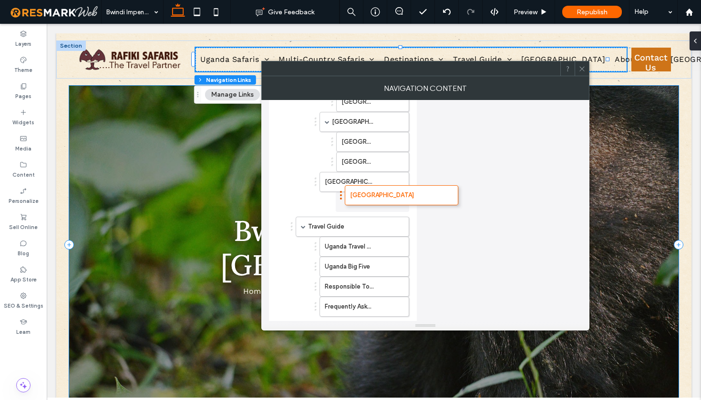
drag, startPoint x: 291, startPoint y: 309, endPoint x: 340, endPoint y: 193, distance: 126.3
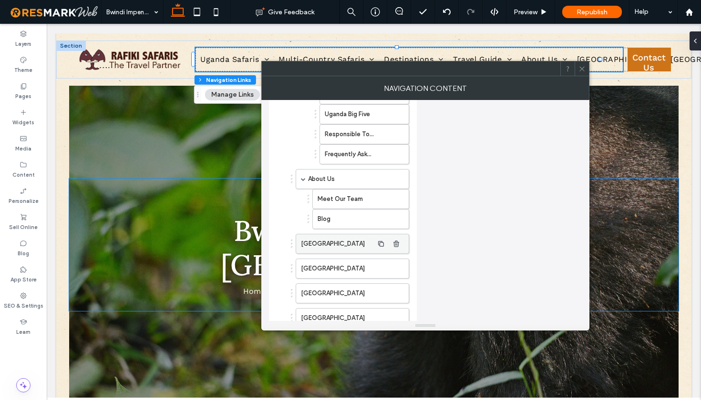
scroll to position [673, 0]
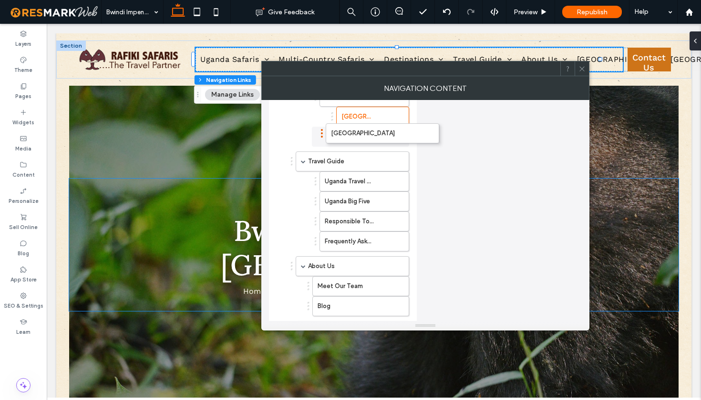
drag, startPoint x: 292, startPoint y: 307, endPoint x: 322, endPoint y: 129, distance: 180.4
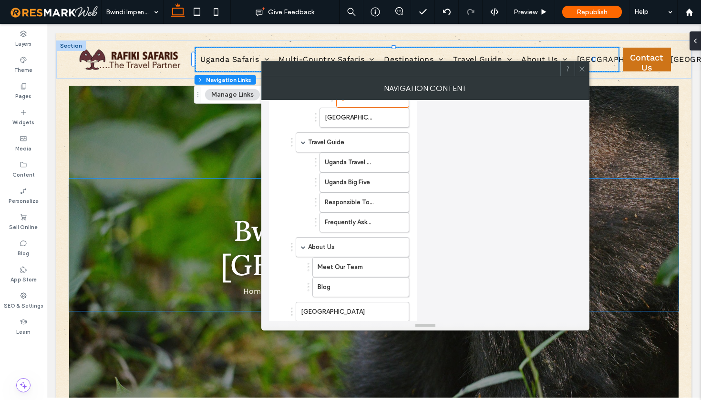
scroll to position [705, 0]
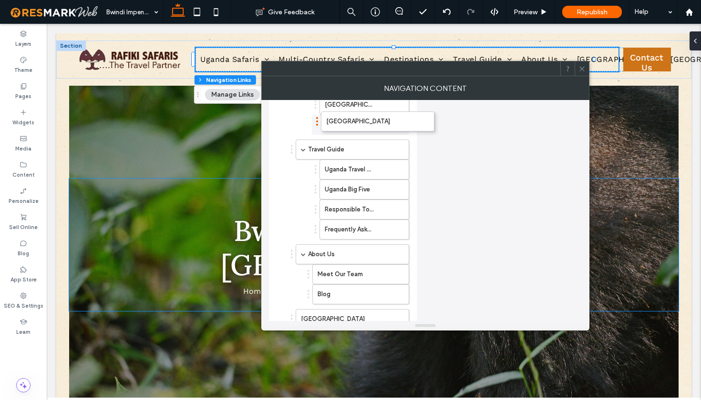
drag, startPoint x: 292, startPoint y: 298, endPoint x: 317, endPoint y: 121, distance: 179.6
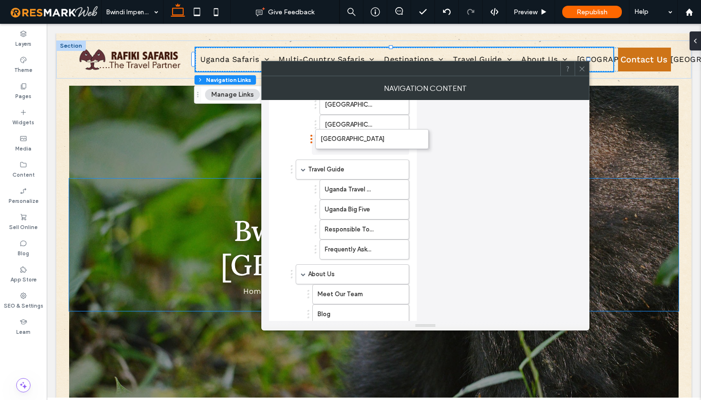
drag, startPoint x: 291, startPoint y: 317, endPoint x: 311, endPoint y: 136, distance: 181.3
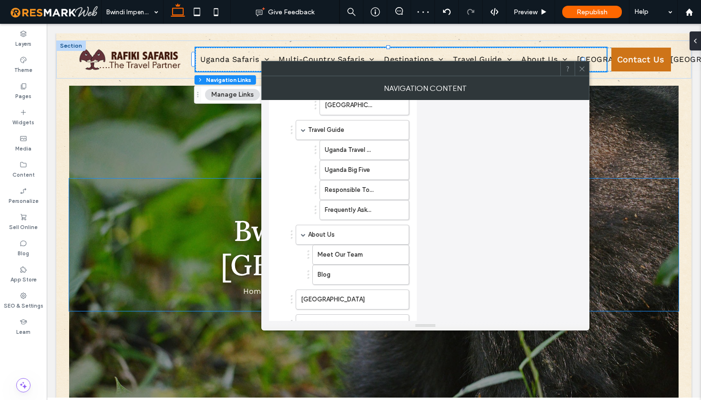
scroll to position [732, 0]
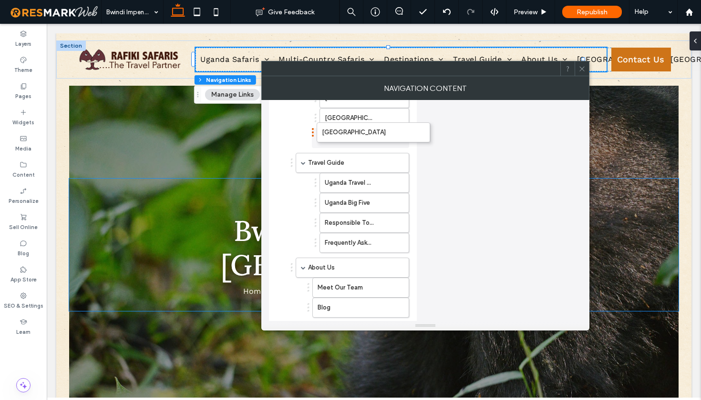
drag, startPoint x: 292, startPoint y: 309, endPoint x: 313, endPoint y: 129, distance: 181.4
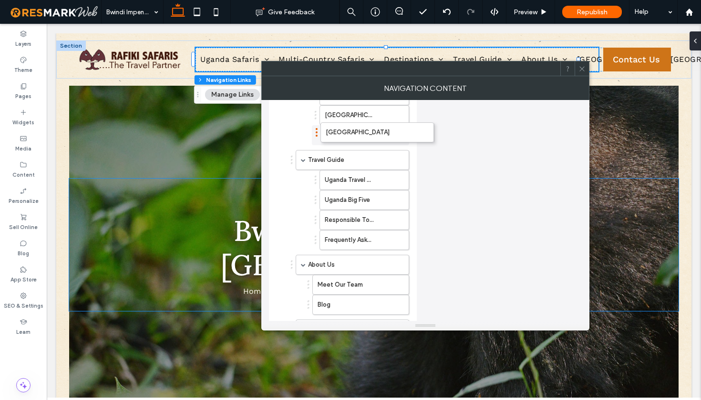
drag, startPoint x: 291, startPoint y: 308, endPoint x: 316, endPoint y: 131, distance: 179.1
drag, startPoint x: 291, startPoint y: 308, endPoint x: 316, endPoint y: 129, distance: 180.9
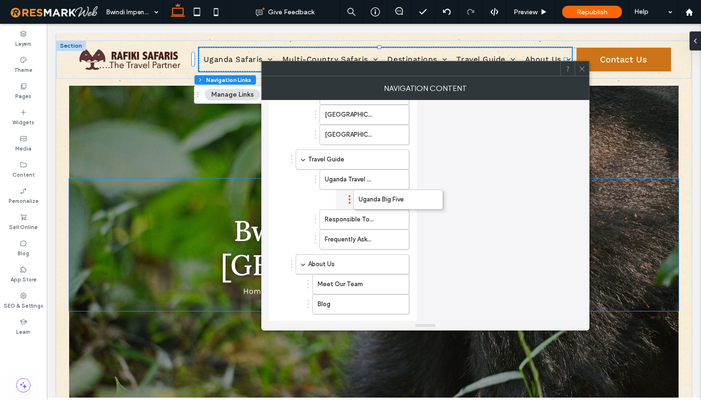
drag, startPoint x: 315, startPoint y: 197, endPoint x: 349, endPoint y: 193, distance: 34.2
drag, startPoint x: 315, startPoint y: 218, endPoint x: 347, endPoint y: 216, distance: 32.0
drag, startPoint x: 316, startPoint y: 238, endPoint x: 348, endPoint y: 236, distance: 32.0
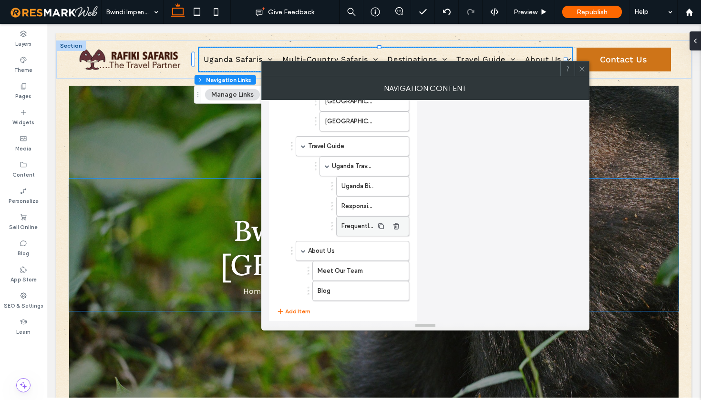
scroll to position [823, 0]
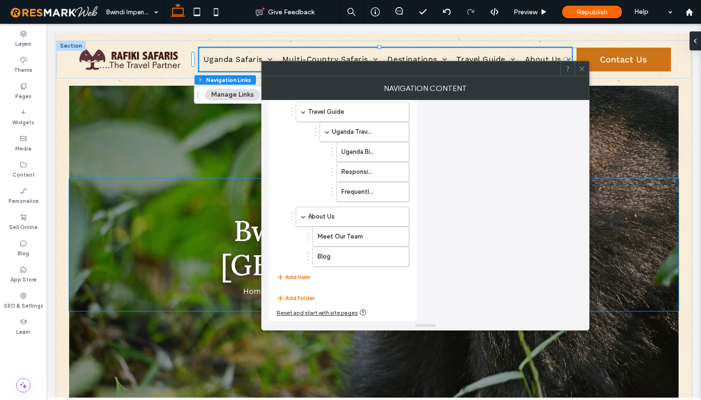
click at [584, 73] on span at bounding box center [581, 69] width 7 height 14
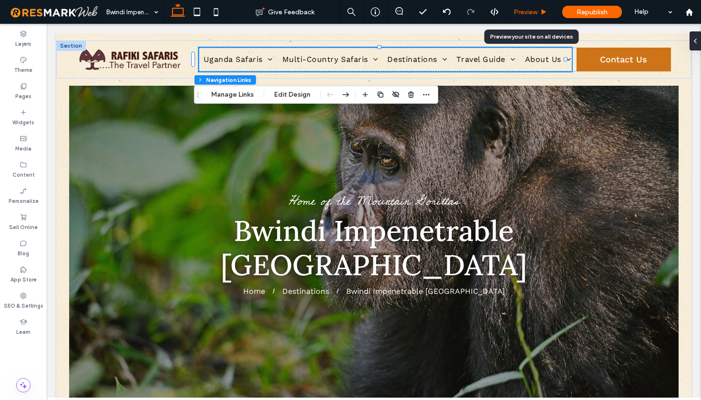
click at [523, 16] on div "Preview" at bounding box center [530, 12] width 49 height 24
click at [529, 14] on span "Preview" at bounding box center [525, 12] width 24 height 8
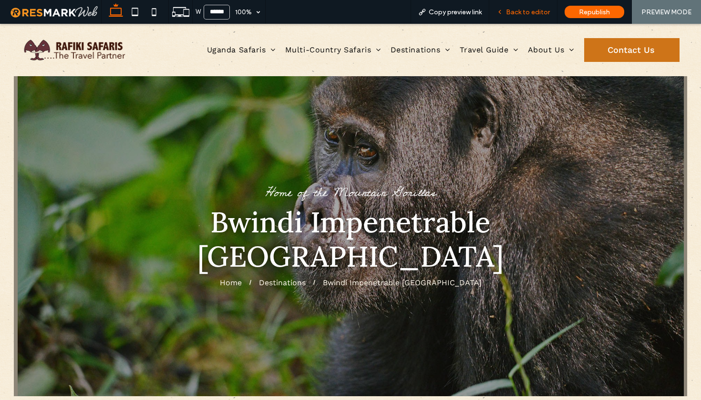
click at [523, 12] on span "Back to editor" at bounding box center [528, 12] width 44 height 8
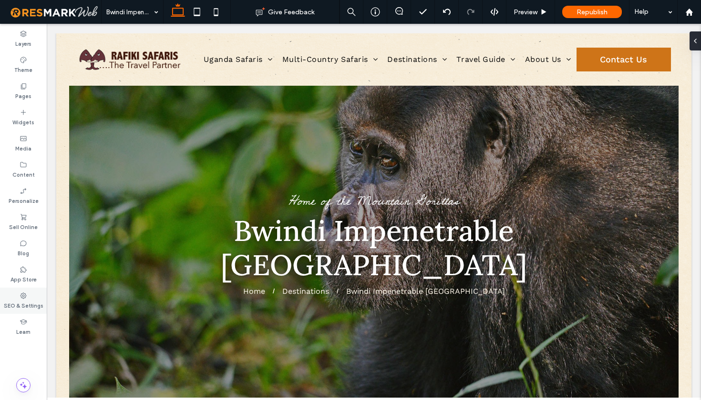
click at [29, 300] on label "SEO & Settings" at bounding box center [24, 305] width 40 height 10
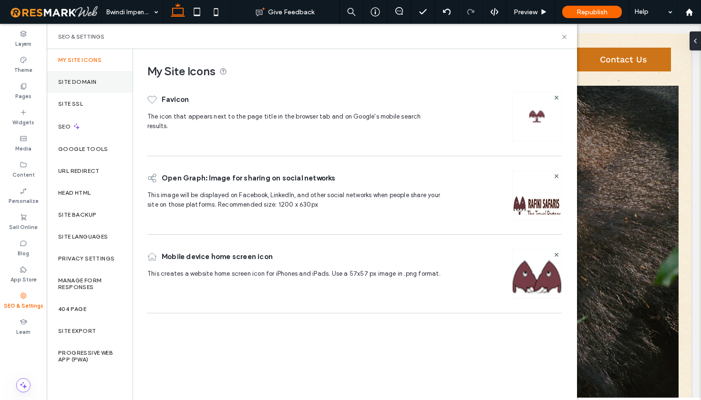
click at [75, 87] on div "Site Domain" at bounding box center [90, 82] width 86 height 22
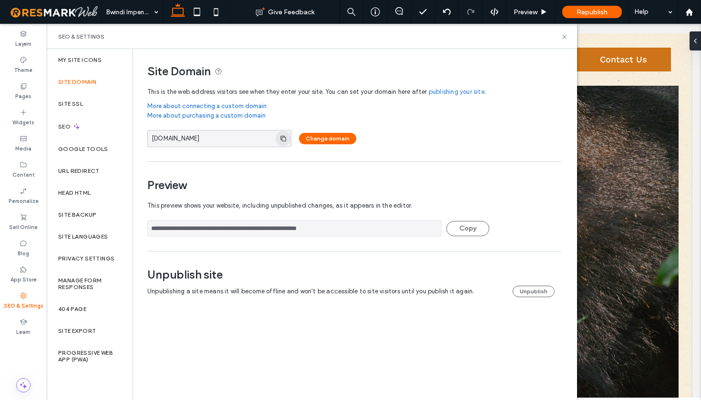
click at [281, 138] on icon "button" at bounding box center [283, 139] width 8 height 8
